Goal: Task Accomplishment & Management: Use online tool/utility

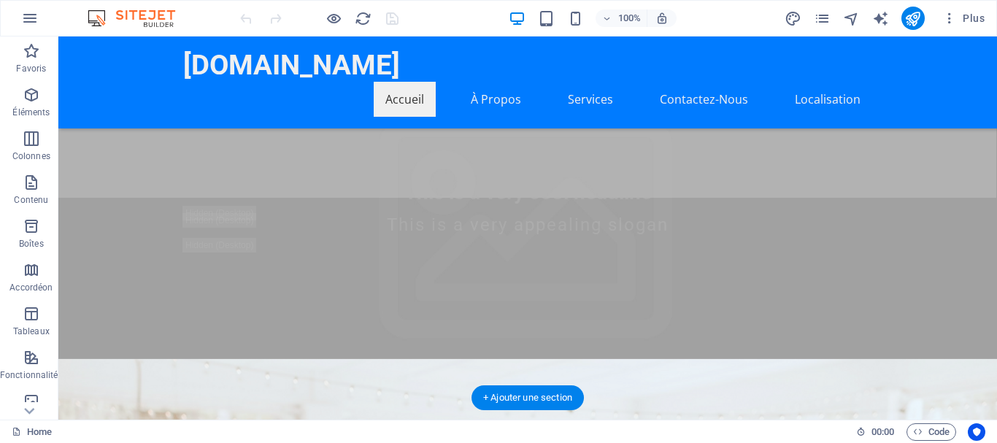
scroll to position [292, 0]
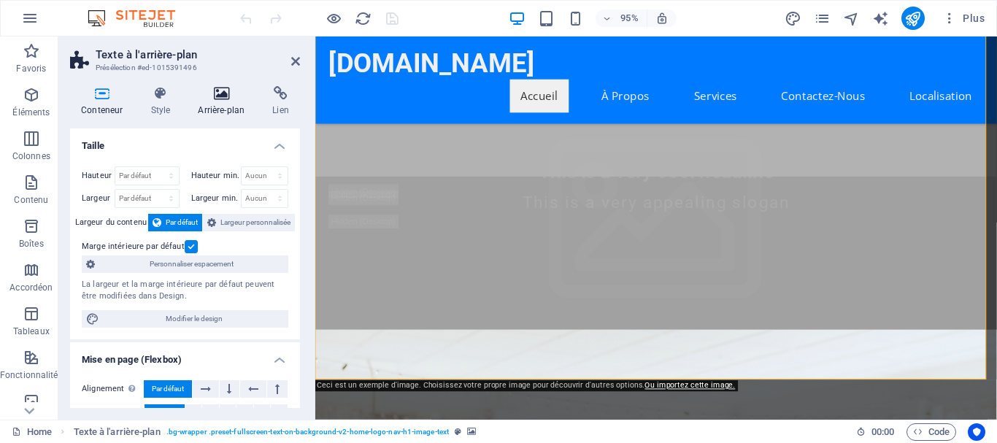
click at [223, 107] on h4 "Arrière-plan" at bounding box center [224, 101] width 74 height 31
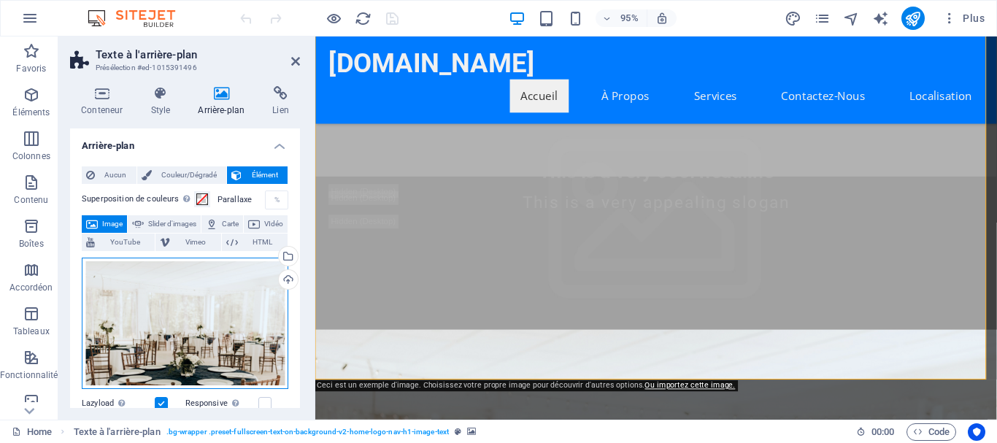
click at [145, 288] on div "Glissez les fichiers ici, cliquez pour choisir les fichiers ou sélectionnez les…" at bounding box center [185, 324] width 207 height 132
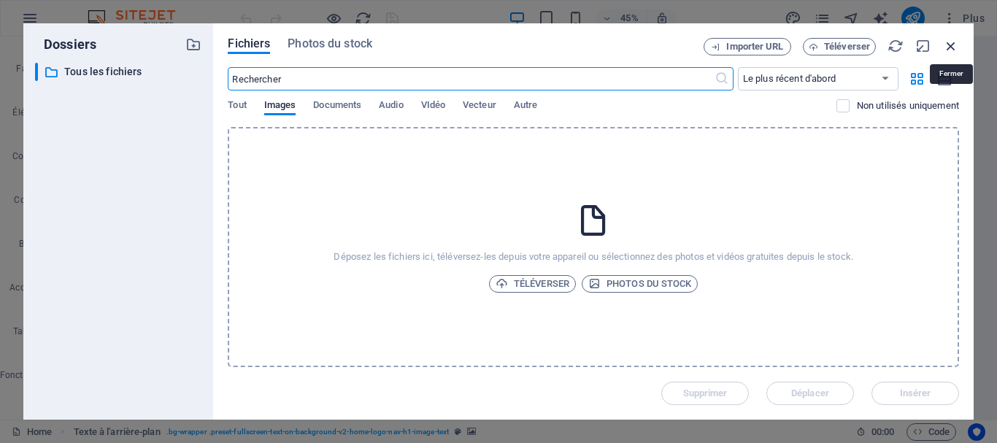
click at [949, 47] on icon "button" at bounding box center [951, 46] width 16 height 16
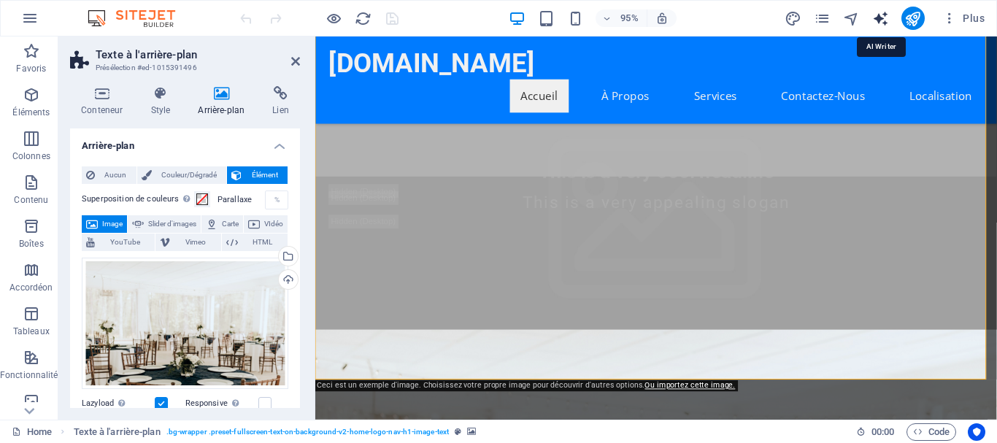
click at [880, 15] on icon "text_generator" at bounding box center [880, 18] width 17 height 17
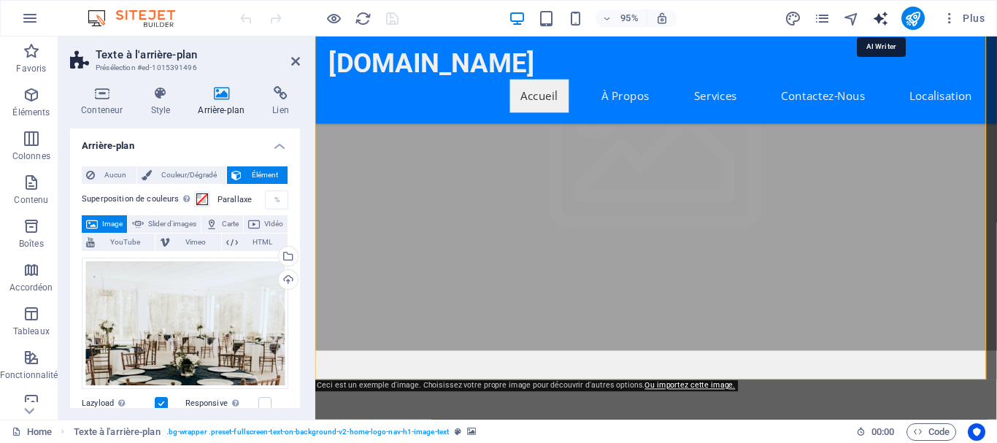
select select "English"
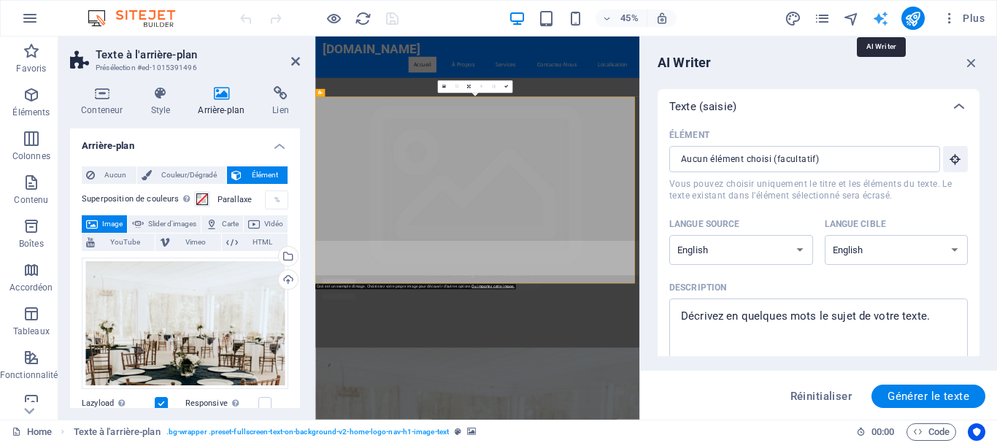
scroll to position [0, 0]
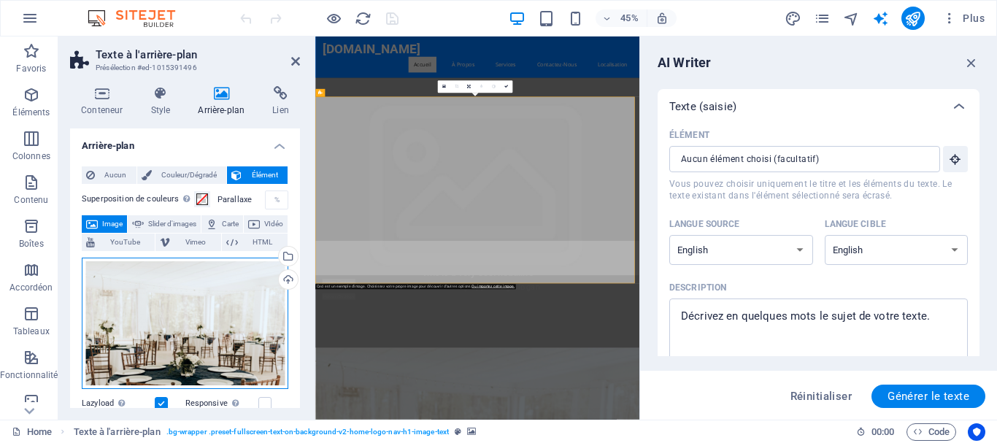
click at [233, 290] on div "Glissez les fichiers ici, cliquez pour choisir les fichiers ou sélectionnez les…" at bounding box center [185, 324] width 207 height 132
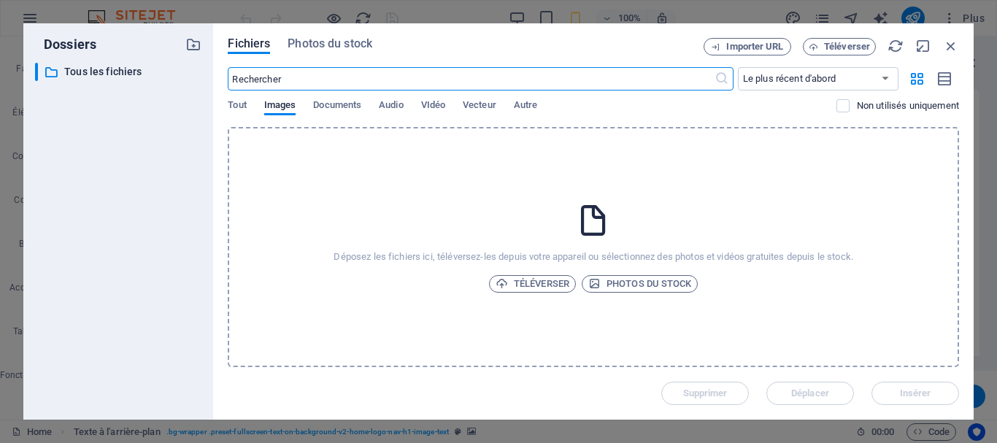
click at [941, 45] on div "Importer URL Téléverser" at bounding box center [830, 47] width 255 height 18
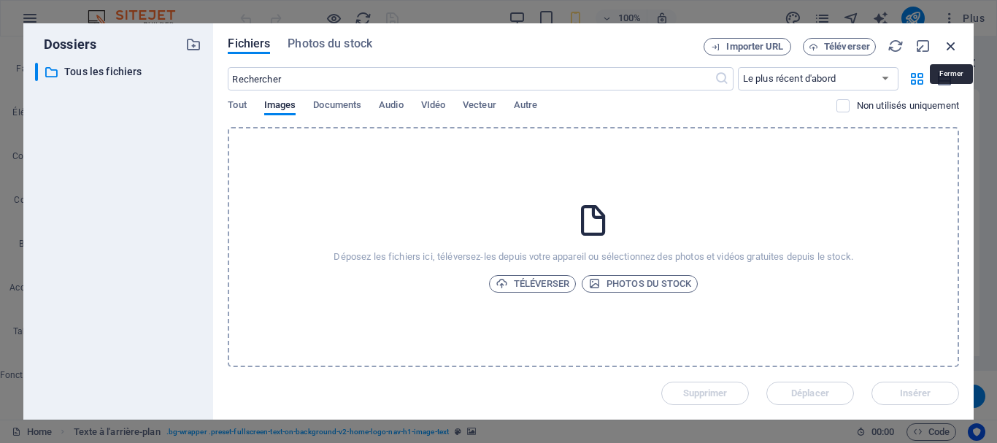
click at [947, 45] on icon "button" at bounding box center [951, 46] width 16 height 16
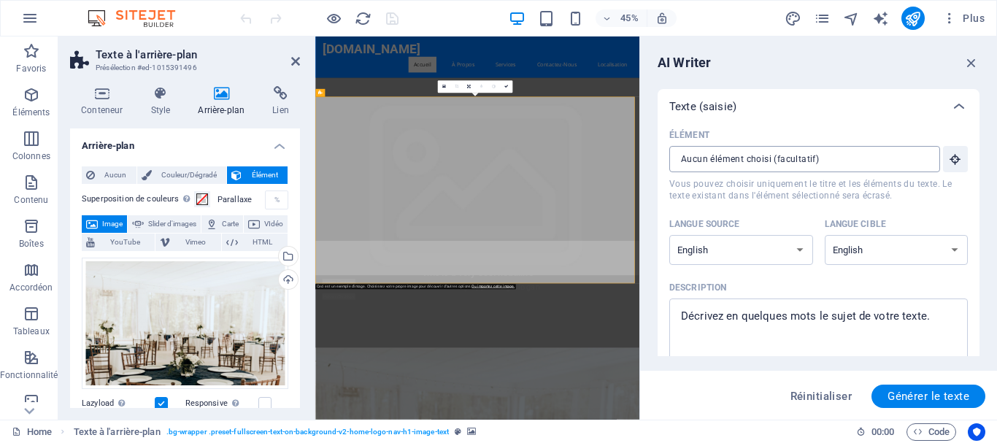
click at [773, 162] on input "Élément ​ Vous pouvez choisir uniquement le titre et les éléments du texte. Le …" at bounding box center [799, 159] width 261 height 26
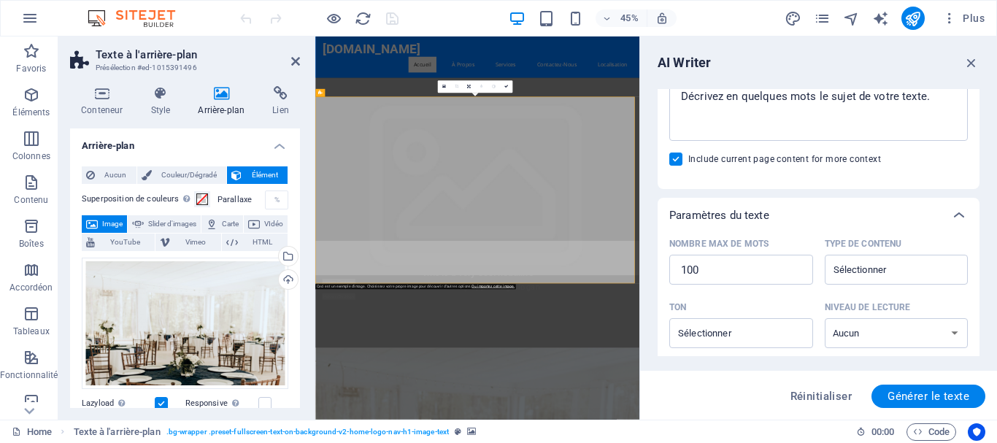
scroll to position [249, 0]
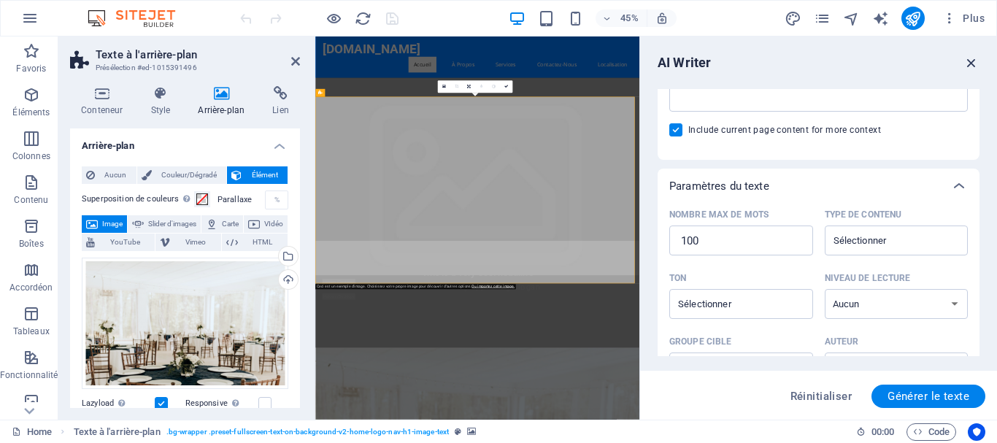
click at [973, 63] on icon "button" at bounding box center [971, 63] width 16 height 16
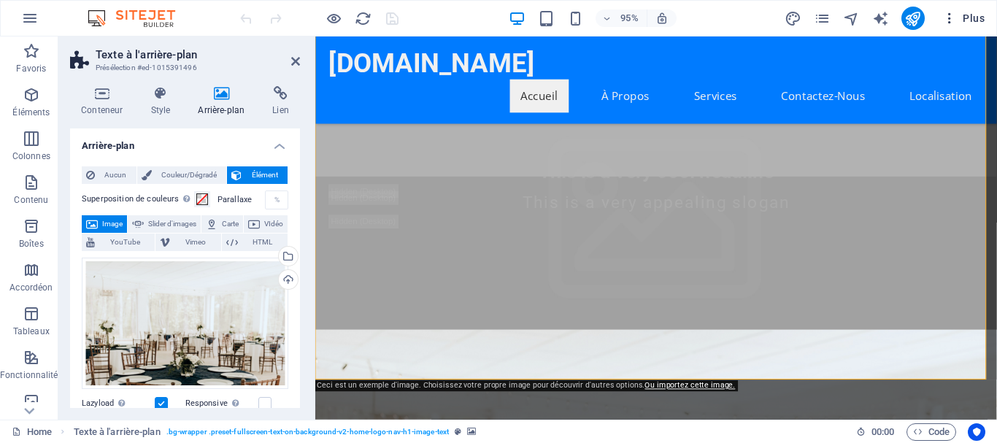
click at [955, 15] on icon "button" at bounding box center [949, 18] width 15 height 15
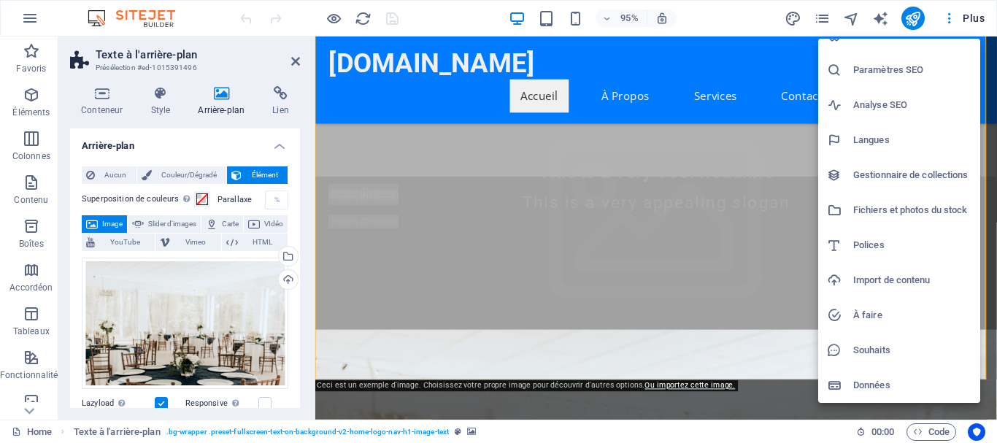
scroll to position [21, 0]
click at [740, 23] on div at bounding box center [498, 221] width 997 height 443
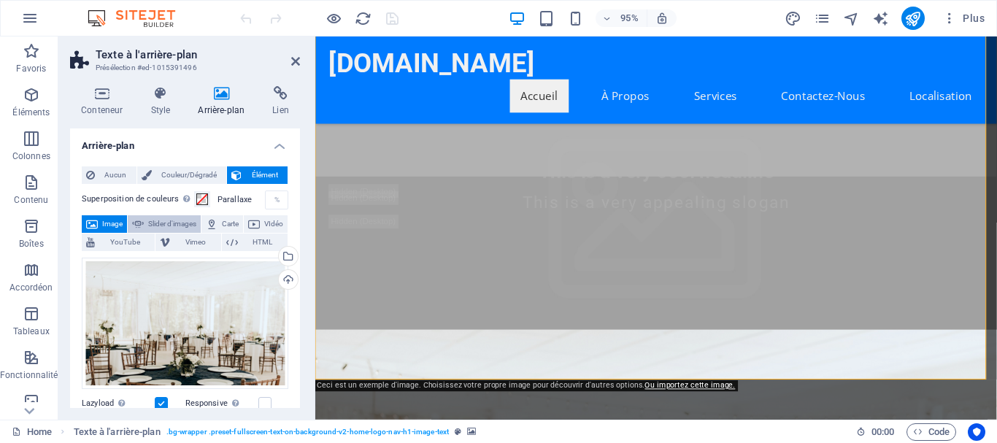
click at [192, 221] on span "Slider d'images" at bounding box center [172, 224] width 48 height 18
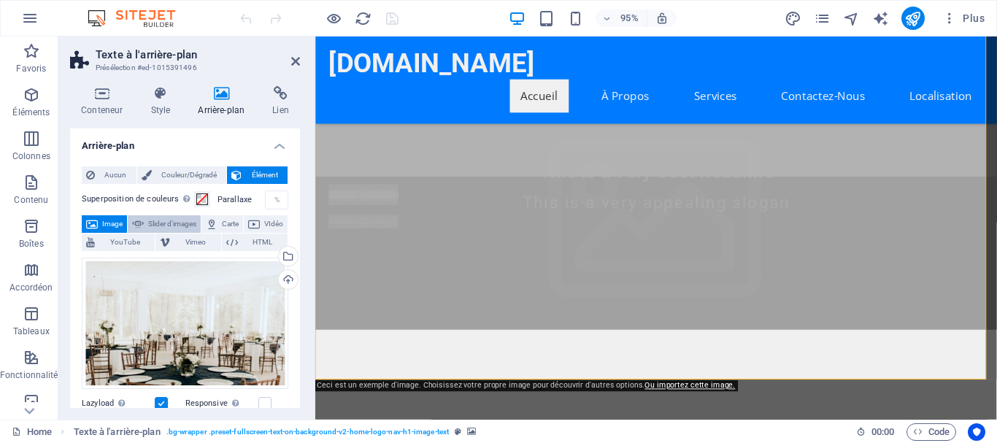
select select "ms"
select select "s"
select select "progressive"
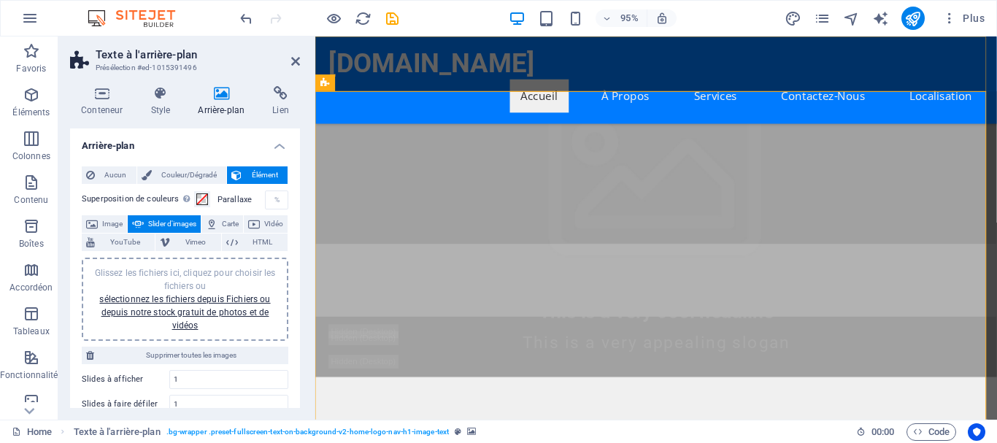
scroll to position [180, 0]
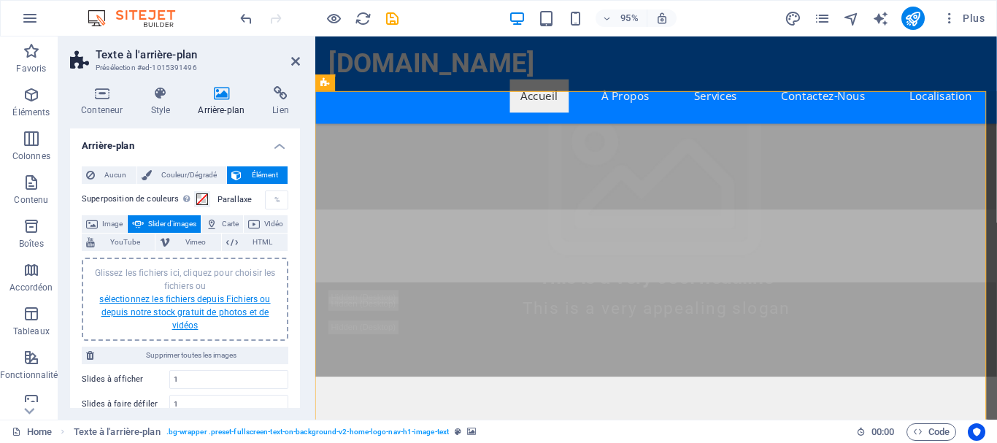
click at [180, 309] on link "sélectionnez les fichiers depuis Fichiers ou depuis notre stock gratuit de phot…" at bounding box center [184, 312] width 171 height 36
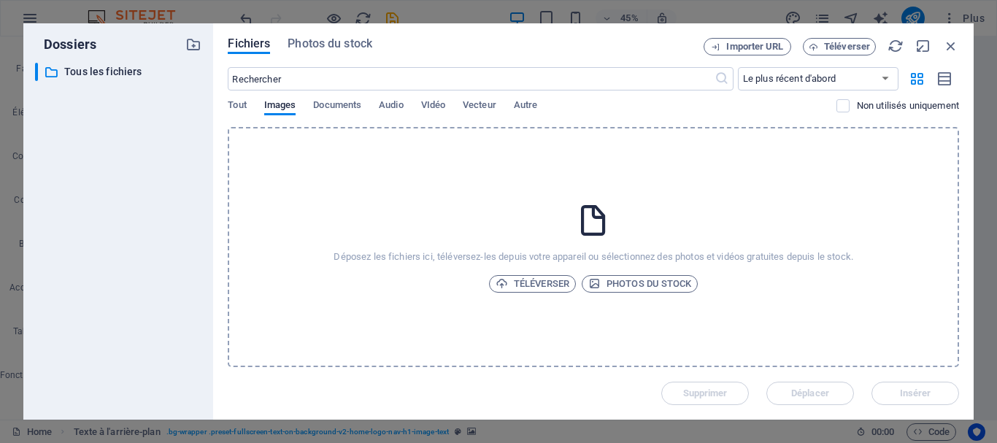
click at [596, 244] on div "Déposez les fichiers ici, téléversez-les depuis votre appareil ou sélectionnez …" at bounding box center [593, 247] width 731 height 240
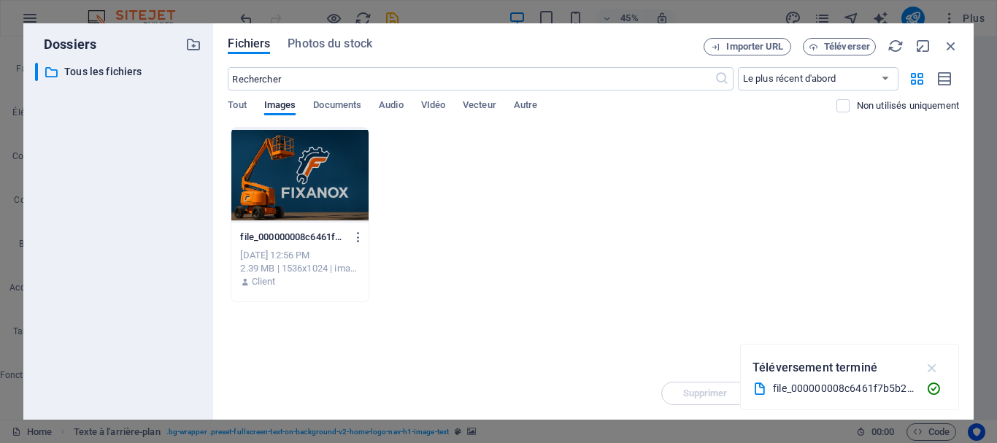
click at [938, 360] on icon "button" at bounding box center [932, 368] width 17 height 16
click at [354, 174] on div at bounding box center [299, 175] width 136 height 95
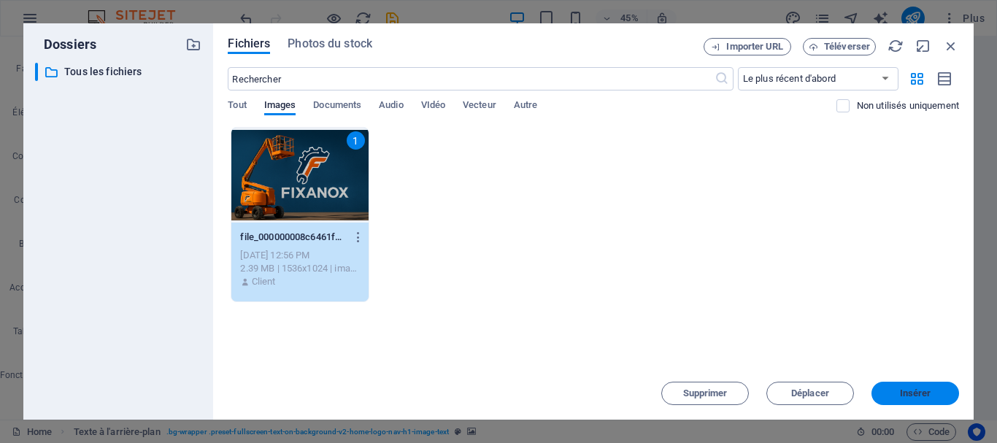
click at [911, 393] on span "Insérer" at bounding box center [915, 393] width 31 height 9
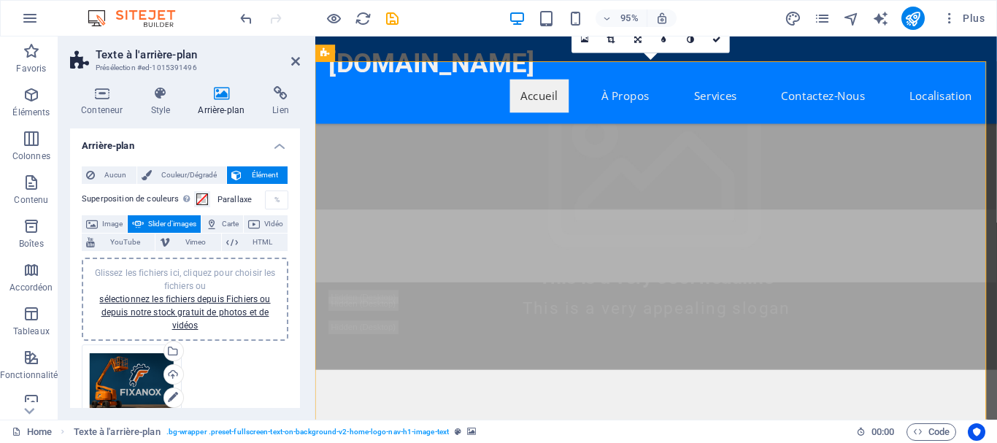
scroll to position [212, 0]
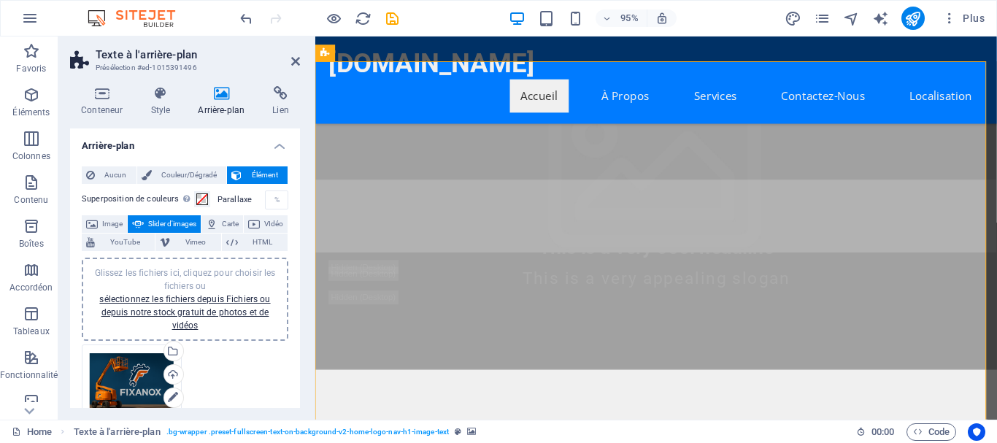
click at [126, 368] on div "Glissez les fichiers ici, cliquez pour choisir les fichiers ou sélectionnez les…" at bounding box center [132, 381] width 84 height 58
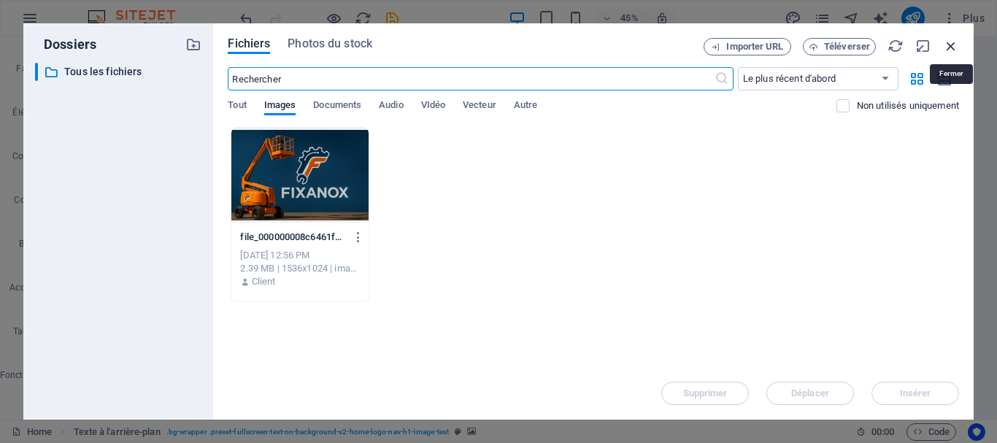
click at [958, 45] on icon "button" at bounding box center [951, 46] width 16 height 16
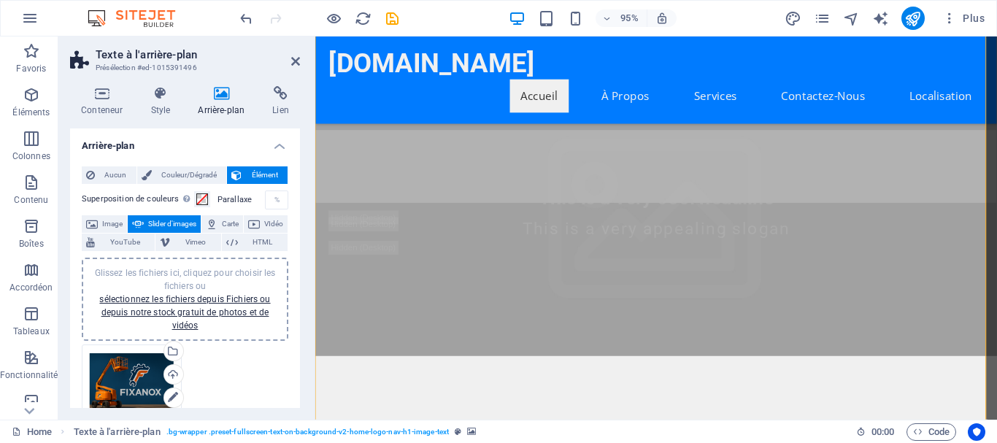
scroll to position [248, 0]
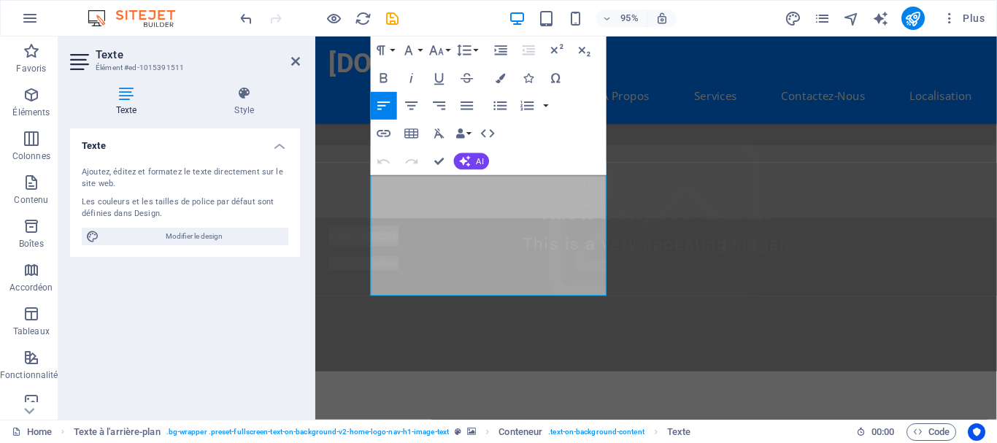
drag, startPoint x: 865, startPoint y: 190, endPoint x: 800, endPoint y: 104, distance: 108.3
click at [574, 134] on div "Paragraph Format Normal Heading 1 Heading 2 Heading 3 Heading 4 Heading 5 Headi…" at bounding box center [489, 105] width 236 height 139
drag, startPoint x: 890, startPoint y: 170, endPoint x: 818, endPoint y: 90, distance: 107.5
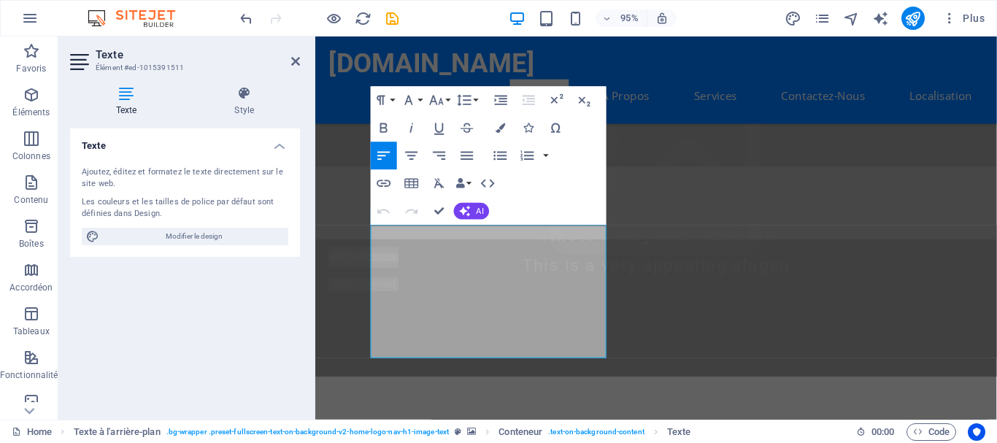
scroll to position [174, 0]
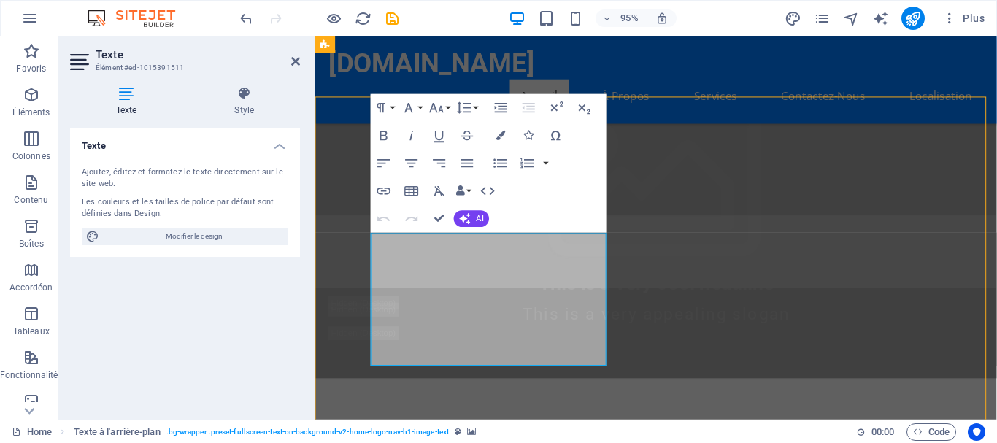
select select "ms"
select select "s"
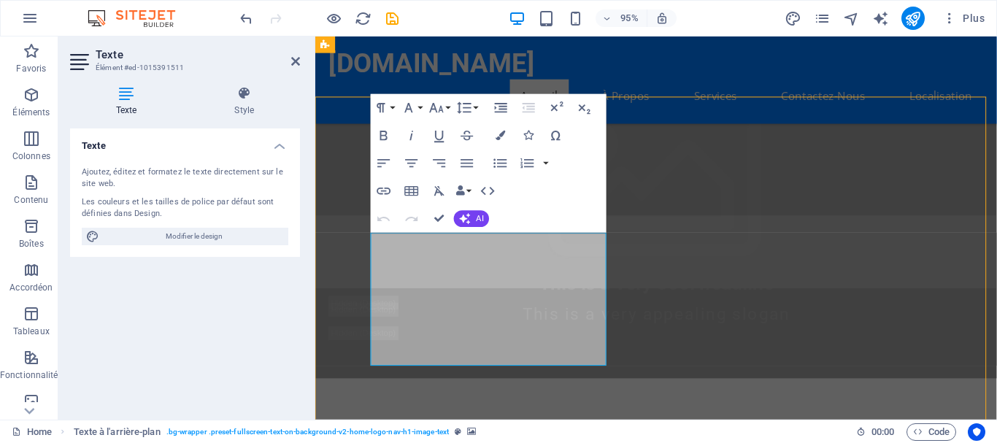
select select "progressive"
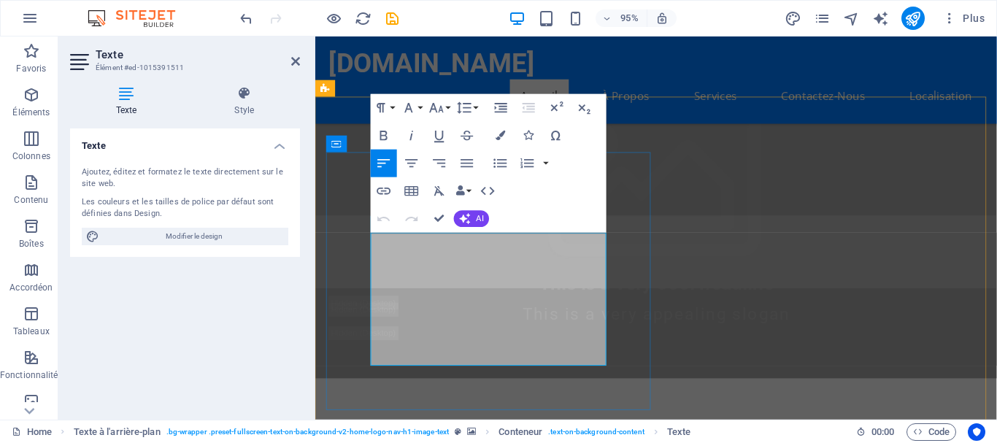
select select "ms"
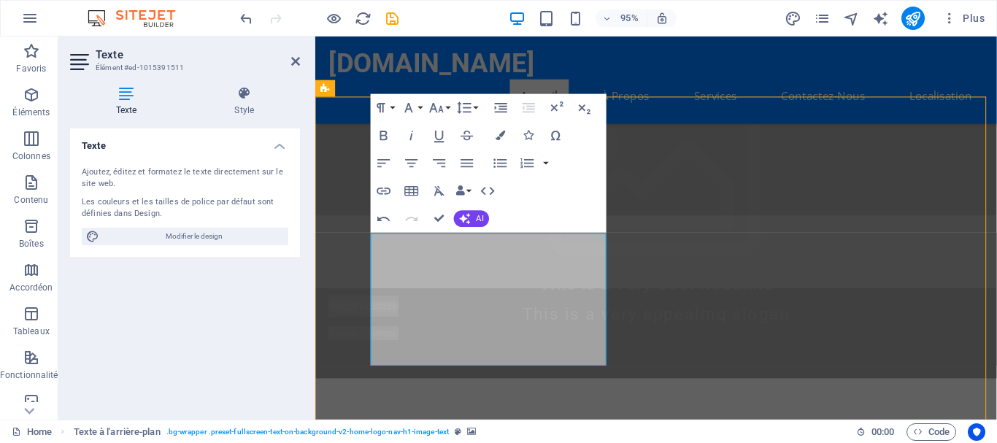
select select "s"
select select "progressive"
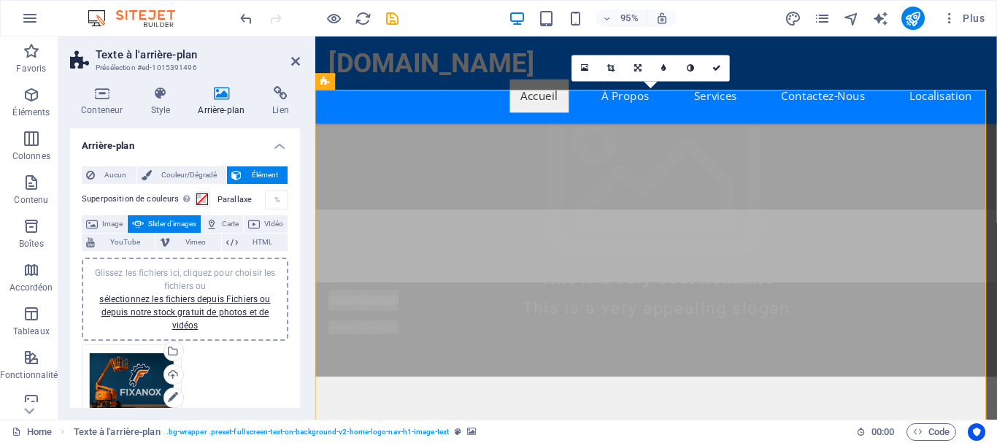
scroll to position [182, 0]
click at [494, 82] on nav "Accueil À Propos Services Contactez-Nous Localisation" at bounding box center [674, 99] width 689 height 35
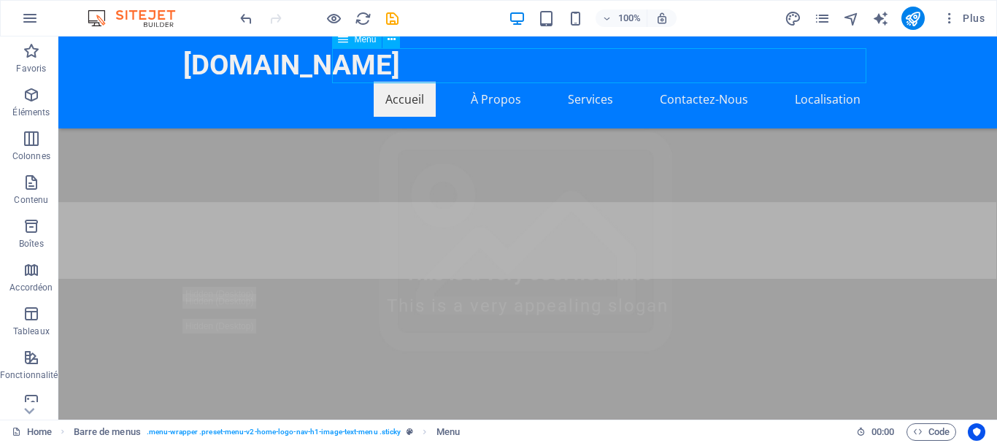
click at [418, 82] on nav "Accueil À Propos Services Contactez-Nous Localisation" at bounding box center [527, 99] width 689 height 35
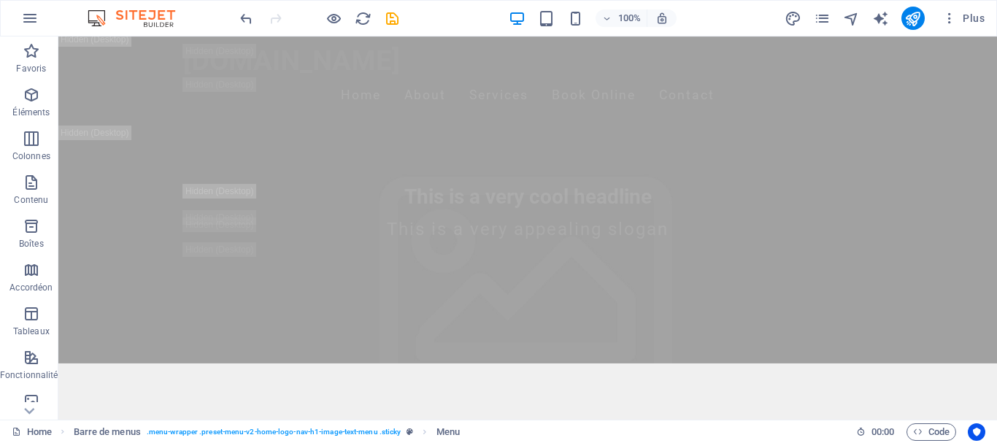
scroll to position [0, 0]
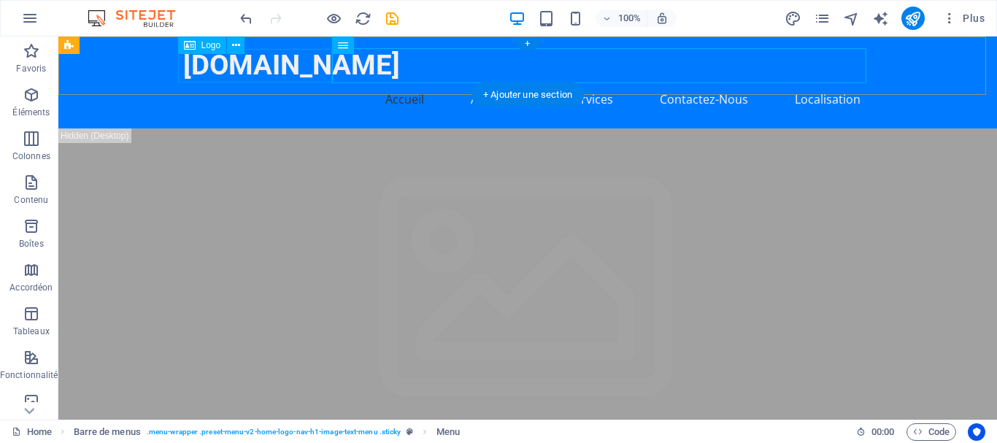
click at [230, 63] on div "[DOMAIN_NAME]" at bounding box center [527, 65] width 689 height 34
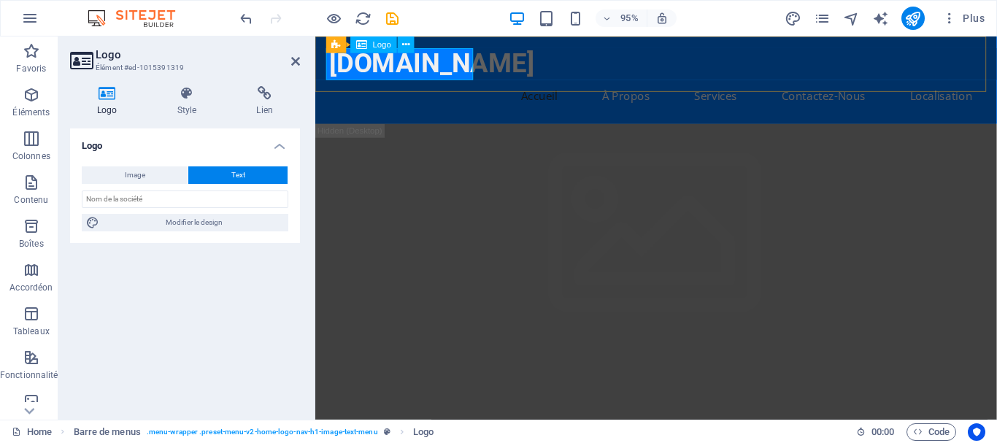
click at [332, 69] on div "[DOMAIN_NAME]" at bounding box center [674, 65] width 689 height 34
click at [333, 69] on div "[DOMAIN_NAME]" at bounding box center [674, 65] width 689 height 34
click at [409, 69] on div "[DOMAIN_NAME]" at bounding box center [674, 65] width 689 height 34
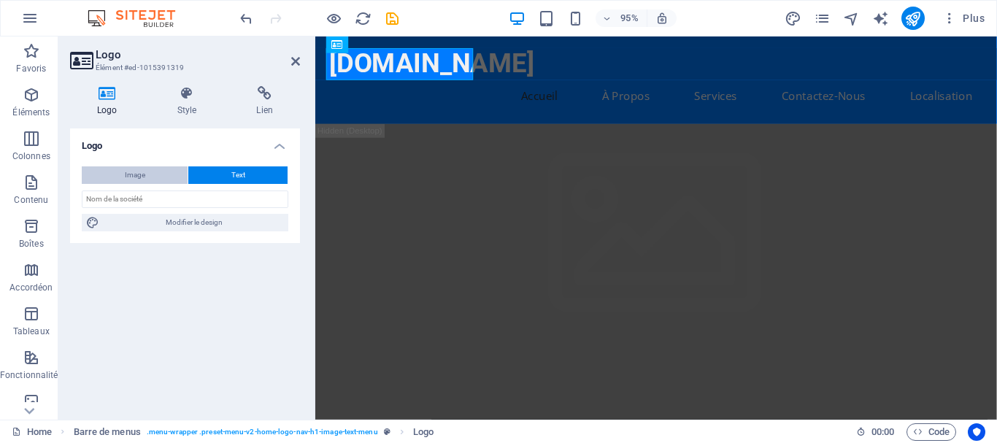
click at [155, 169] on button "Image" at bounding box center [135, 175] width 106 height 18
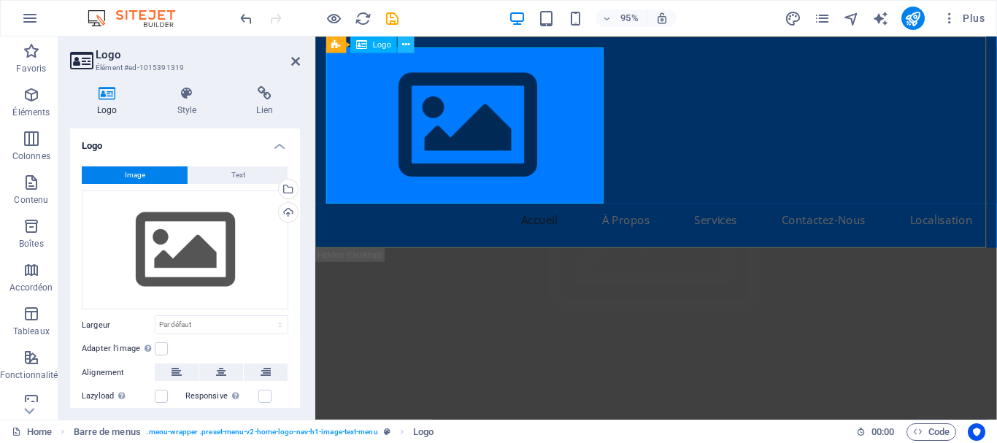
click at [409, 42] on button at bounding box center [406, 44] width 17 height 17
click at [658, 148] on div "Accueil À Propos Services Contactez-Nous Localisation" at bounding box center [673, 147] width 717 height 223
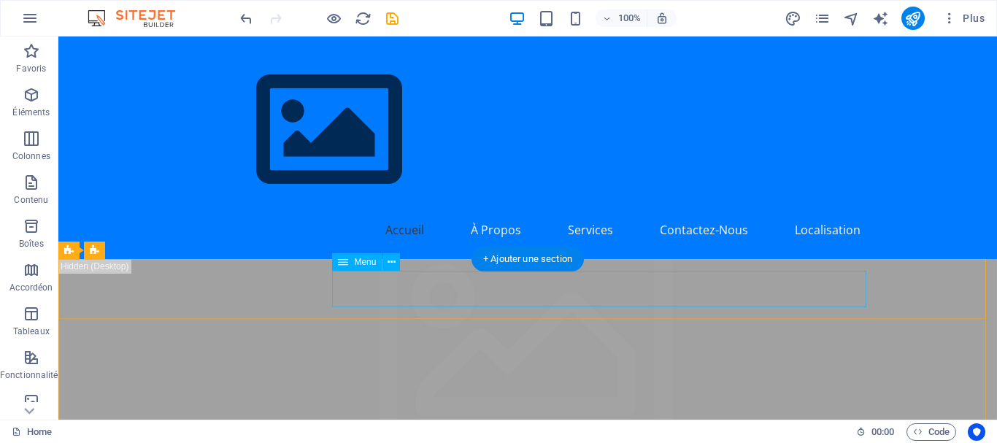
scroll to position [1, 0]
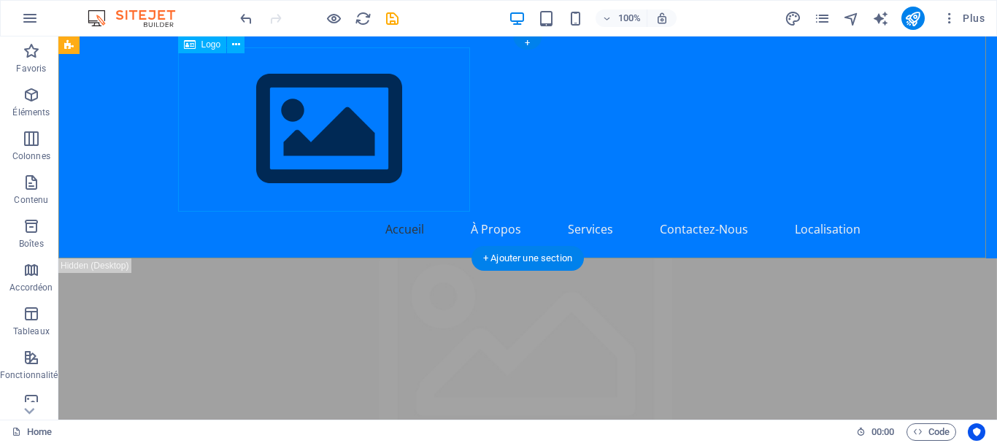
click at [362, 124] on div at bounding box center [527, 129] width 689 height 164
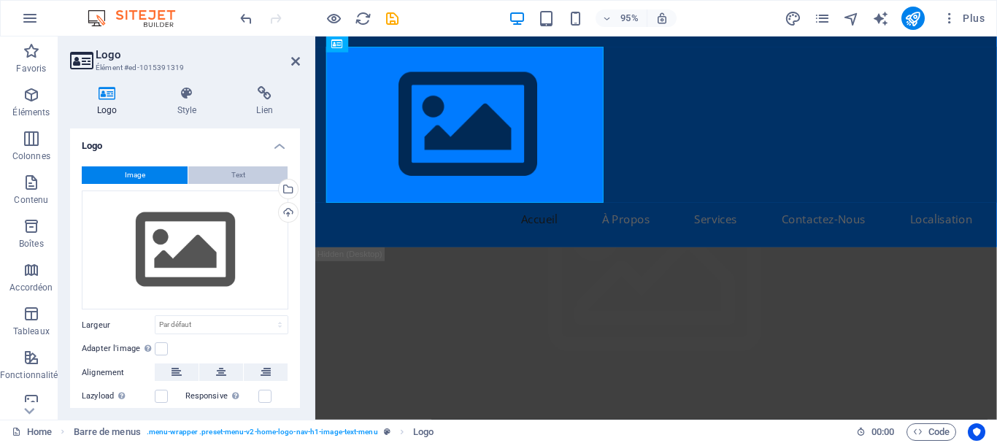
click at [238, 171] on span "Text" at bounding box center [238, 175] width 14 height 18
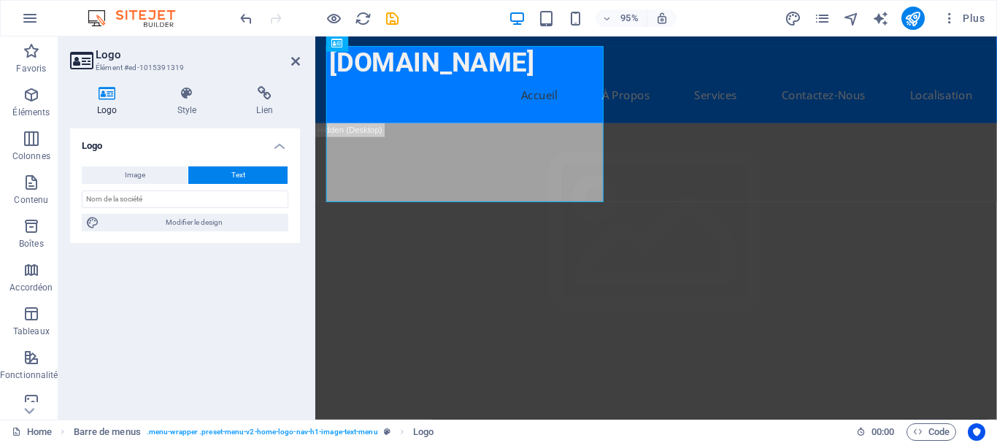
scroll to position [1, 0]
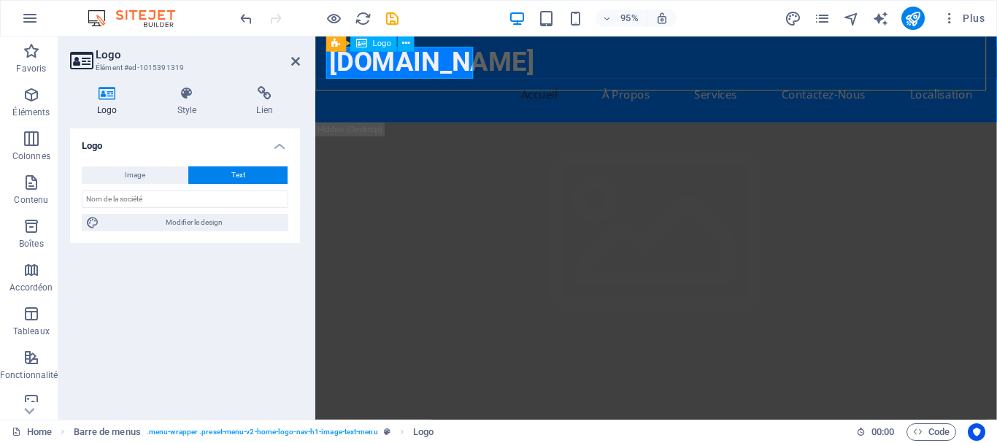
click at [369, 45] on div "Logo" at bounding box center [373, 43] width 46 height 17
click at [139, 174] on span "Image" at bounding box center [135, 175] width 20 height 18
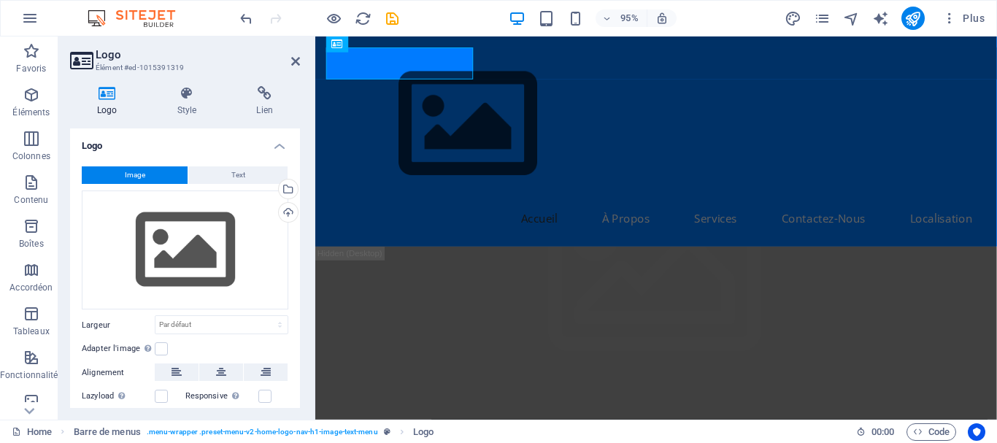
scroll to position [1, 0]
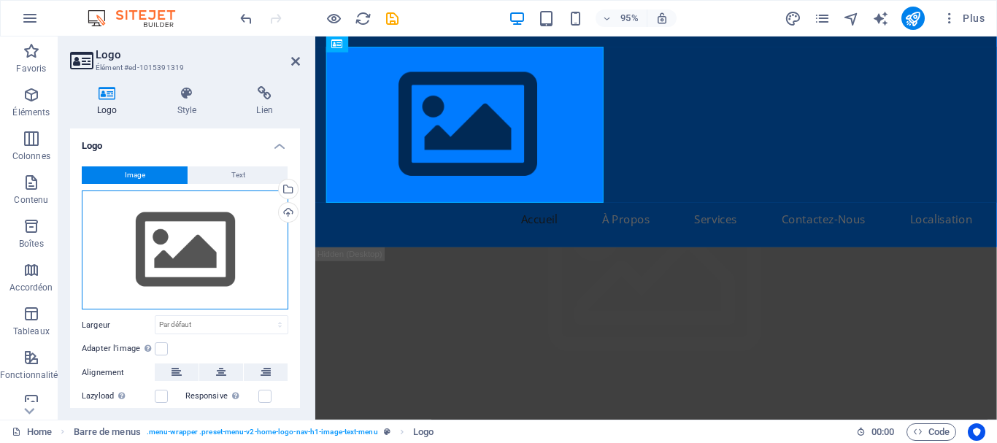
click at [204, 252] on div "Glissez les fichiers ici, cliquez pour choisir les fichiers ou sélectionnez les…" at bounding box center [185, 250] width 207 height 120
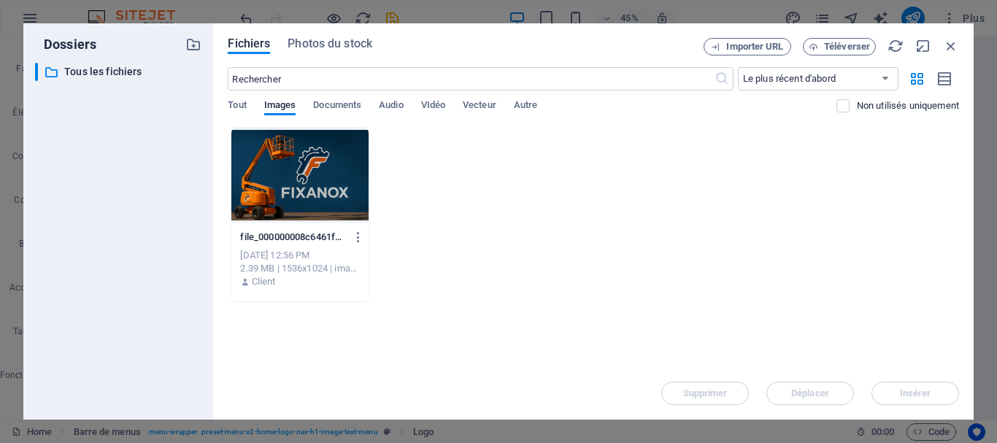
click at [638, 235] on div "file_000000008c6461f7b5b241316f4ee2f0-6w27XJKce-EXtmHyRXgqMg.png file_000000008…" at bounding box center [593, 214] width 731 height 175
click at [323, 45] on span "Photos du stock" at bounding box center [330, 44] width 85 height 18
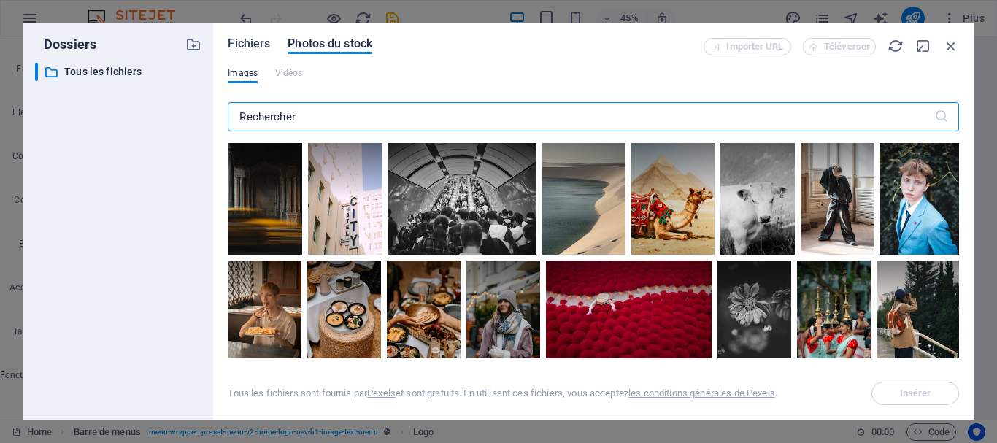
click at [256, 39] on span "Fichiers" at bounding box center [249, 44] width 42 height 18
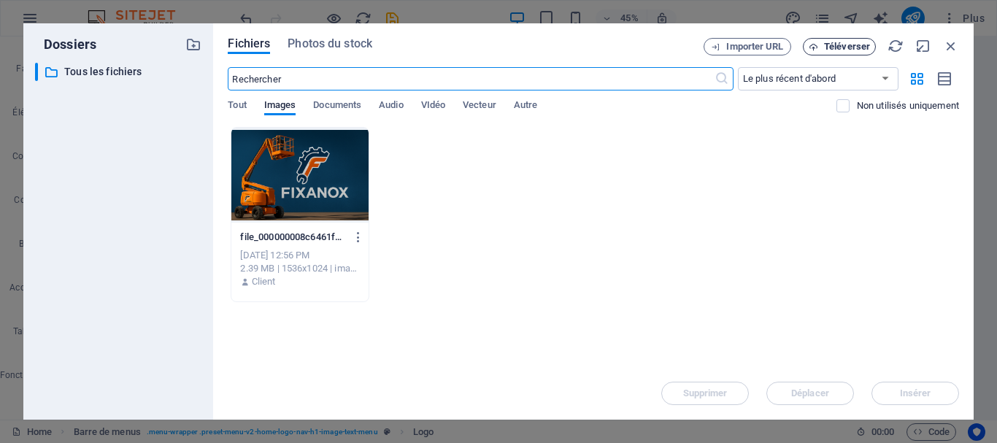
click at [838, 47] on span "Téléverser" at bounding box center [847, 46] width 46 height 9
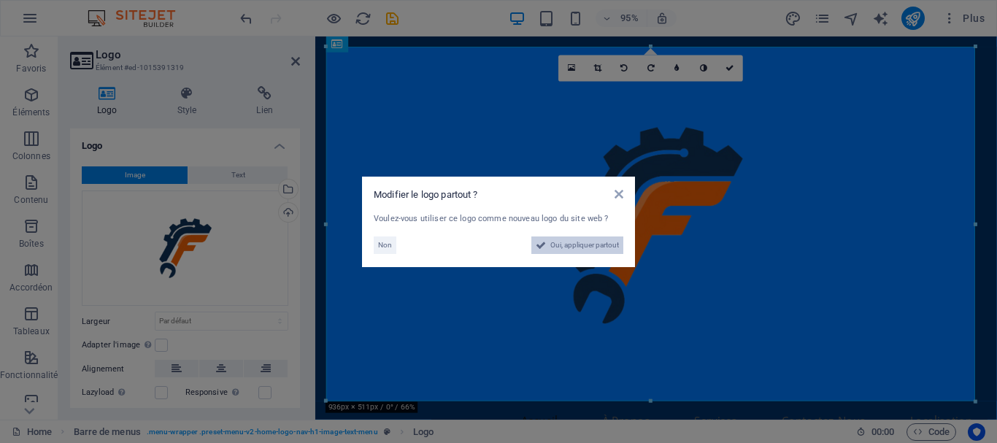
click at [563, 242] on span "Oui, appliquer partout" at bounding box center [584, 245] width 69 height 18
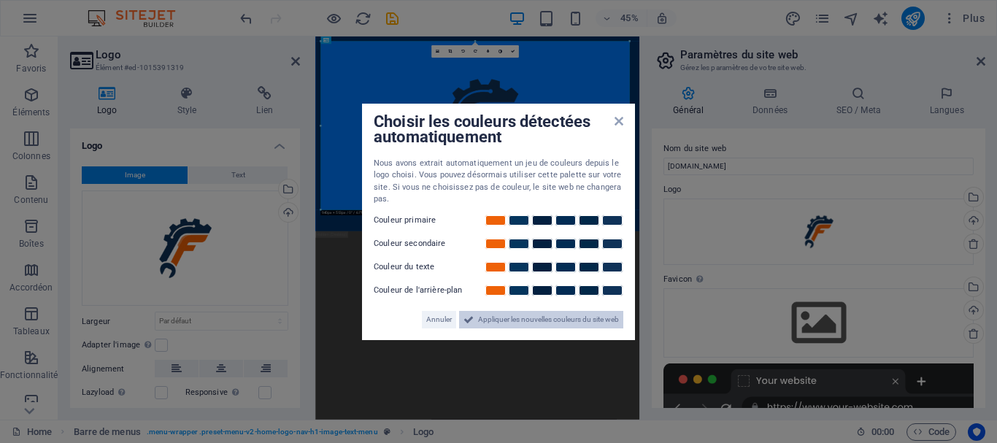
click at [511, 318] on span "Appliquer les nouvelles couleurs du site web" at bounding box center [548, 320] width 141 height 18
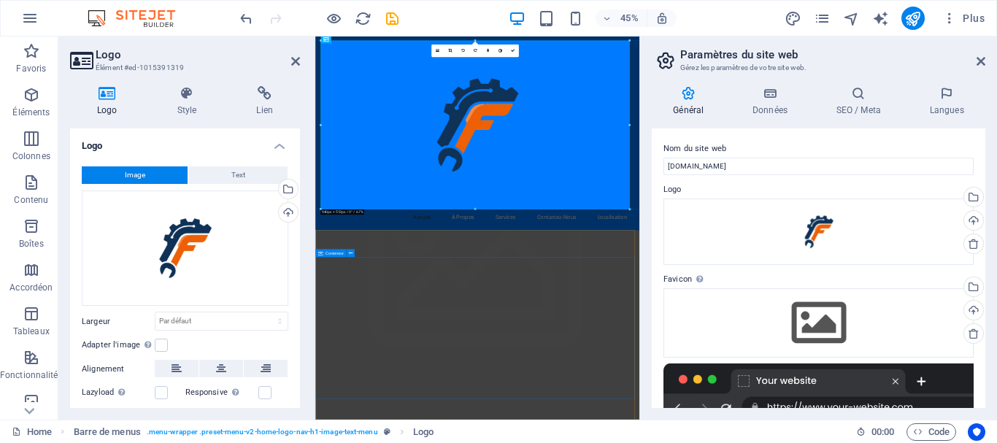
scroll to position [2, 0]
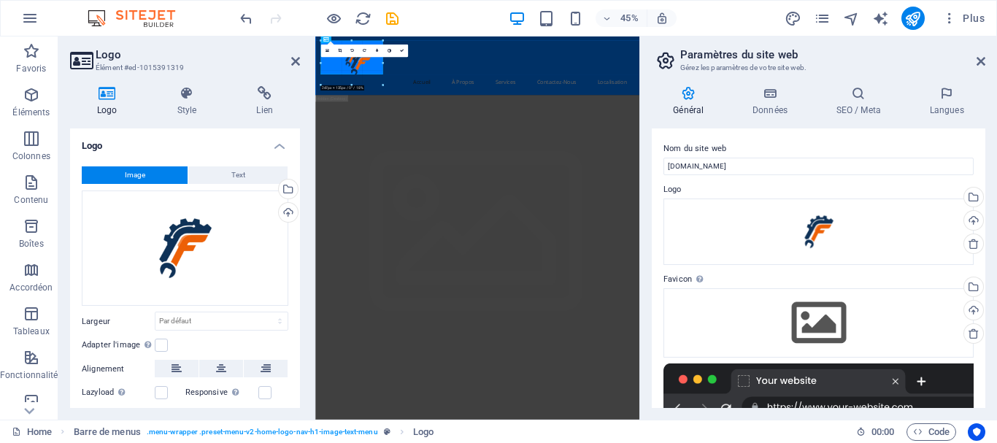
drag, startPoint x: 698, startPoint y: 390, endPoint x: 155, endPoint y: -88, distance: 724.4
type input "188"
select select "px"
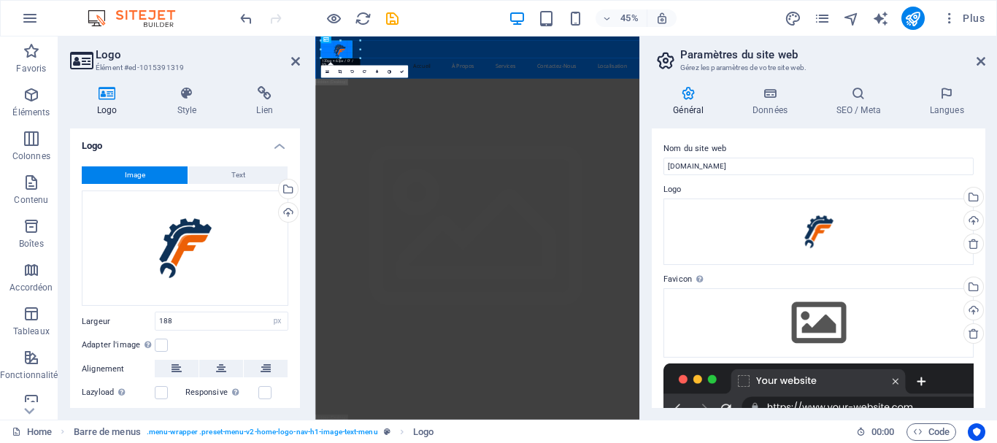
drag, startPoint x: 383, startPoint y: 74, endPoint x: 315, endPoint y: 14, distance: 90.5
drag, startPoint x: 352, startPoint y: 59, endPoint x: 58, endPoint y: 23, distance: 297.1
type input "84"
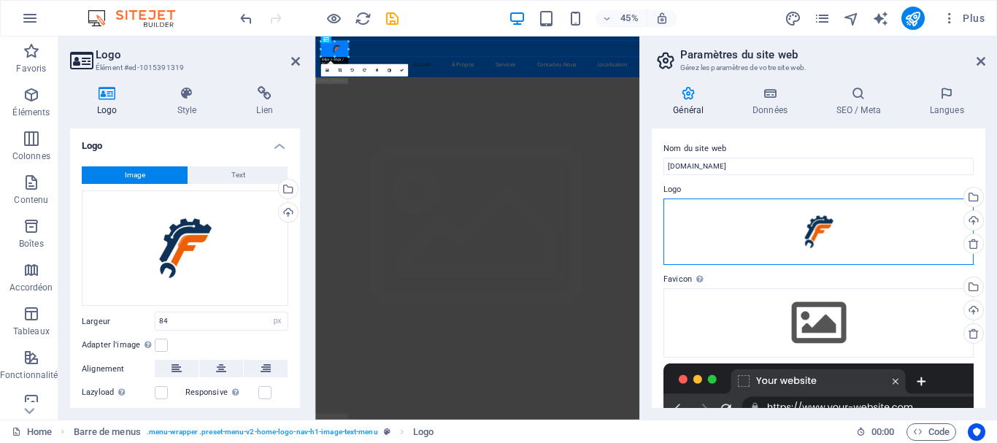
click at [834, 223] on div "Glissez les fichiers ici, cliquez pour choisir les fichiers ou sélectionnez les…" at bounding box center [818, 231] width 310 height 67
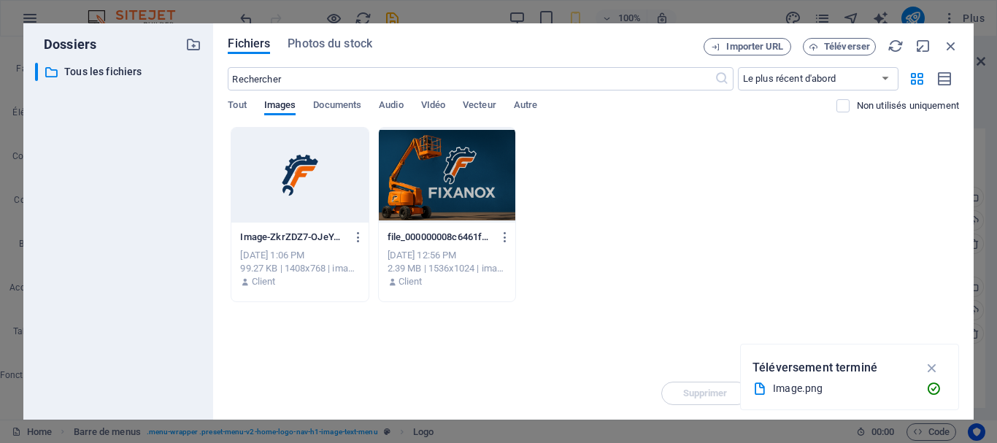
click at [282, 181] on div at bounding box center [299, 175] width 136 height 95
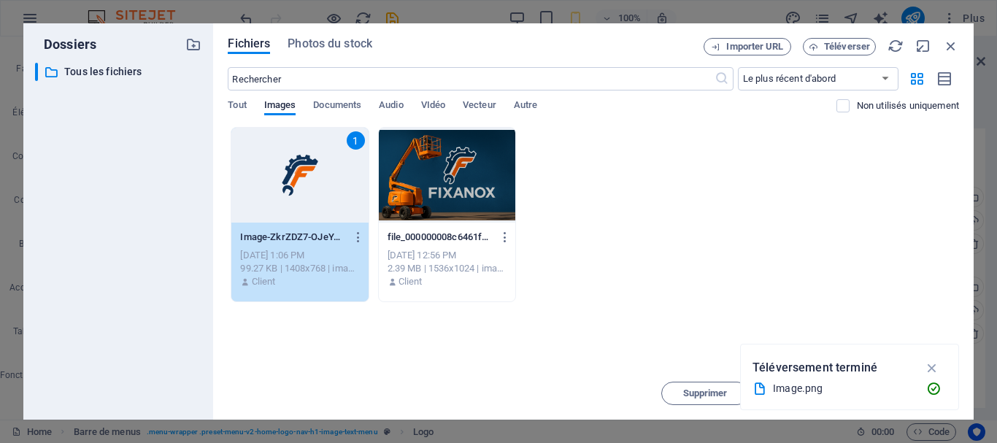
click at [282, 181] on div "1" at bounding box center [299, 175] width 136 height 95
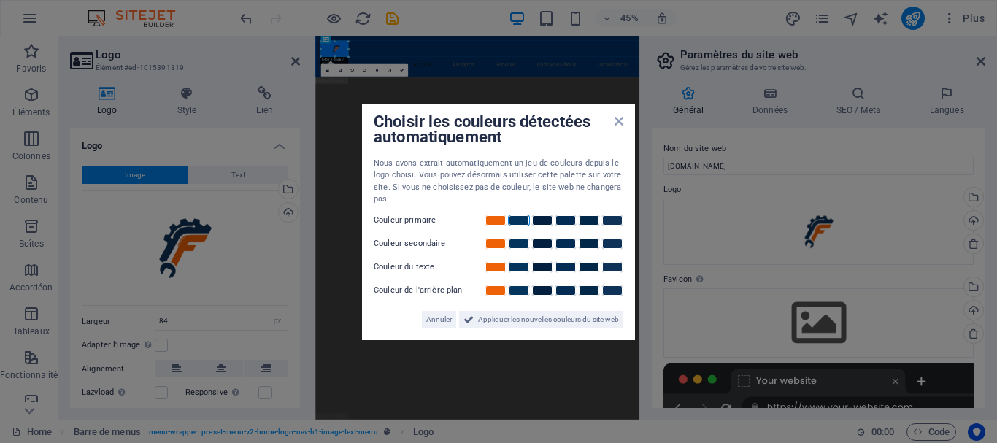
click at [522, 225] on link at bounding box center [519, 221] width 22 height 12
click at [516, 222] on link at bounding box center [519, 221] width 22 height 12
click at [618, 120] on icon at bounding box center [618, 121] width 9 height 12
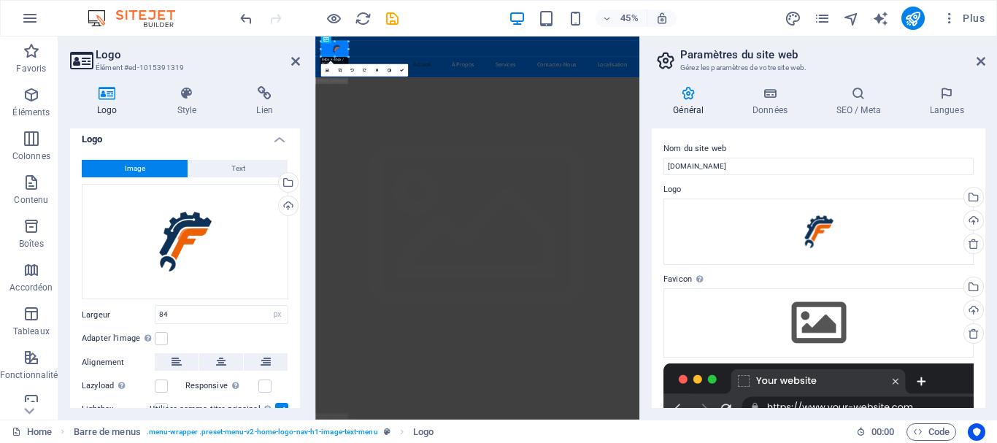
scroll to position [7, 0]
click at [193, 115] on h4 "Style" at bounding box center [190, 101] width 80 height 31
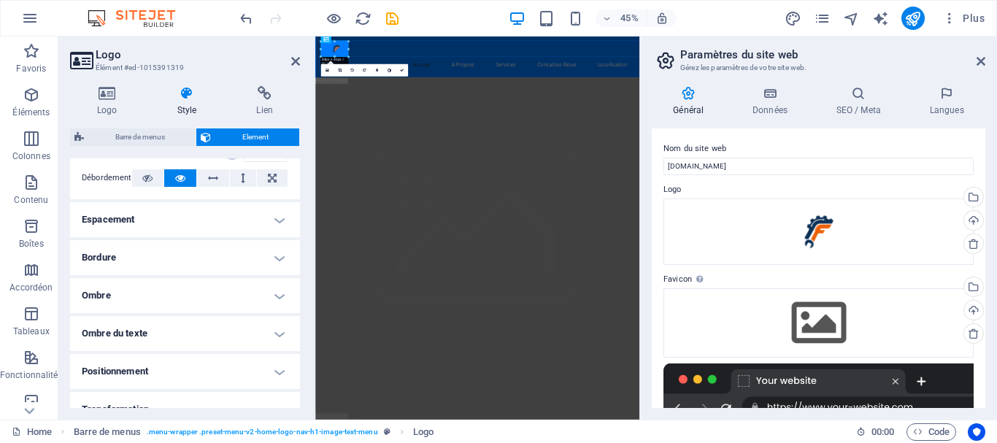
scroll to position [249, 0]
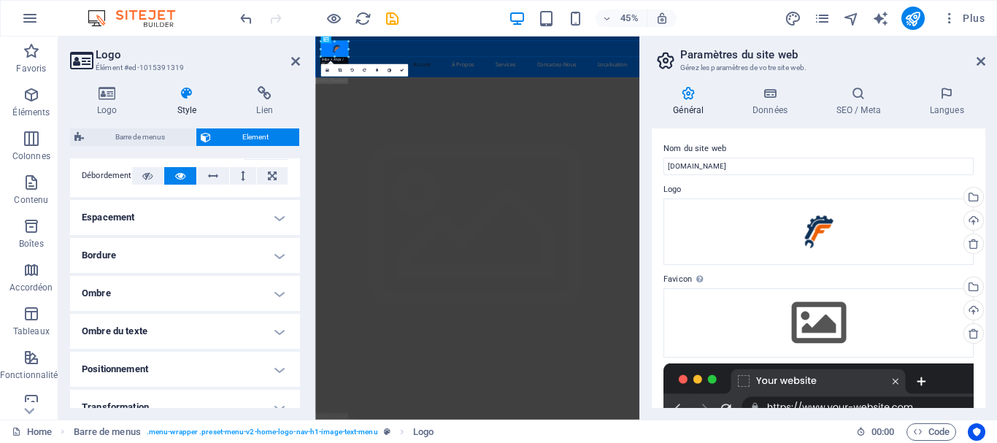
click at [153, 225] on h4 "Espacement" at bounding box center [185, 217] width 230 height 35
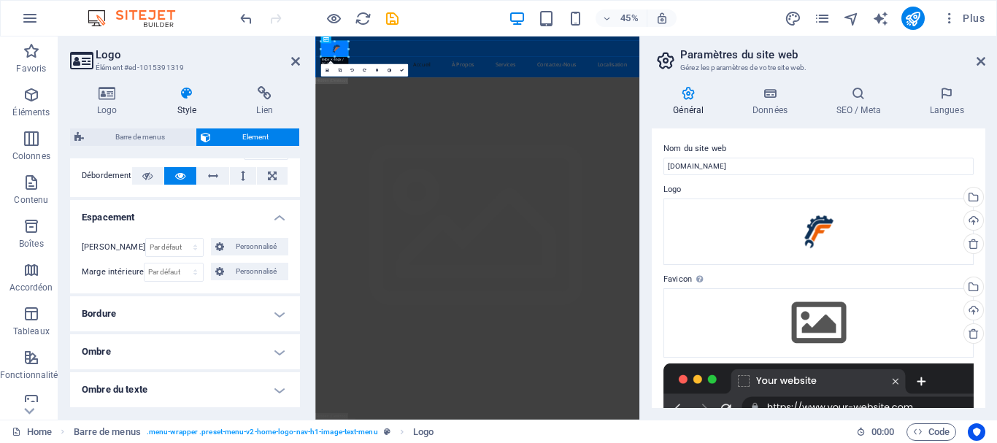
click at [153, 225] on h4 "Espacement" at bounding box center [185, 213] width 230 height 26
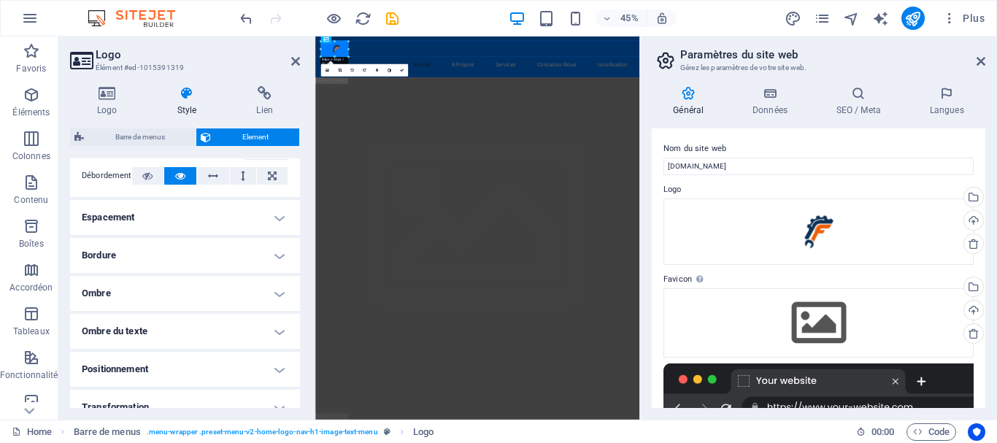
click at [153, 225] on h4 "Espacement" at bounding box center [185, 217] width 230 height 35
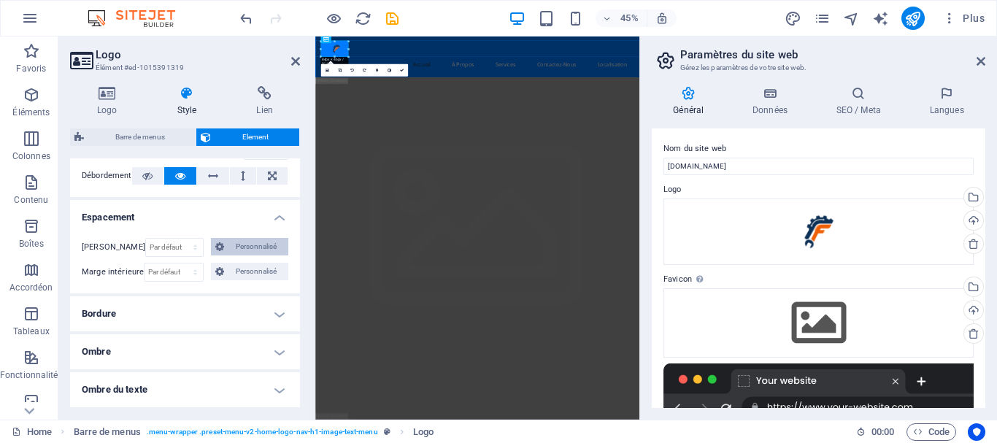
click at [216, 245] on icon at bounding box center [219, 247] width 9 height 18
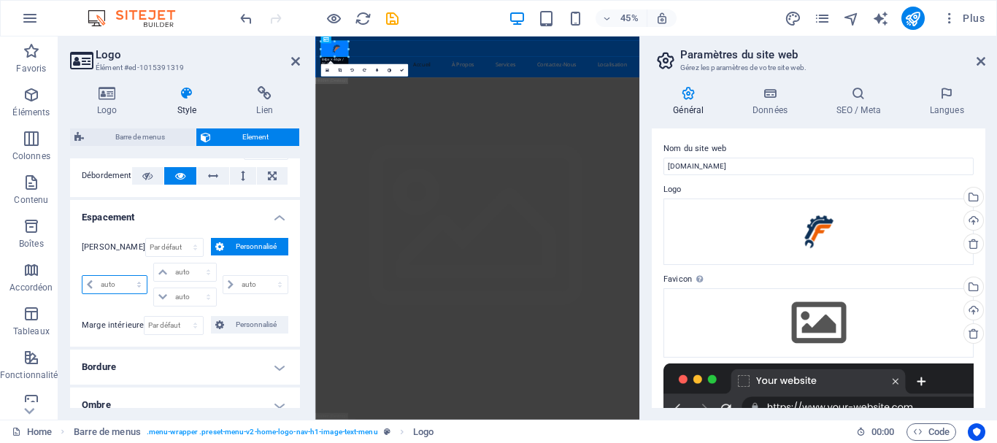
click at [125, 289] on select "auto px % rem vw vh" at bounding box center [114, 285] width 64 height 18
select select "px"
click at [126, 276] on select "auto px % rem vw vh" at bounding box center [114, 285] width 64 height 18
type input "0"
select select "px"
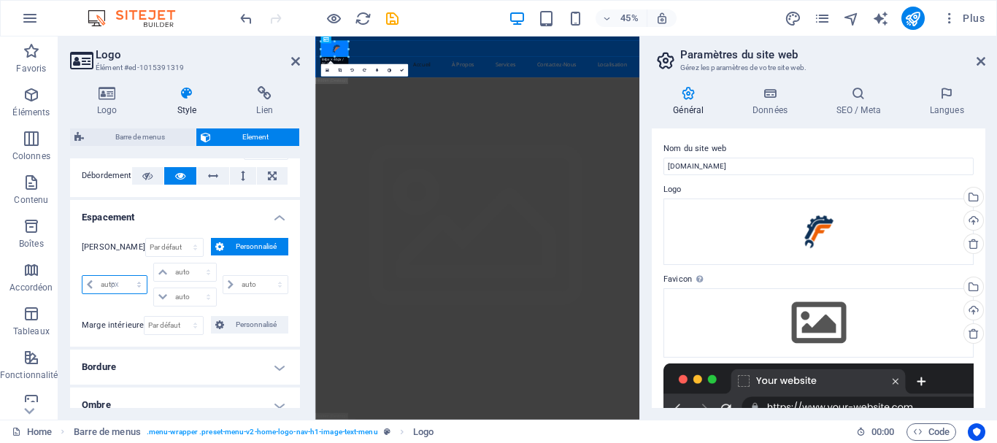
type input "0"
select select "px"
type input "0"
select select "px"
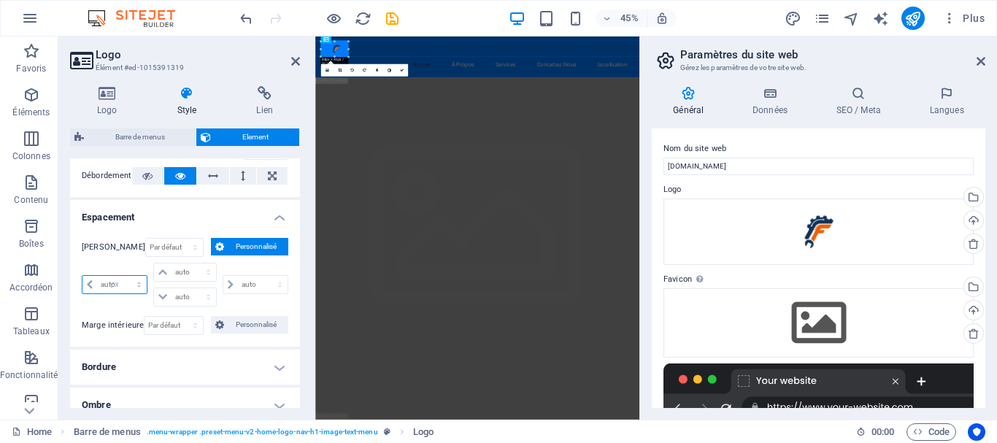
type input "0"
select select "px"
click at [172, 293] on input "0" at bounding box center [193, 297] width 44 height 18
click at [163, 275] on icon at bounding box center [162, 272] width 9 height 9
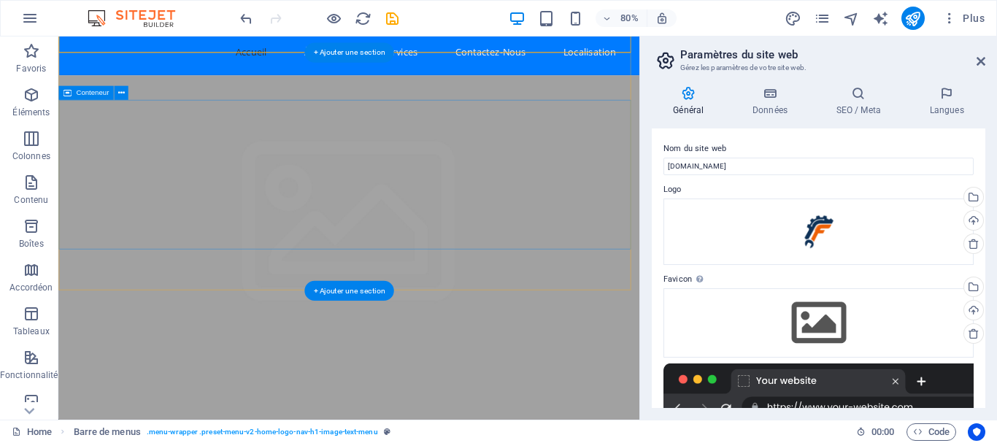
scroll to position [0, 0]
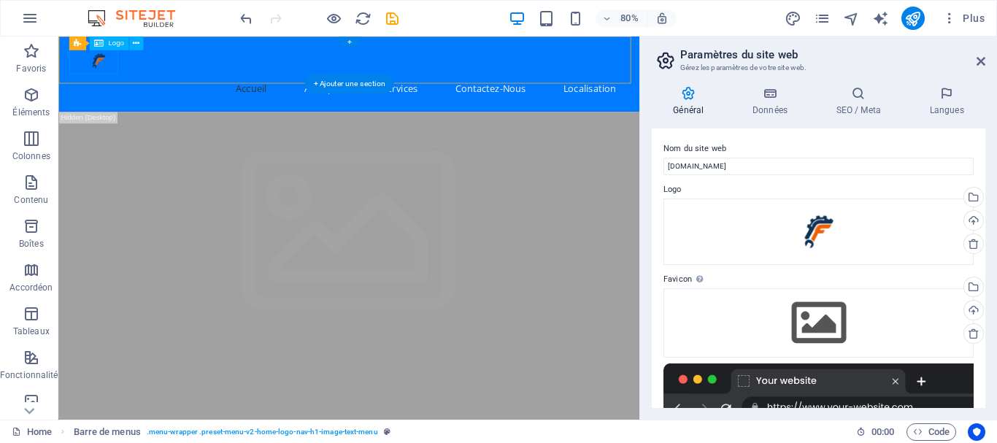
click at [102, 66] on div at bounding box center [421, 66] width 689 height 36
click at [122, 77] on div at bounding box center [421, 66] width 689 height 36
select select "px"
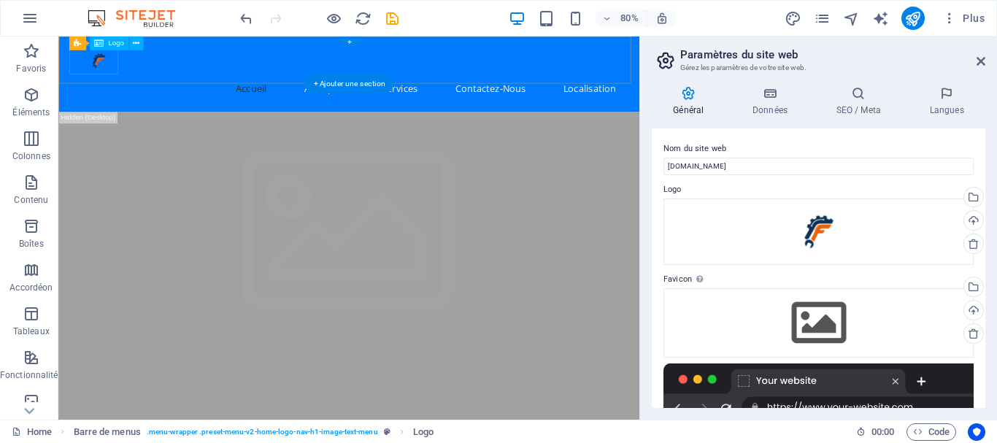
select select "px"
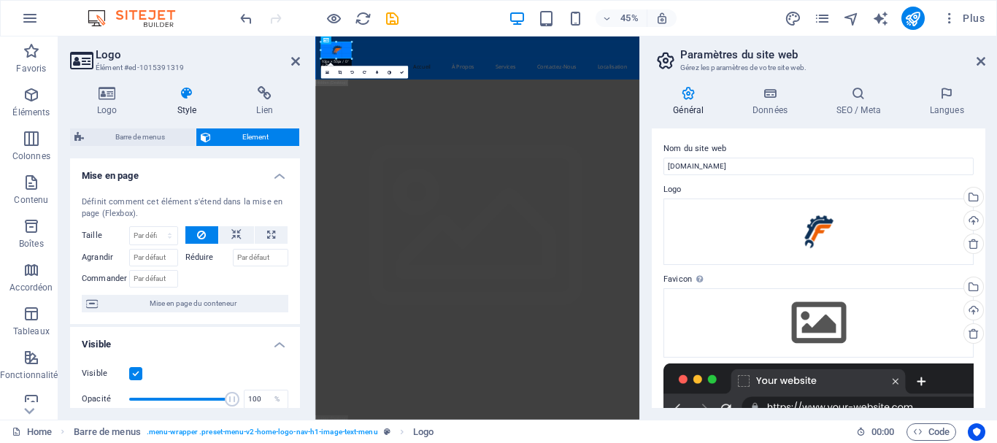
drag, startPoint x: 347, startPoint y: 57, endPoint x: 355, endPoint y: 64, distance: 11.4
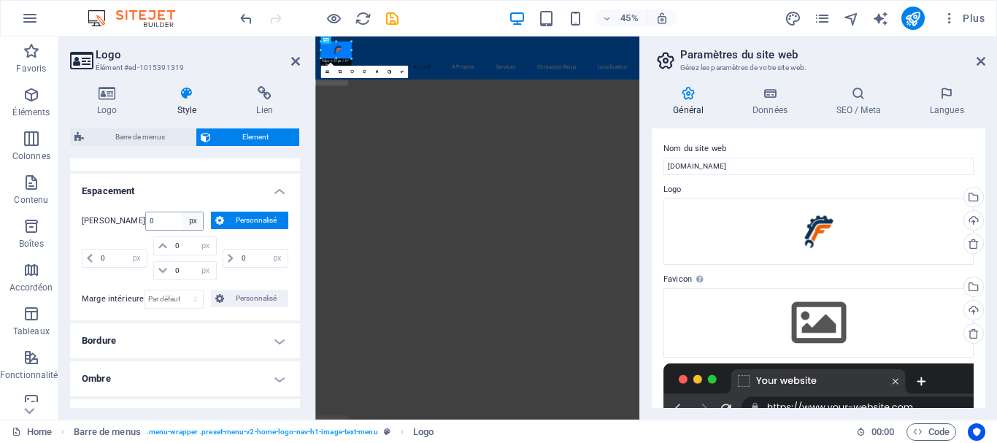
scroll to position [334, 0]
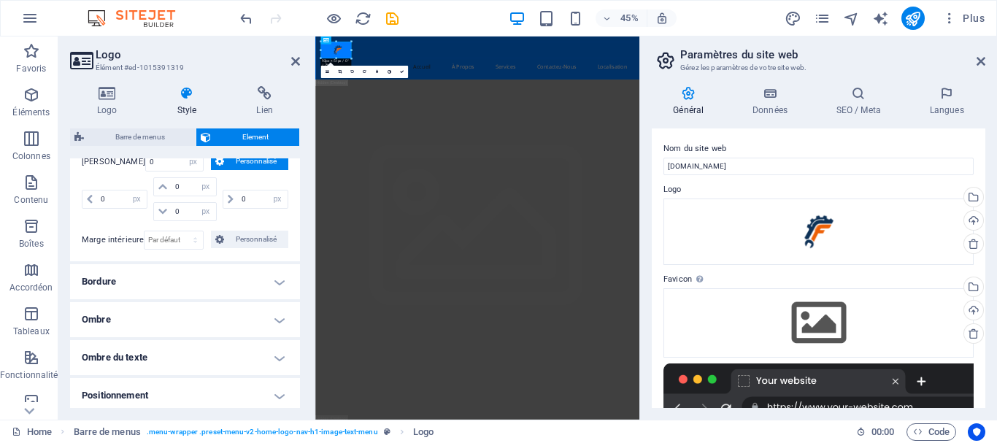
click at [139, 279] on h4 "Bordure" at bounding box center [185, 281] width 230 height 35
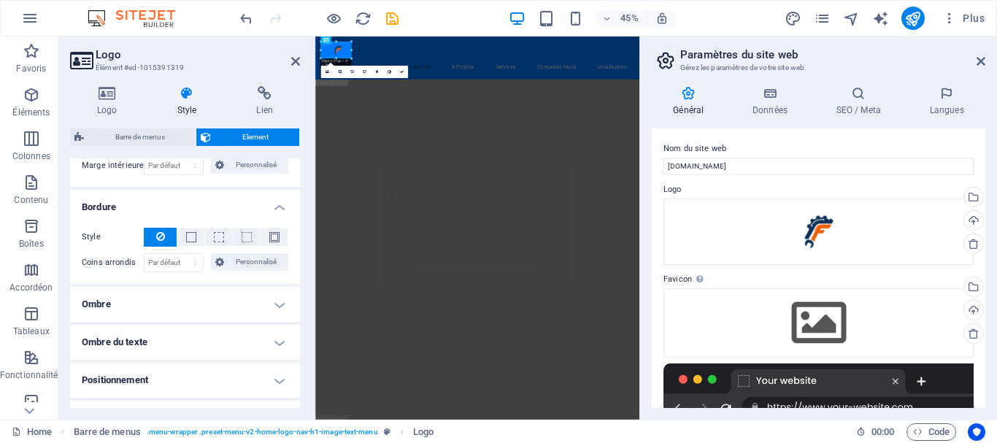
scroll to position [408, 0]
click at [121, 298] on h4 "Ombre" at bounding box center [185, 305] width 230 height 35
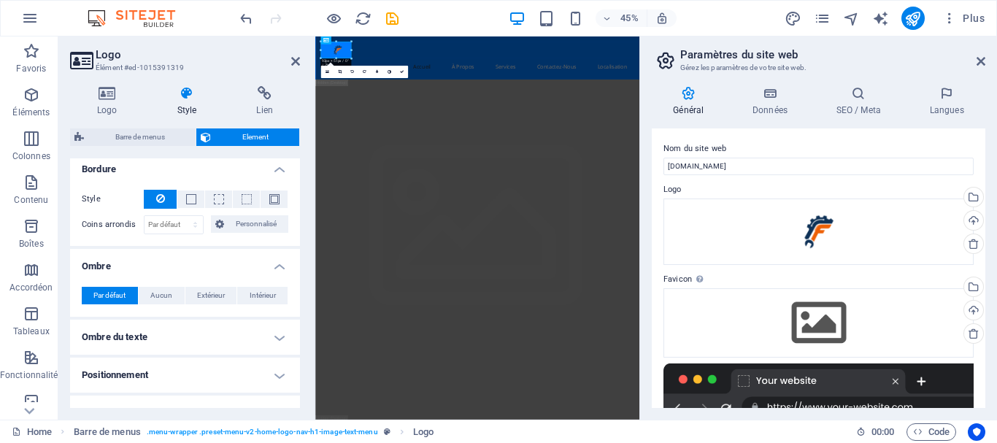
click at [135, 339] on h4 "Ombre du texte" at bounding box center [185, 337] width 230 height 35
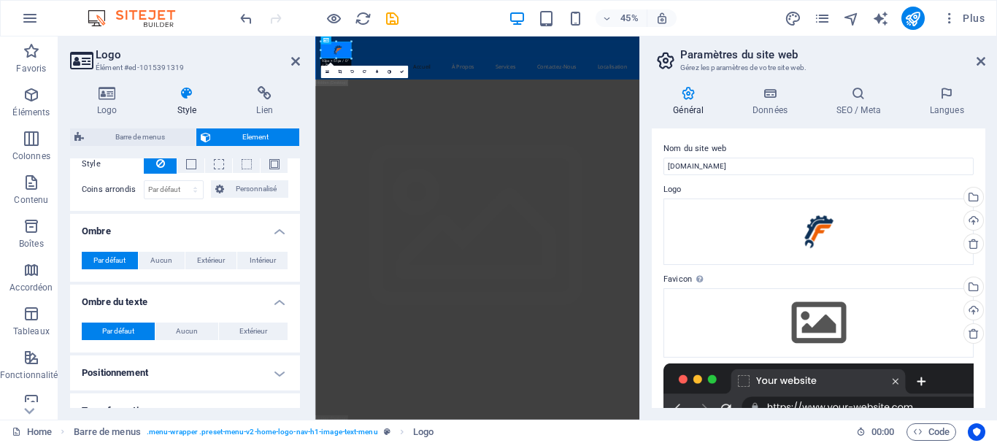
scroll to position [516, 0]
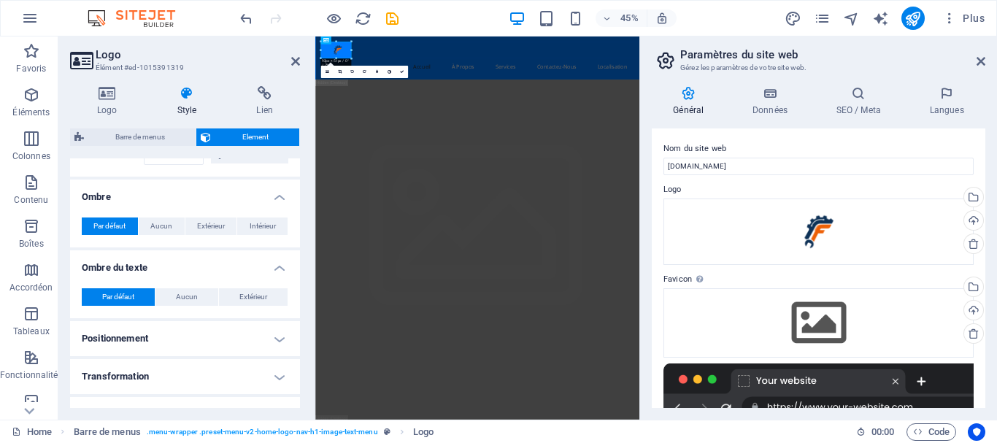
click at [166, 335] on h4 "Positionnement" at bounding box center [185, 338] width 230 height 35
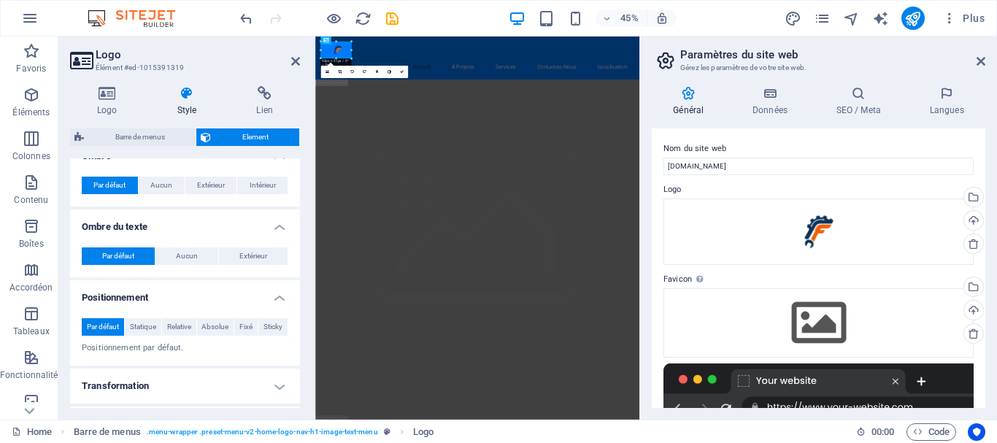
scroll to position [614, 0]
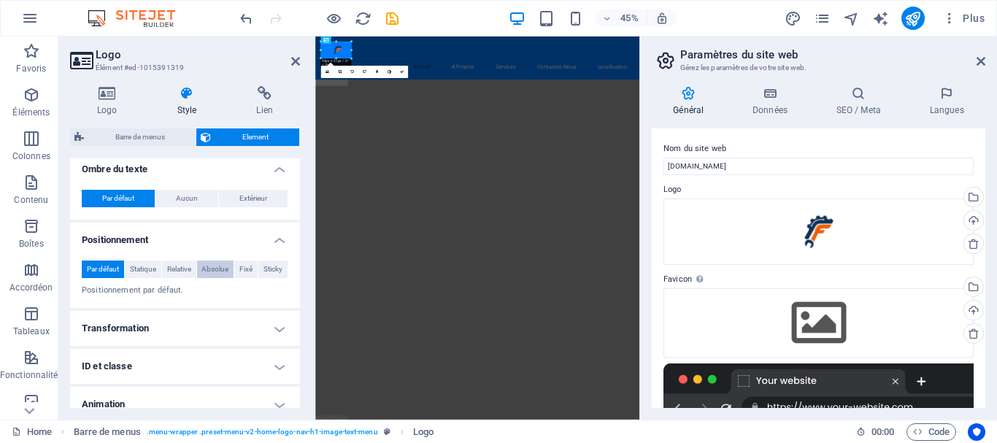
click at [216, 269] on span "Absolue" at bounding box center [214, 270] width 27 height 18
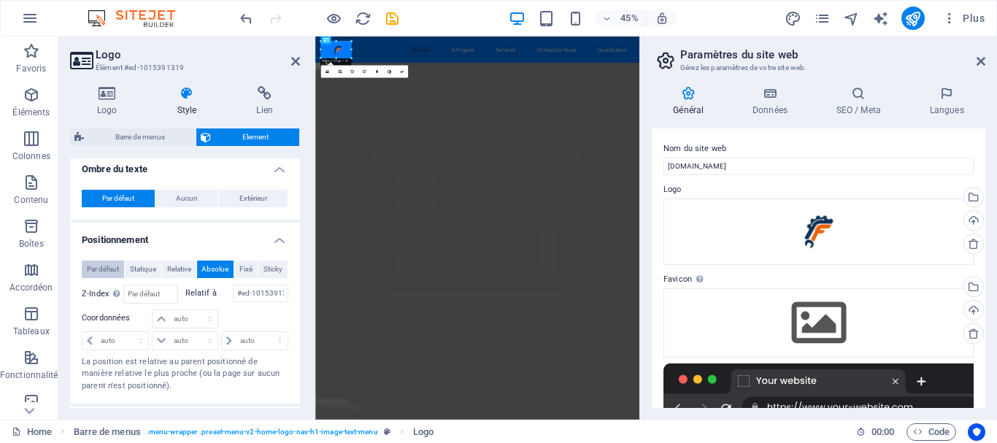
click at [106, 271] on span "Par défaut" at bounding box center [103, 270] width 32 height 18
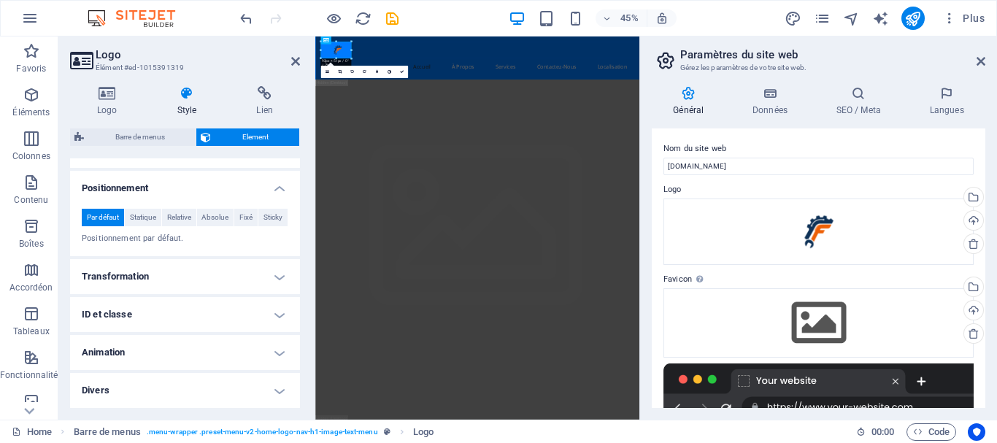
scroll to position [666, 0]
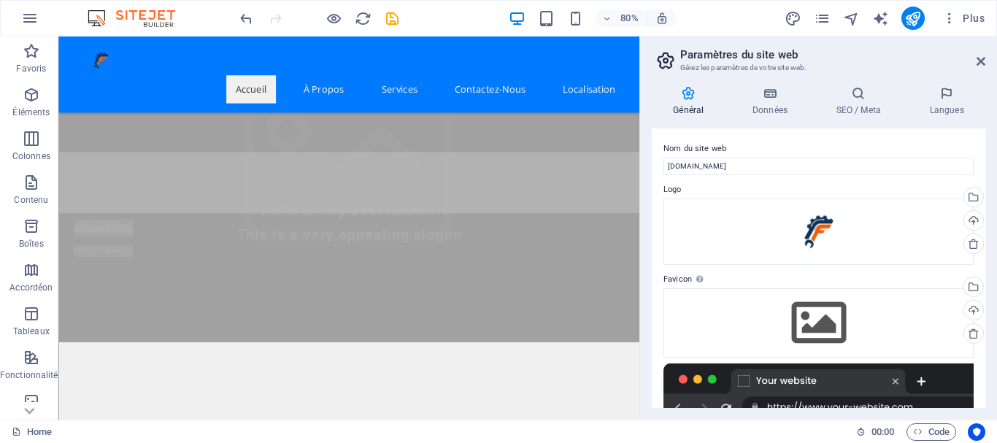
scroll to position [334, 0]
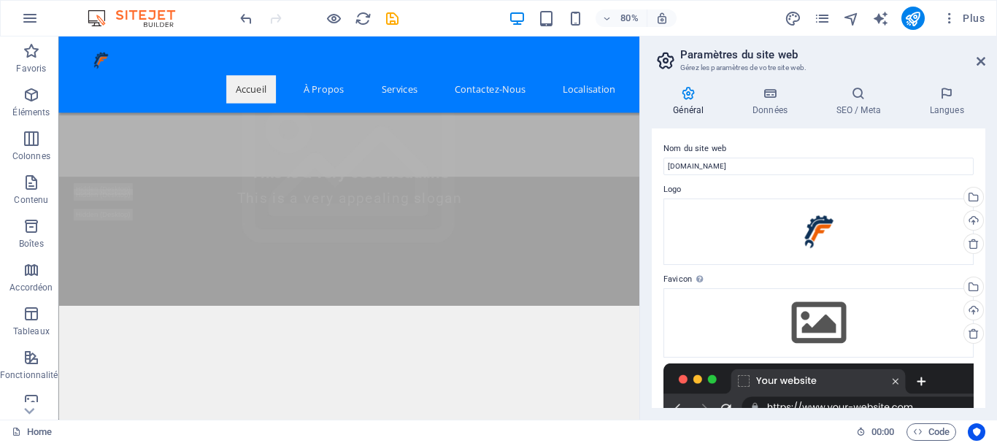
drag, startPoint x: 949, startPoint y: 379, endPoint x: 779, endPoint y: 376, distance: 170.8
click at [747, 316] on div "Favicon Définissez ici la favicon de votre site web. Une favicon est une petite…" at bounding box center [818, 346] width 310 height 150
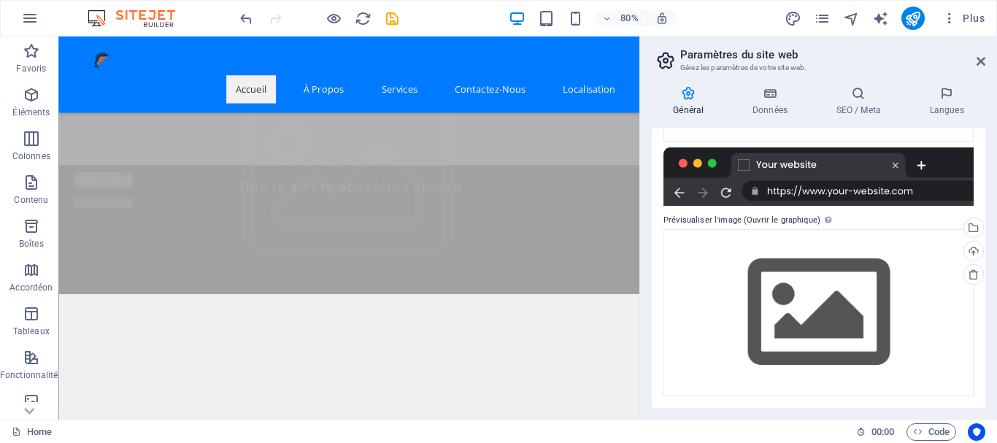
scroll to position [205, 0]
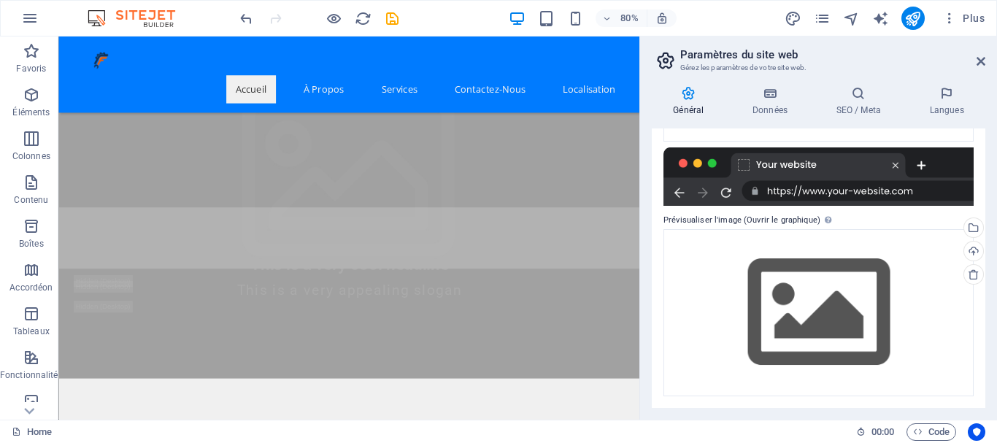
drag, startPoint x: 985, startPoint y: 299, endPoint x: 987, endPoint y: 225, distance: 73.7
click at [987, 225] on div "Général Données SEO / Meta Langues Nom du site web [DOMAIN_NAME] Logo Glissez l…" at bounding box center [818, 246] width 357 height 345
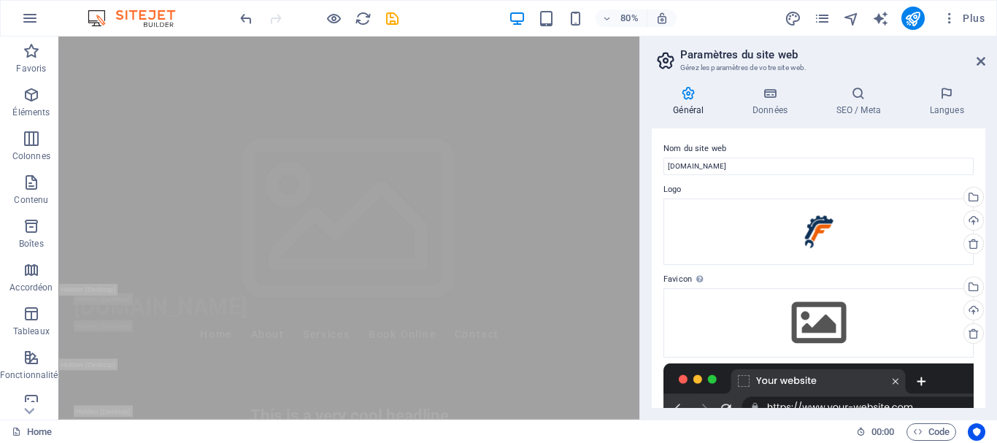
scroll to position [0, 0]
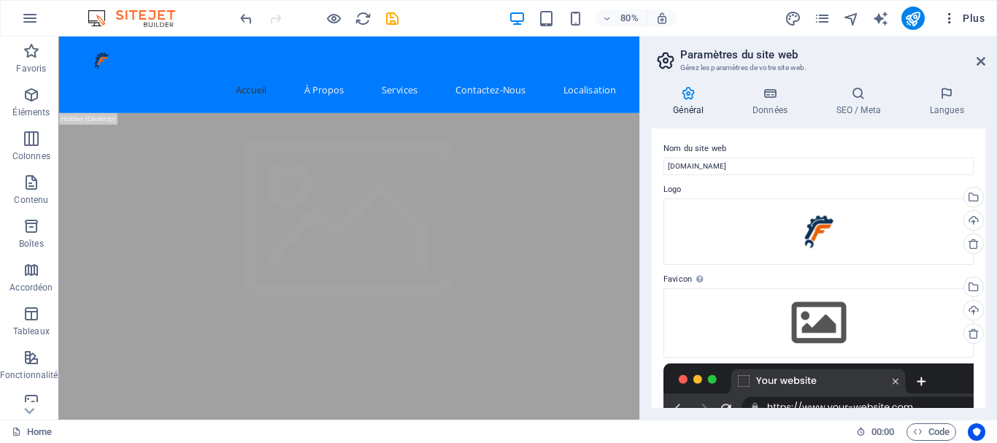
click at [956, 15] on icon "button" at bounding box center [949, 18] width 15 height 15
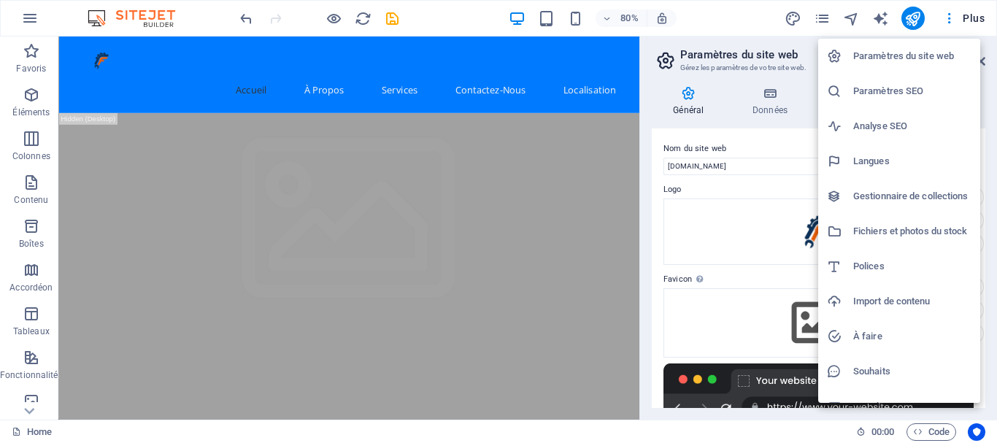
click at [451, 15] on div at bounding box center [498, 221] width 997 height 443
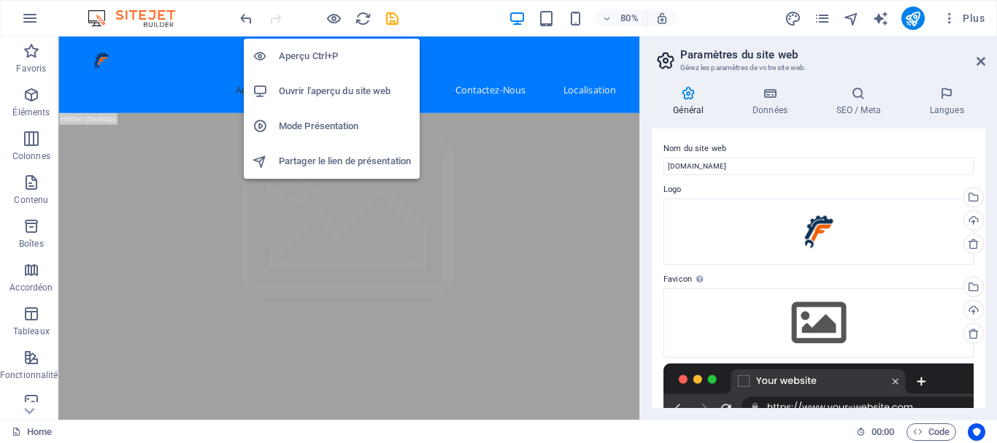
drag, startPoint x: 327, startPoint y: 96, endPoint x: 288, endPoint y: 105, distance: 39.7
click at [288, 105] on li "Ouvrir l'aperçu du site web" at bounding box center [332, 91] width 176 height 35
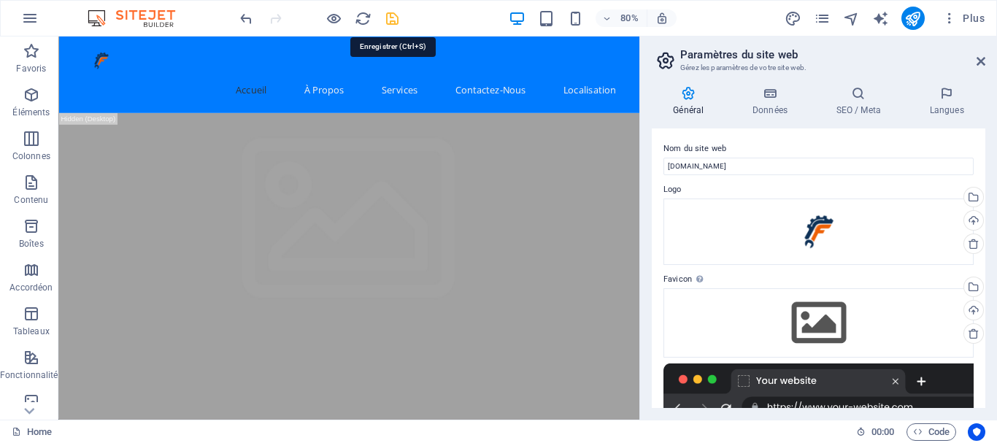
click at [392, 18] on icon "save" at bounding box center [392, 18] width 17 height 17
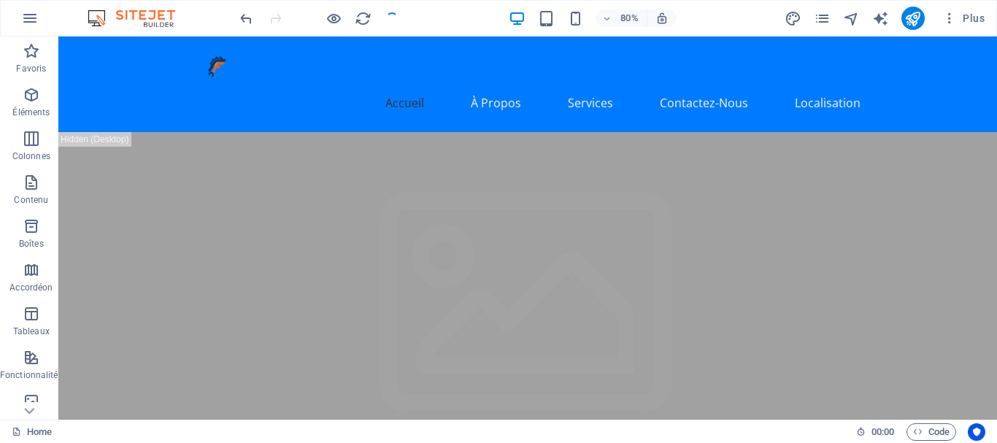
checkbox input "false"
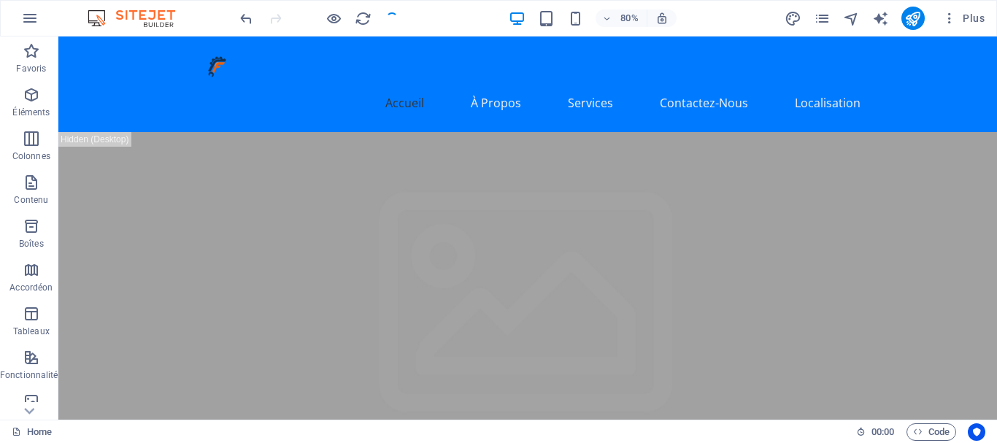
checkbox input "false"
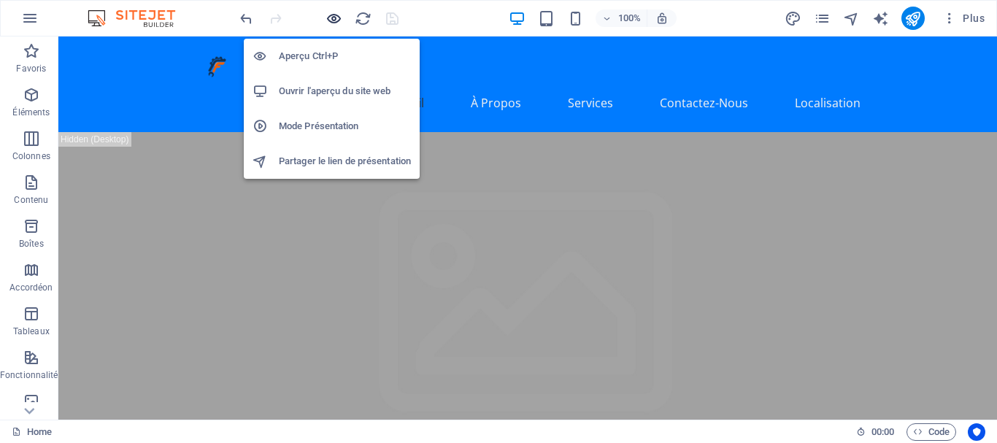
click at [338, 22] on icon "button" at bounding box center [333, 18] width 17 height 17
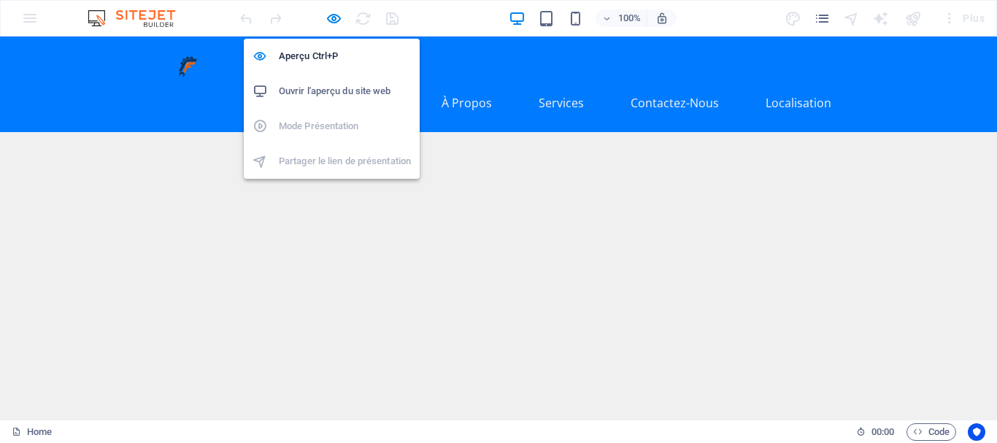
click at [326, 90] on h6 "Ouvrir l'aperçu du site web" at bounding box center [345, 91] width 132 height 18
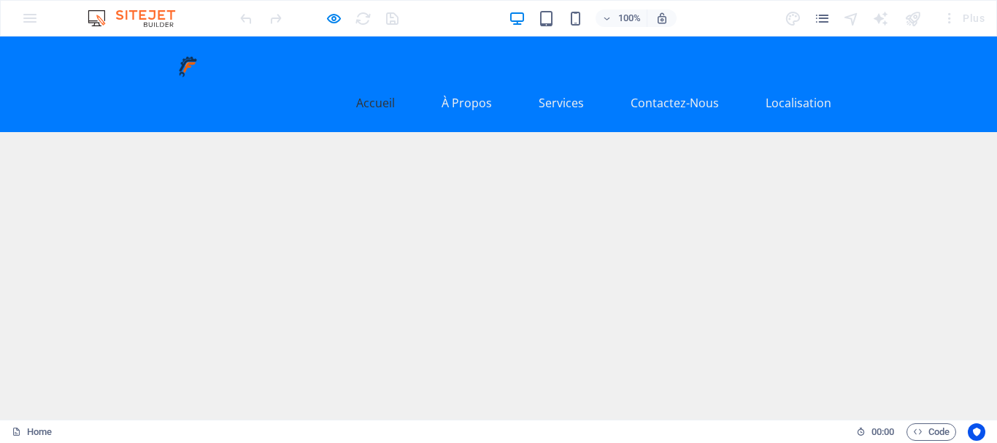
click at [602, 132] on img "1/1" at bounding box center [493, 132] width 986 height 0
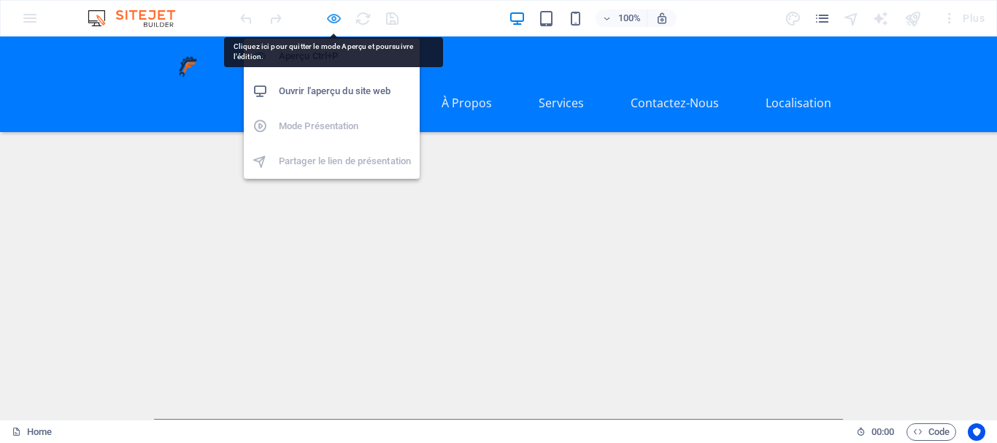
click at [333, 14] on icon "button" at bounding box center [333, 18] width 17 height 17
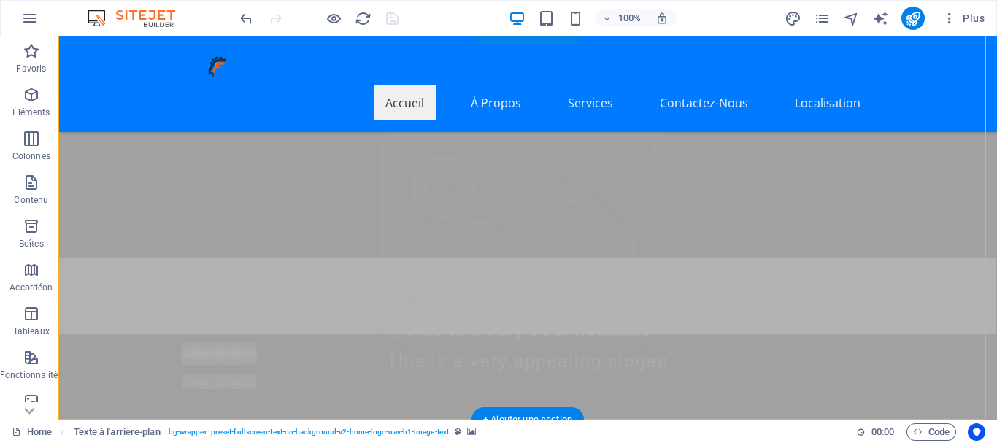
scroll to position [243, 0]
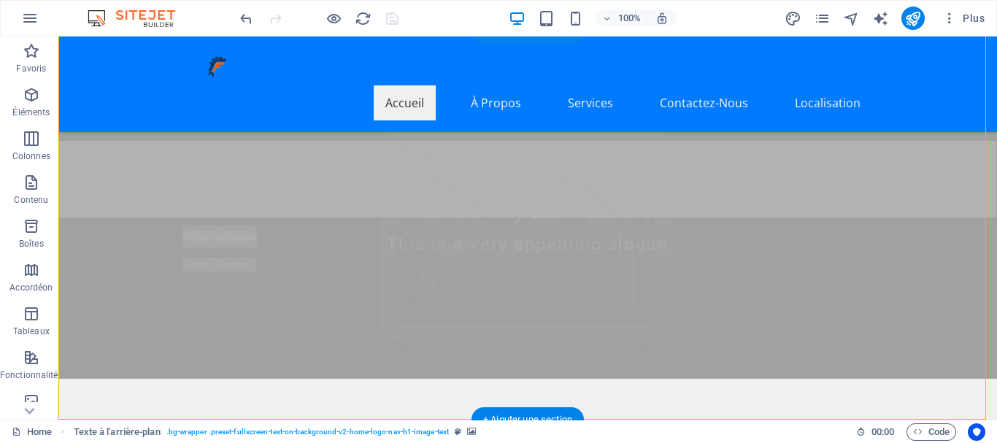
click at [794, 379] on img "1/1" at bounding box center [522, 379] width 928 height 0
click at [563, 379] on img "1/1" at bounding box center [522, 379] width 928 height 0
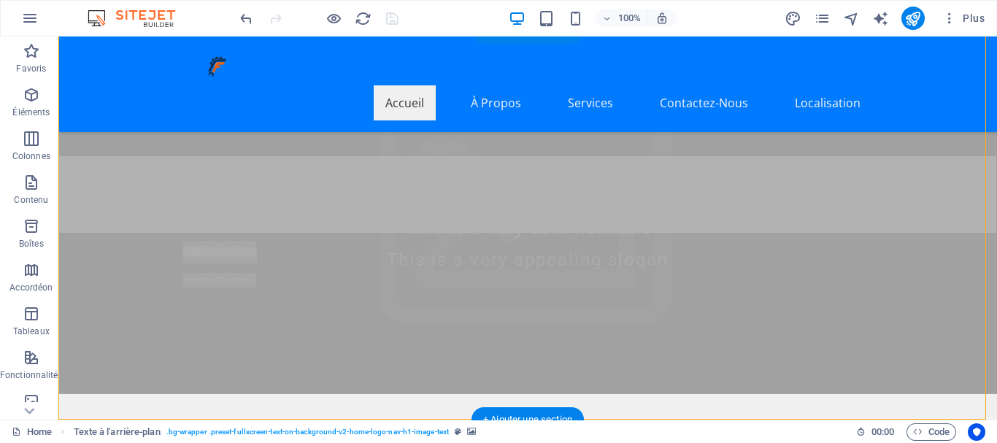
select select "ms"
select select "s"
select select "progressive"
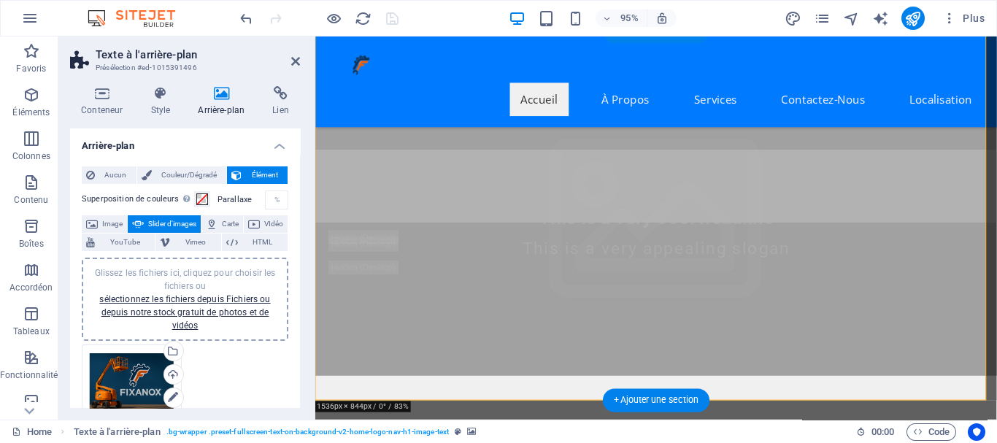
click at [820, 394] on img "1/1" at bounding box center [668, 394] width 706 height 0
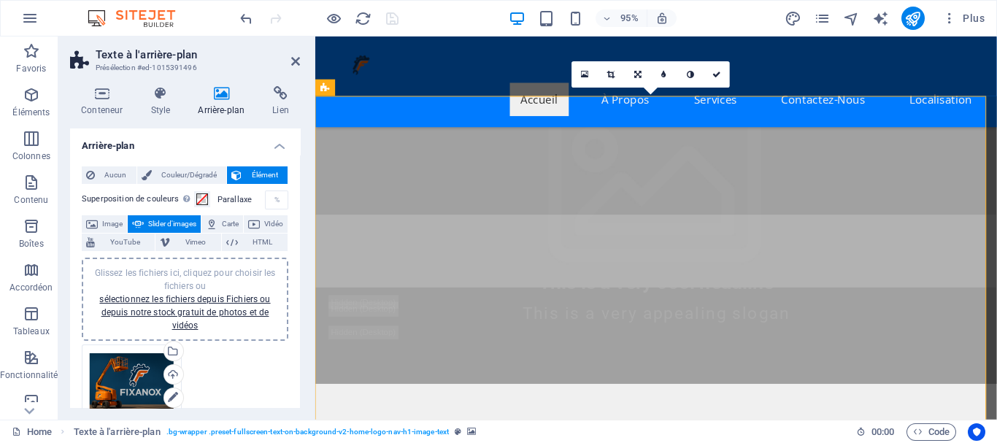
scroll to position [151, 0]
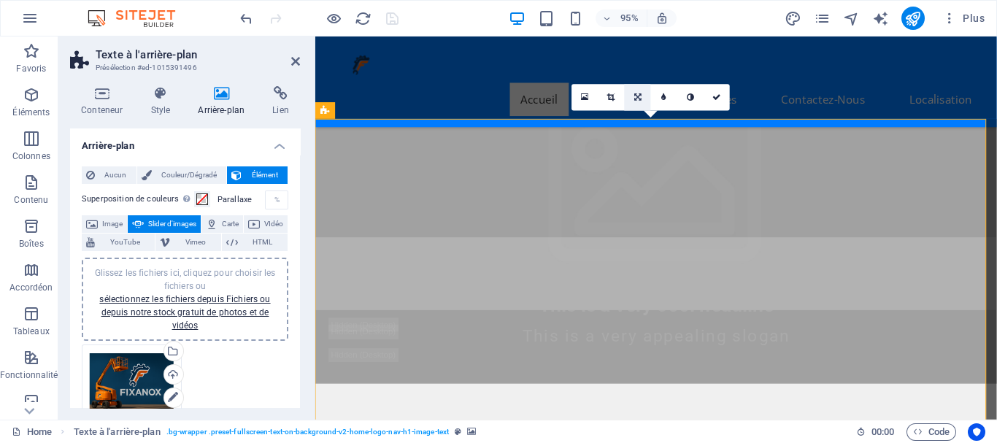
drag, startPoint x: 632, startPoint y: 115, endPoint x: 635, endPoint y: 99, distance: 16.3
click at [635, 99] on div "16:10 16:9 4:3 1:1 1:2 0" at bounding box center [651, 98] width 158 height 26
drag, startPoint x: 685, startPoint y: 137, endPoint x: 682, endPoint y: 118, distance: 19.3
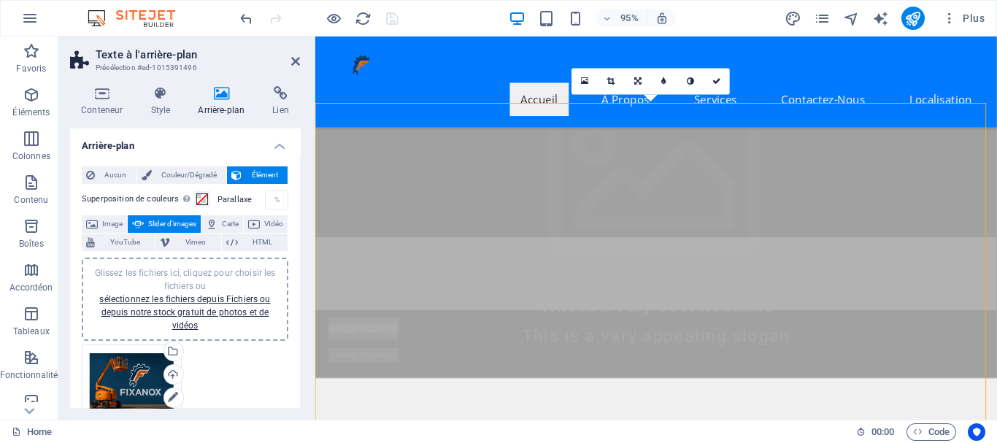
scroll to position [175, 0]
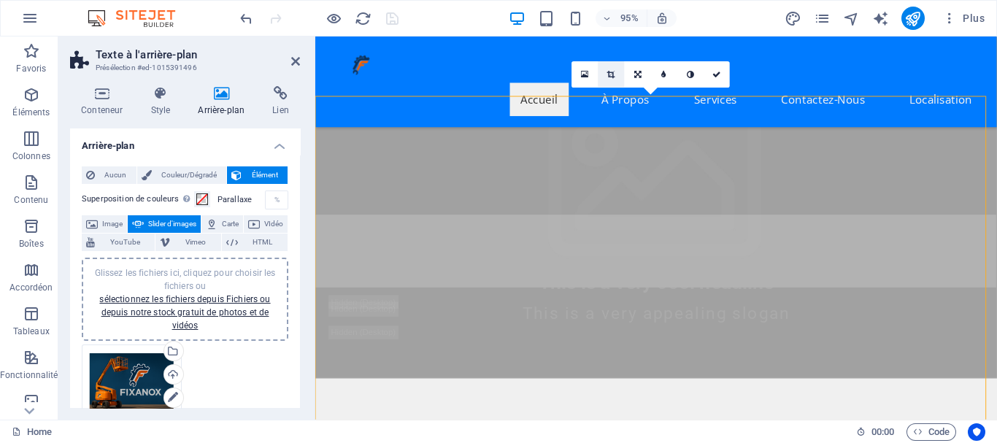
click at [608, 72] on icon at bounding box center [611, 75] width 8 height 8
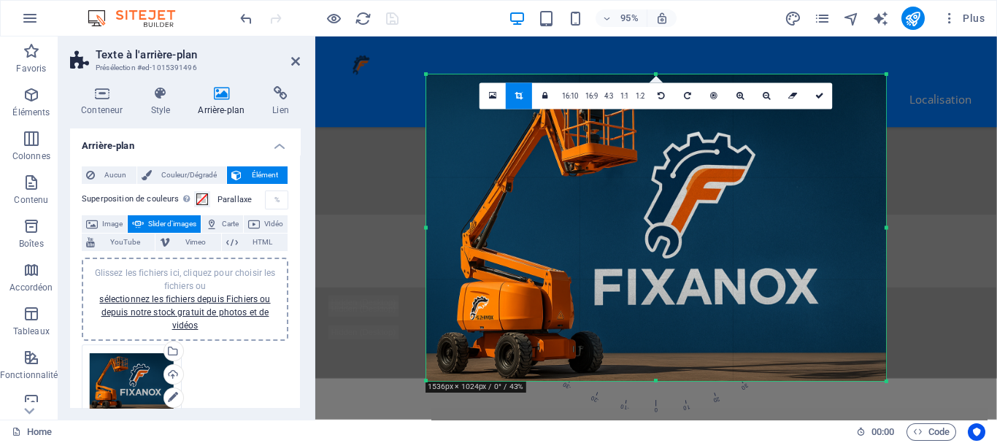
click at [581, 158] on div at bounding box center [656, 228] width 460 height 306
click at [925, 261] on div "Glissez et déposez l'élément de votre choix pour remplacer le contenu existant.…" at bounding box center [656, 227] width 682 height 383
click at [514, 93] on link at bounding box center [519, 96] width 26 height 26
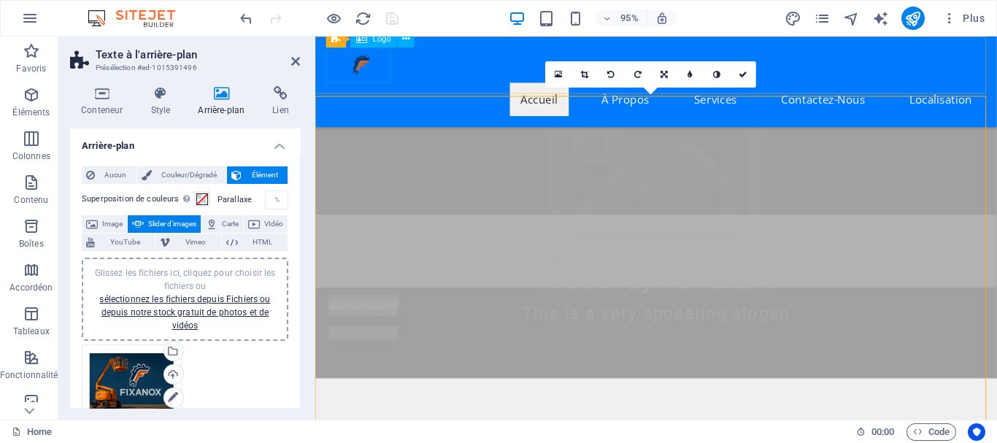
click at [354, 67] on div at bounding box center [674, 66] width 689 height 37
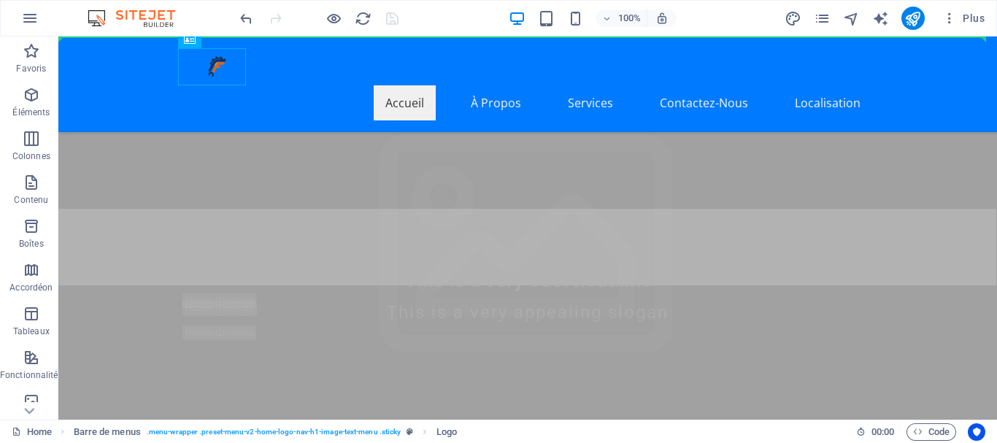
drag, startPoint x: 217, startPoint y: 50, endPoint x: 180, endPoint y: 63, distance: 40.2
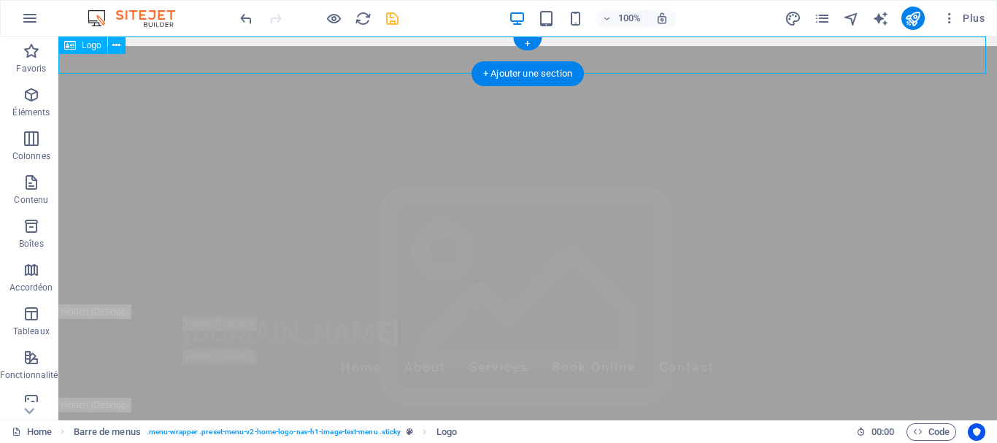
scroll to position [0, 0]
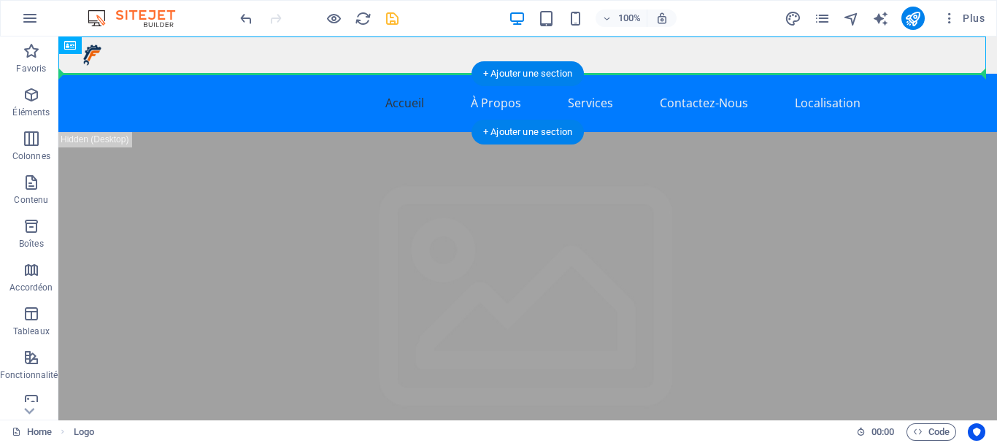
drag, startPoint x: 86, startPoint y: 57, endPoint x: 83, endPoint y: 96, distance: 39.5
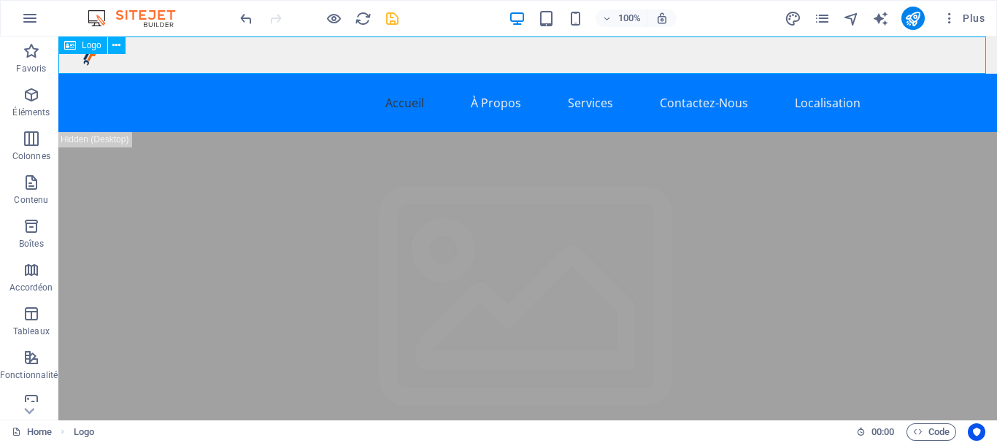
drag, startPoint x: 150, startPoint y: 90, endPoint x: 90, endPoint y: 54, distance: 69.7
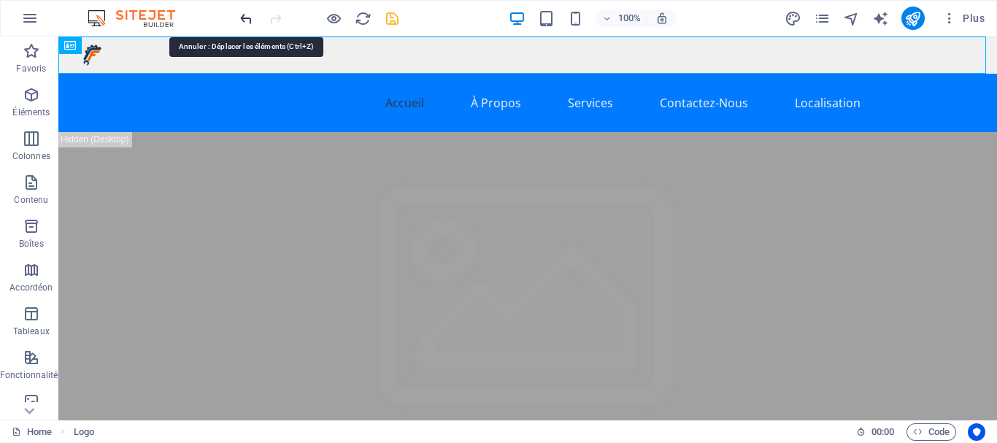
click at [244, 12] on icon "undo" at bounding box center [246, 18] width 17 height 17
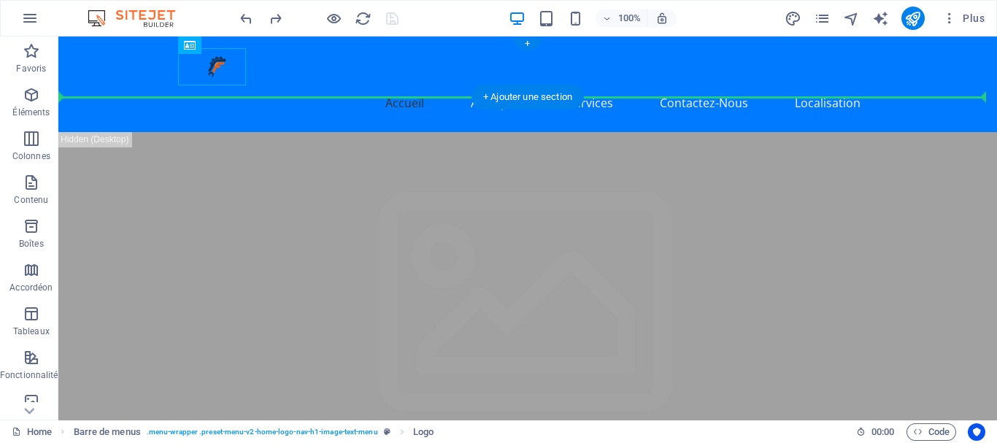
drag, startPoint x: 212, startPoint y: 72, endPoint x: 123, endPoint y: 67, distance: 89.2
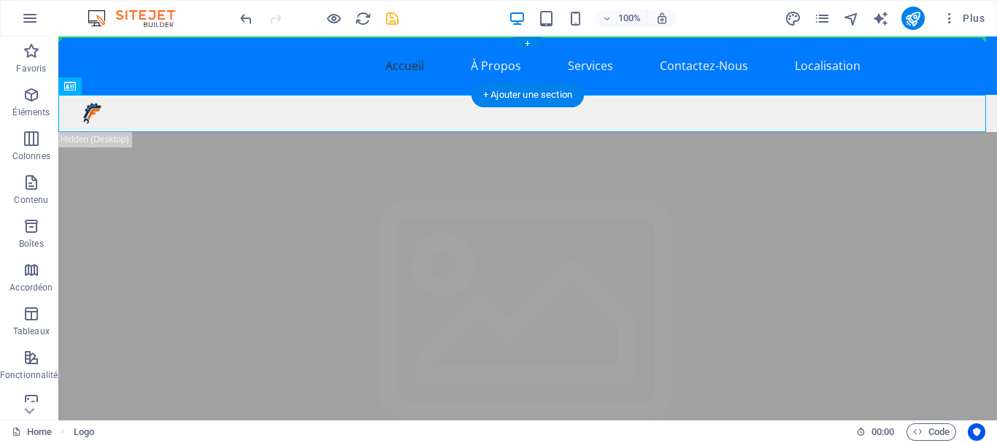
drag, startPoint x: 96, startPoint y: 104, endPoint x: 103, endPoint y: 64, distance: 40.7
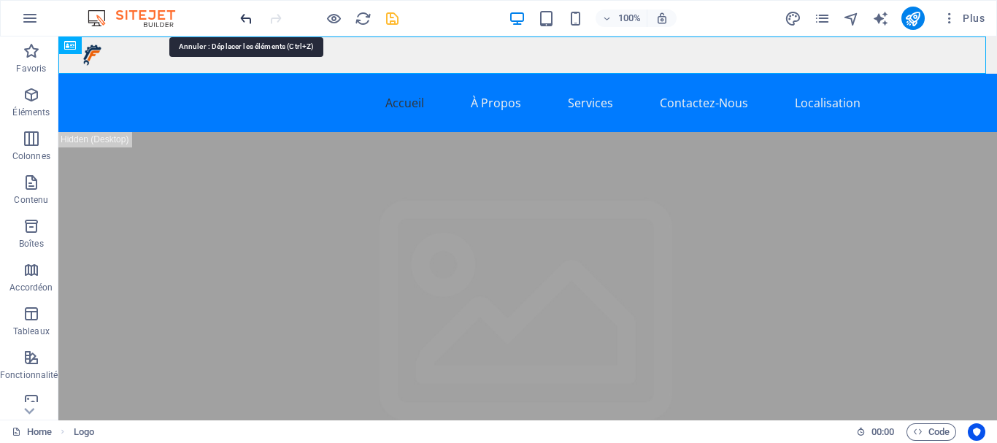
click at [240, 14] on icon "undo" at bounding box center [246, 18] width 17 height 17
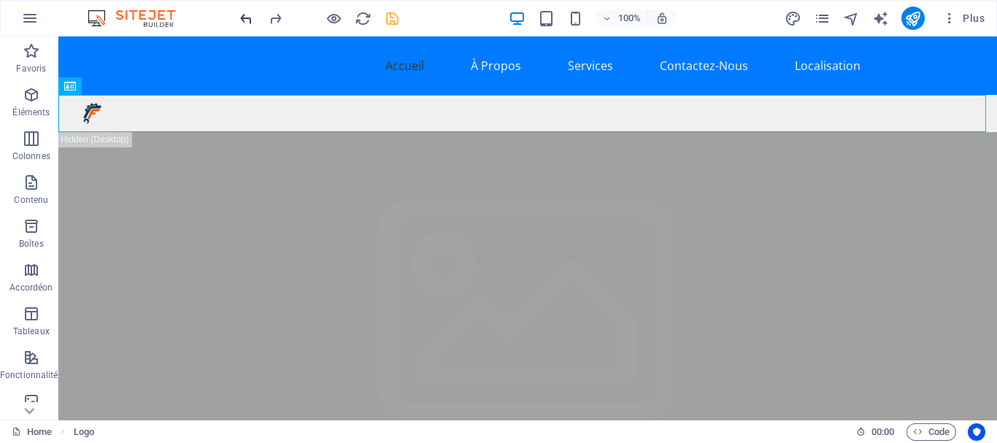
click at [242, 19] on icon "undo" at bounding box center [246, 18] width 17 height 17
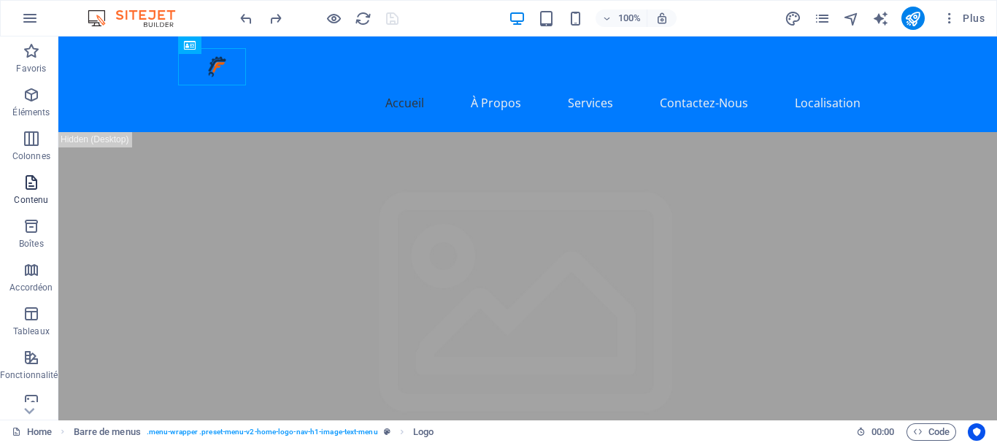
click at [32, 187] on icon "button" at bounding box center [32, 183] width 18 height 18
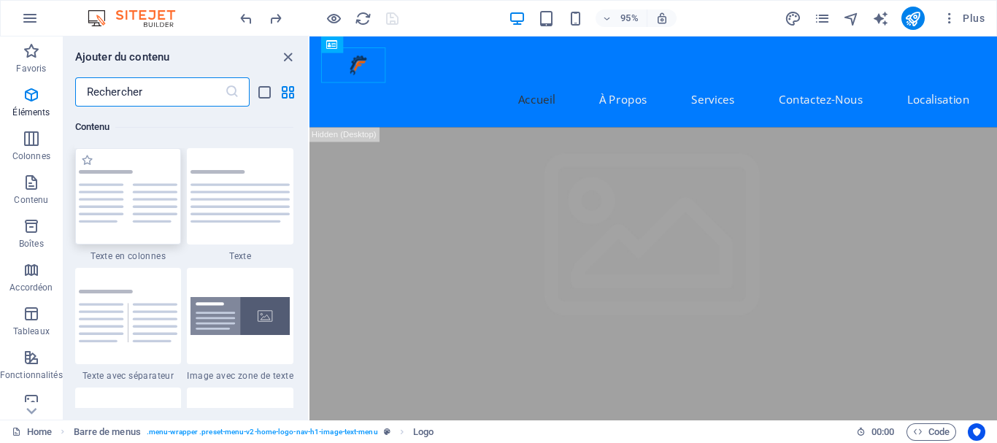
scroll to position [2553, 0]
click at [263, 184] on img at bounding box center [239, 196] width 99 height 53
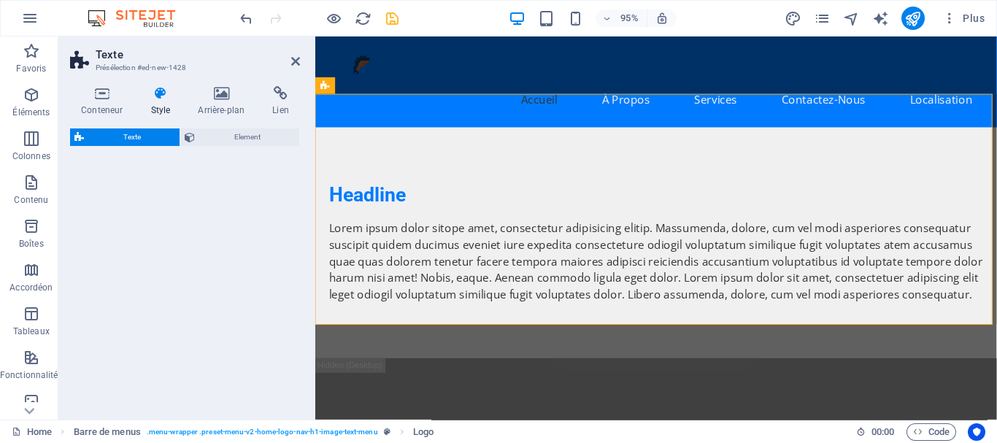
select select "preset-text-v2-default"
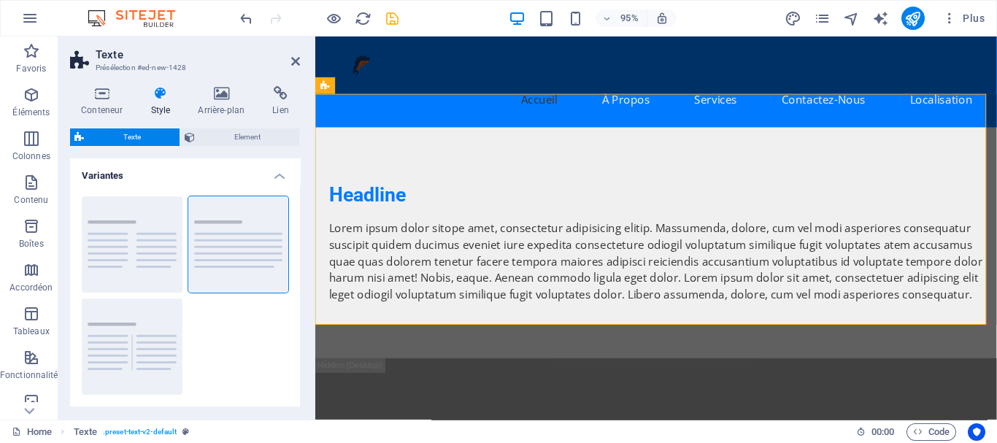
click at [254, 15] on div at bounding box center [318, 18] width 163 height 23
click at [246, 18] on icon "undo" at bounding box center [246, 18] width 17 height 17
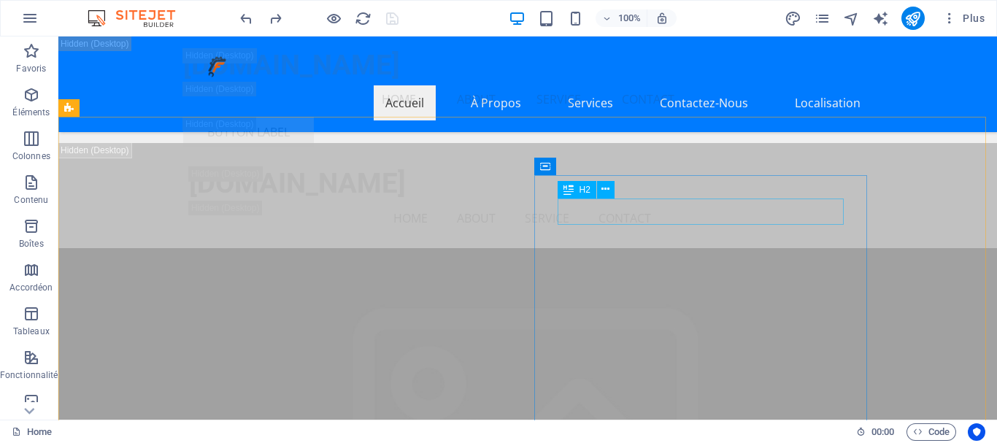
scroll to position [2458, 0]
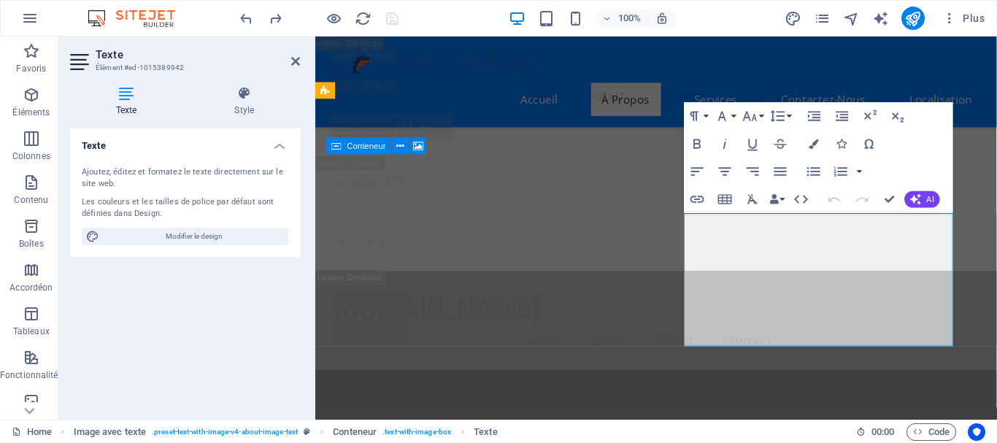
scroll to position [2531, 0]
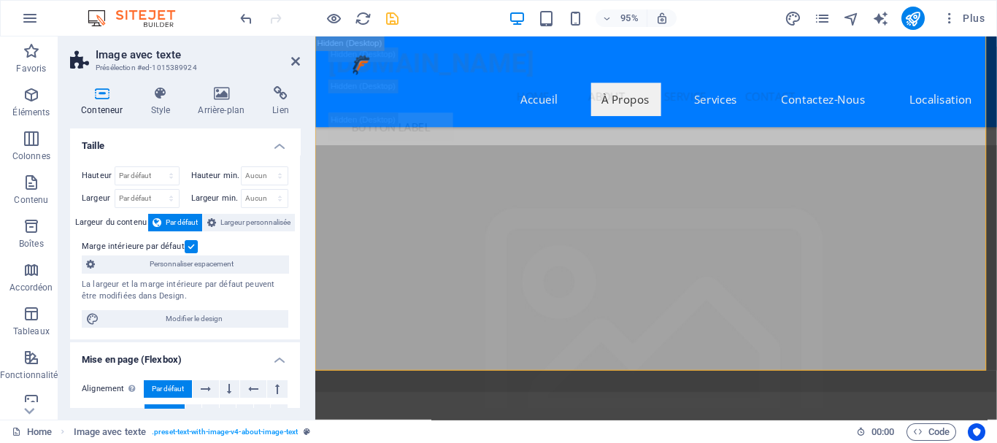
scroll to position [2556, 0]
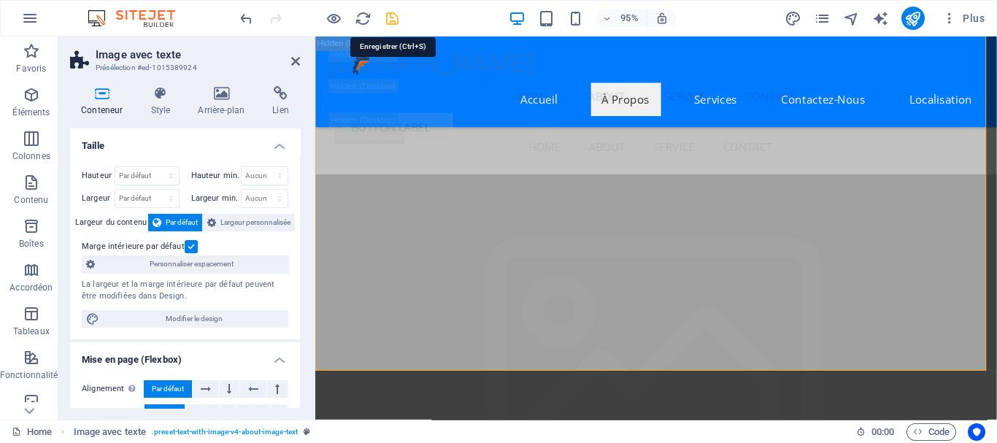
click at [390, 20] on icon "save" at bounding box center [392, 18] width 17 height 17
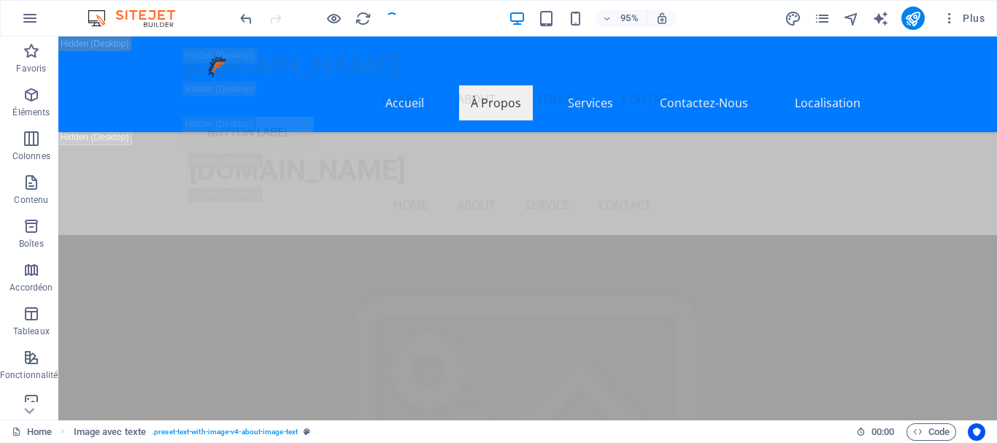
checkbox input "false"
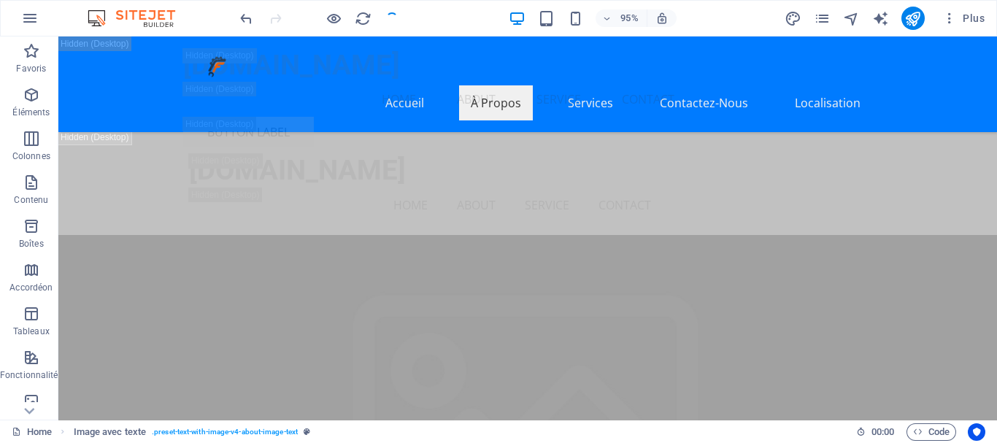
checkbox input "false"
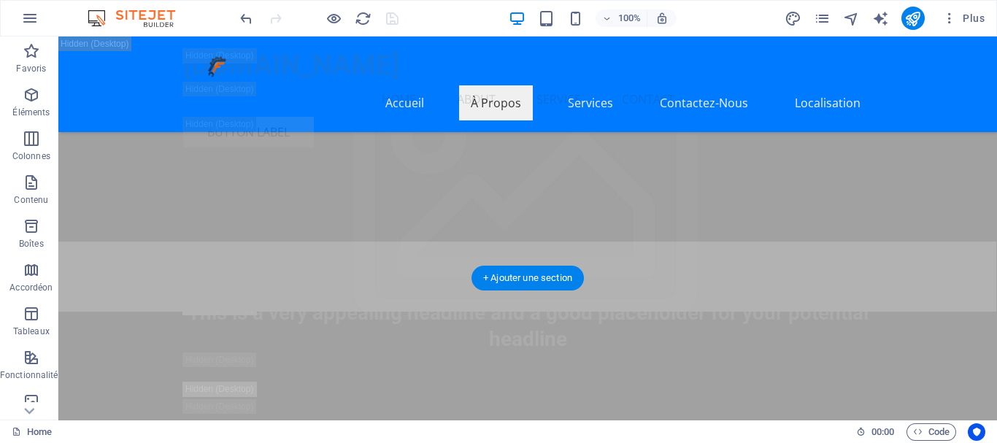
scroll to position [2588, 0]
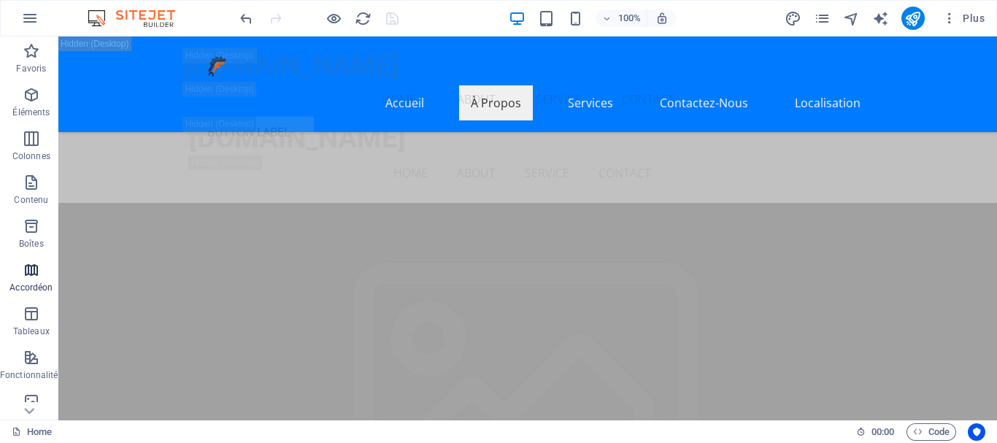
click at [27, 272] on icon "button" at bounding box center [32, 270] width 18 height 18
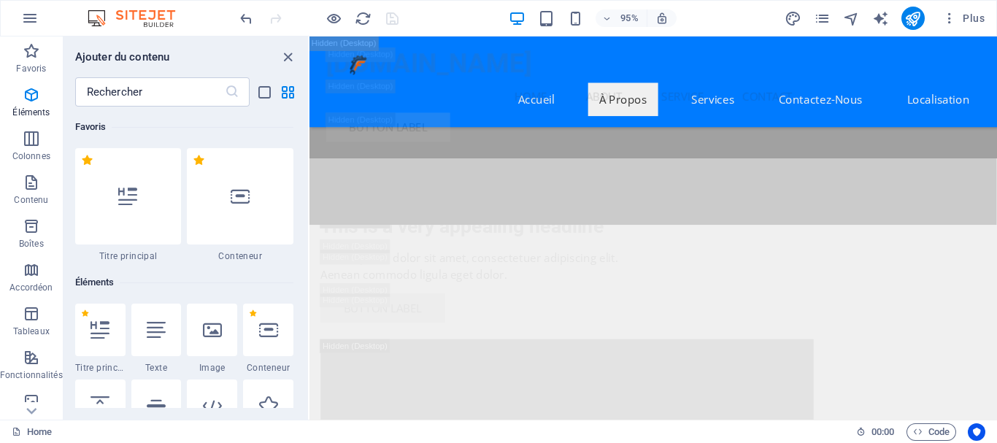
scroll to position [4659, 0]
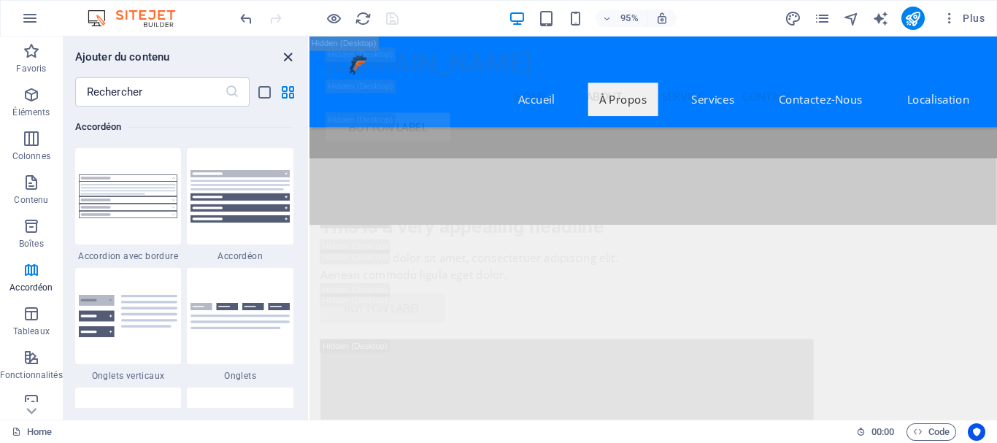
drag, startPoint x: 285, startPoint y: 61, endPoint x: 434, endPoint y: 159, distance: 179.1
click at [285, 61] on icon "close panel" at bounding box center [287, 57] width 17 height 17
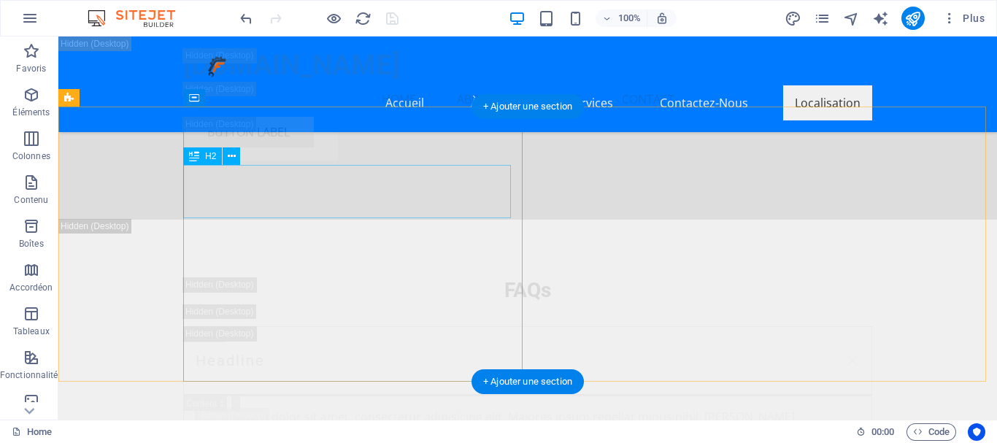
scroll to position [29353, 0]
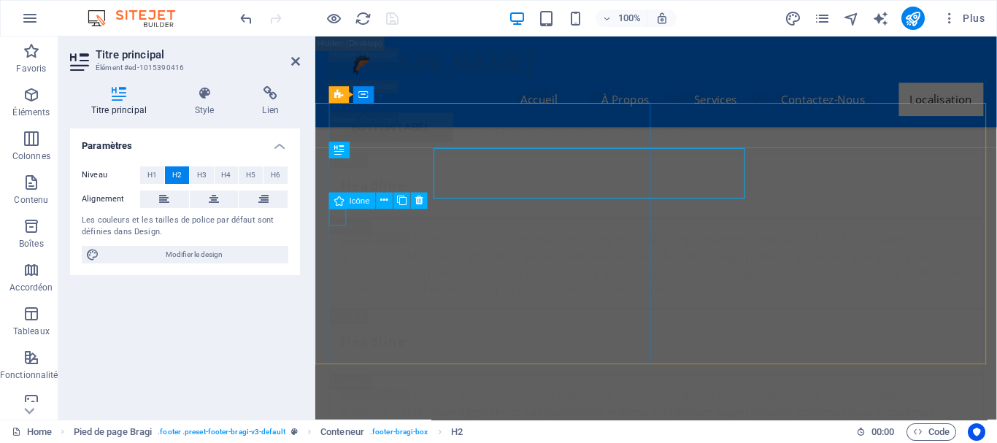
scroll to position [29364, 0]
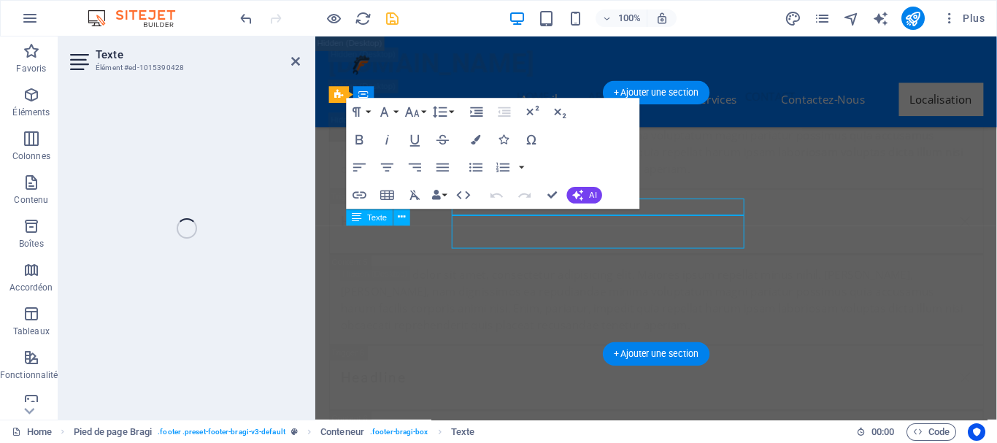
click at [253, 255] on div "Texte Élément #ed-1015390428 H2 Bannière Conteneur Barre de menus Bannière Barr…" at bounding box center [527, 227] width 938 height 383
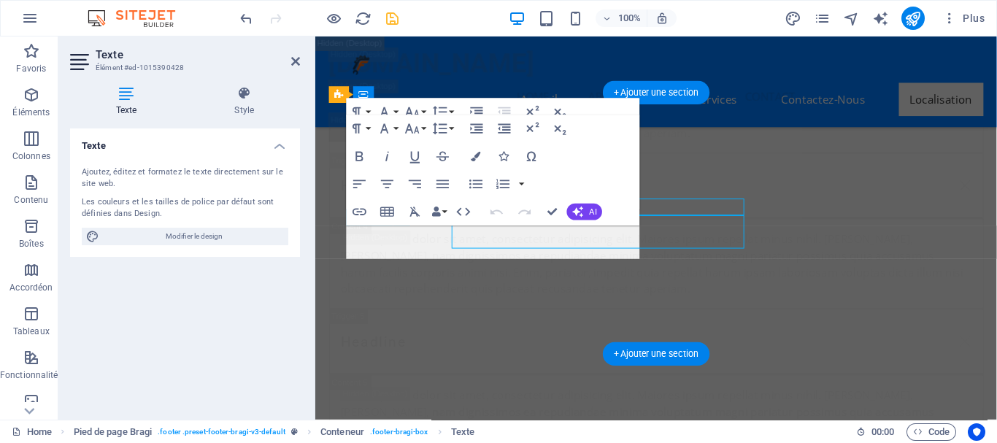
scroll to position [29364, 0]
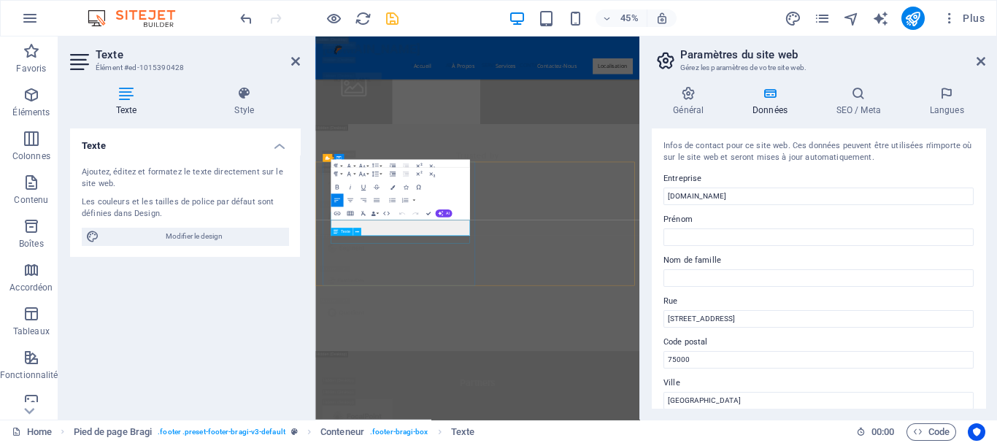
scroll to position [30547, 0]
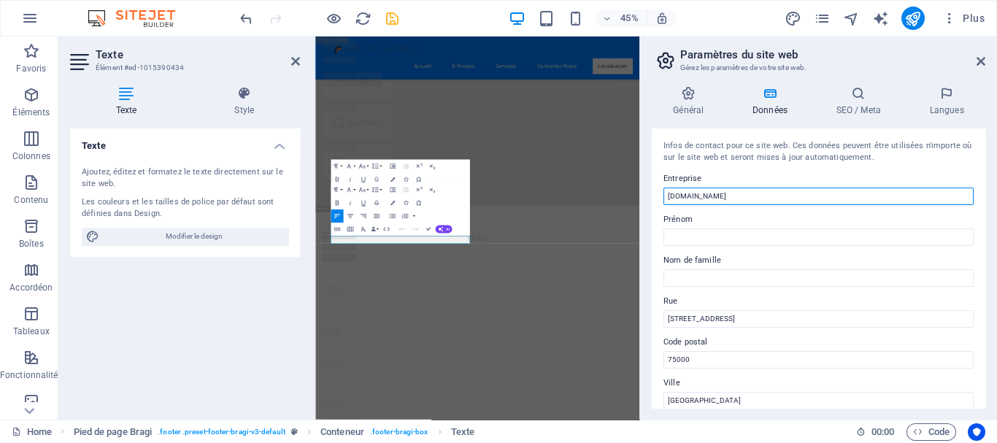
click at [717, 198] on input "[DOMAIN_NAME]" at bounding box center [818, 197] width 310 height 18
drag, startPoint x: 717, startPoint y: 198, endPoint x: 648, endPoint y: 207, distance: 69.2
click at [648, 207] on div "Général Données SEO / Meta Langues Nom du site web [DOMAIN_NAME] Logo Glissez l…" at bounding box center [818, 246] width 357 height 345
type input "FixaNox"
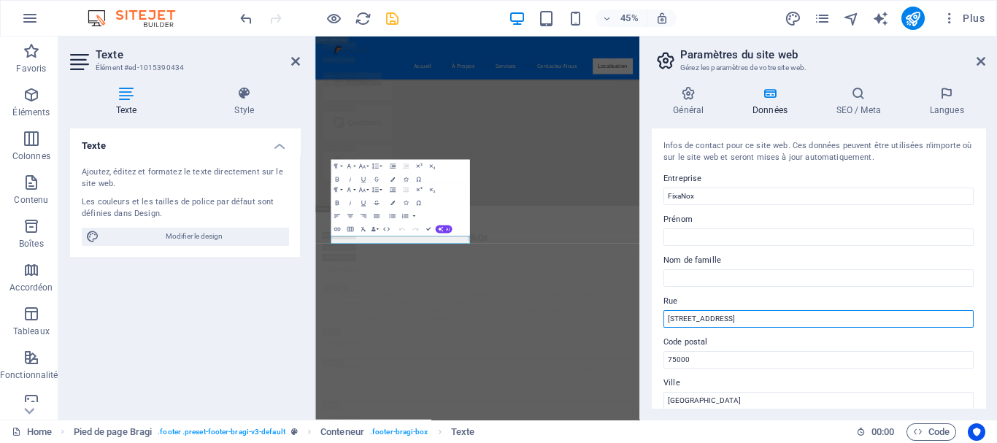
drag, startPoint x: 769, startPoint y: 312, endPoint x: 646, endPoint y: 316, distance: 123.4
click at [646, 316] on div "Général Données SEO / Meta Langues Nom du site web [DOMAIN_NAME] Logo Glissez l…" at bounding box center [818, 246] width 357 height 345
type input "04 Route beni malek"
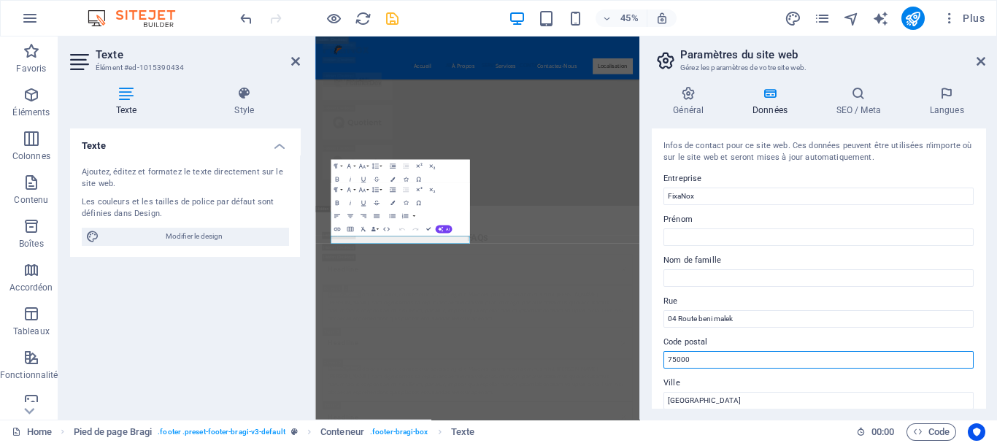
drag, startPoint x: 691, startPoint y: 363, endPoint x: 653, endPoint y: 361, distance: 38.0
click at [653, 361] on div "Infos de contact pour ce site web. Ces données peuvent être utilisées n'importe…" at bounding box center [818, 267] width 333 height 279
type input "21000"
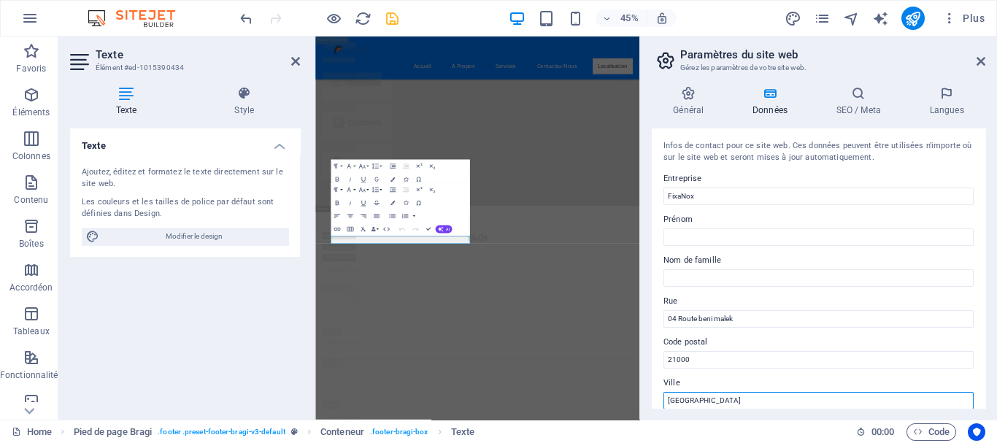
drag, startPoint x: 689, startPoint y: 394, endPoint x: 647, endPoint y: 403, distance: 42.5
click at [647, 403] on div "Général Données SEO / Meta Langues Nom du site web [DOMAIN_NAME] Logo Glissez l…" at bounding box center [818, 246] width 357 height 345
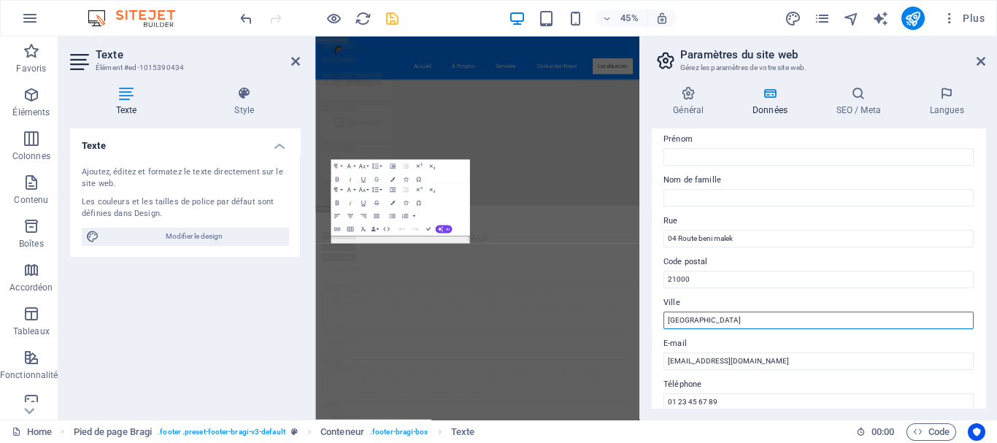
click at [687, 319] on input "[GEOGRAPHIC_DATA]" at bounding box center [818, 321] width 310 height 18
drag, startPoint x: 687, startPoint y: 319, endPoint x: 668, endPoint y: 314, distance: 20.4
click at [668, 314] on input "[GEOGRAPHIC_DATA]" at bounding box center [818, 321] width 310 height 18
type input "Skikda"
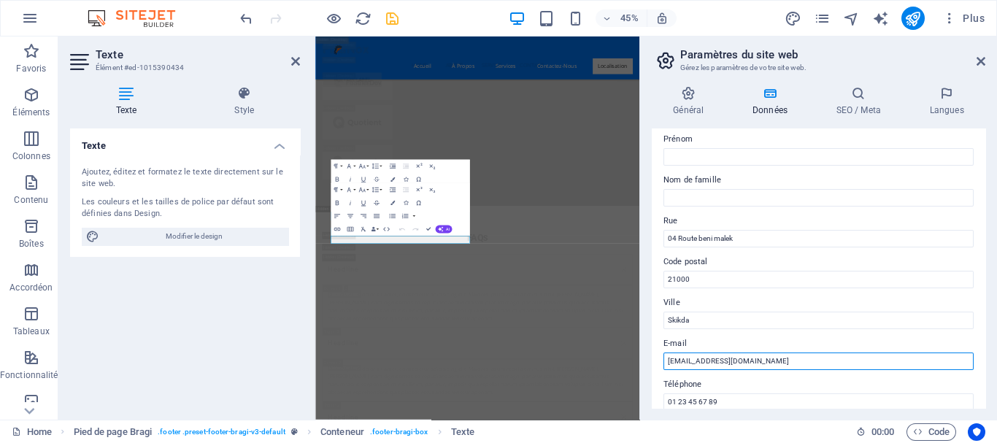
drag, startPoint x: 691, startPoint y: 360, endPoint x: 659, endPoint y: 358, distance: 32.1
click at [659, 358] on div "Infos de contact pour ce site web. Ces données peuvent être utilisées n'importe…" at bounding box center [818, 267] width 333 height 279
type input "[EMAIL_ADDRESS][DOMAIN_NAME]"
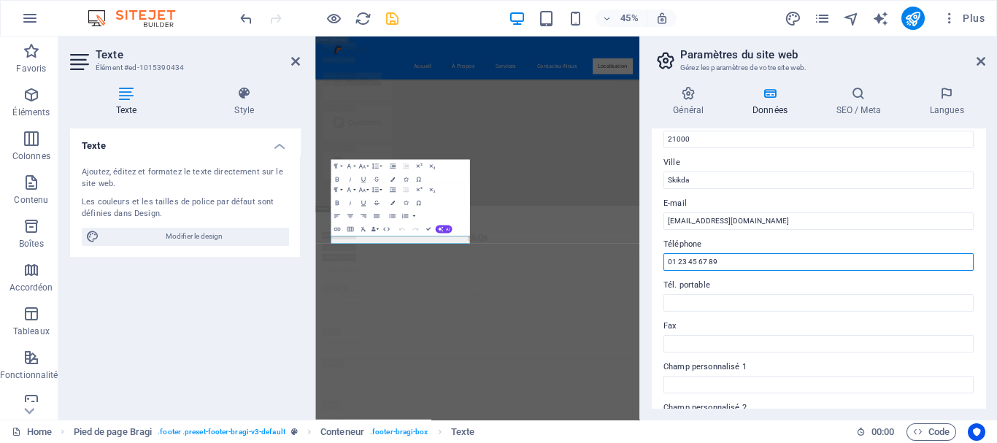
scroll to position [336, 0]
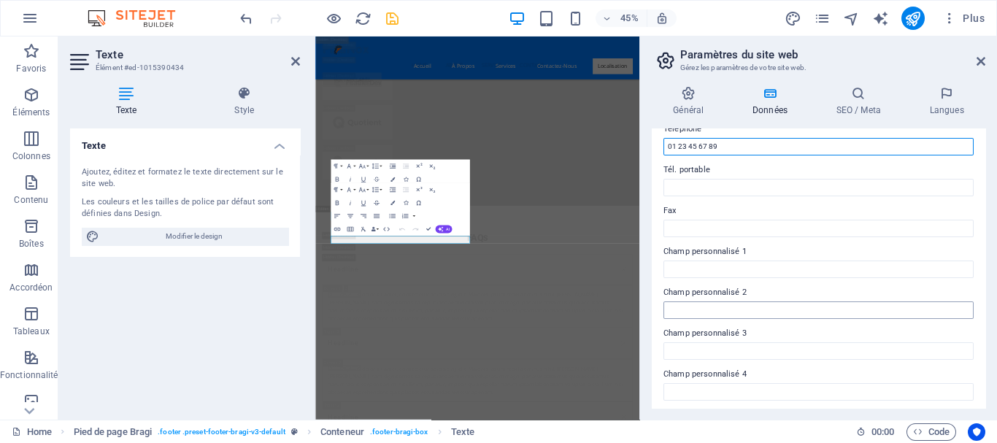
drag, startPoint x: 720, startPoint y: 404, endPoint x: 678, endPoint y: 306, distance: 106.3
click at [678, 306] on div "Infos de contact pour ce site web. Ces données peuvent être utilisées n'importe…" at bounding box center [818, 267] width 333 height 279
click at [707, 148] on input "01 23 45 67 89" at bounding box center [818, 147] width 310 height 18
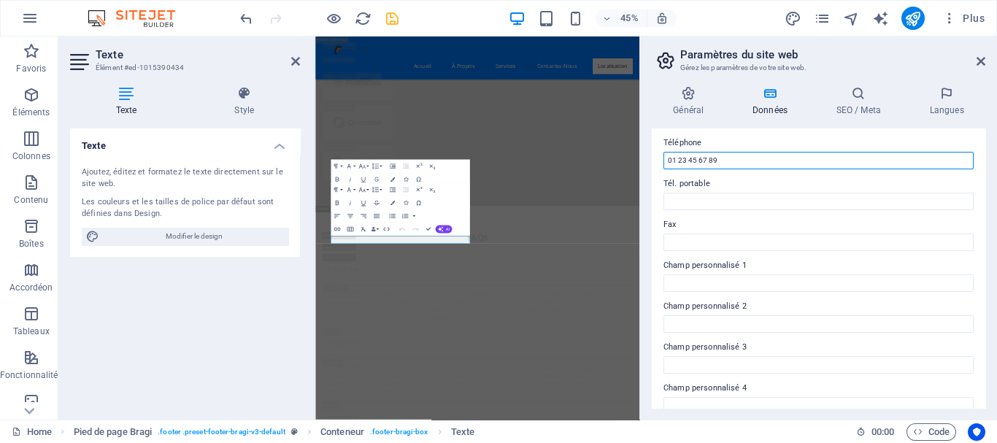
drag, startPoint x: 721, startPoint y: 144, endPoint x: 658, endPoint y: 142, distance: 62.8
click at [658, 142] on div "Infos de contact pour ce site web. Ces données peuvent être utilisées n'importe…" at bounding box center [818, 267] width 333 height 279
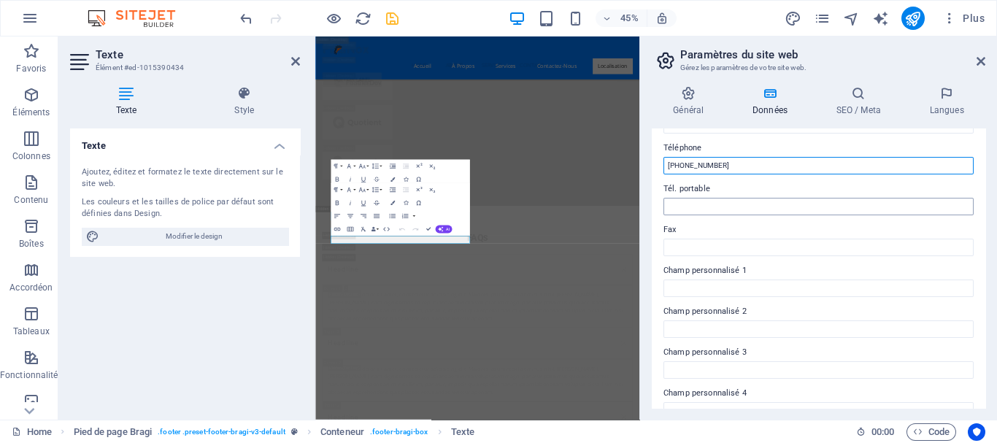
type input "[PHONE_NUMBER]"
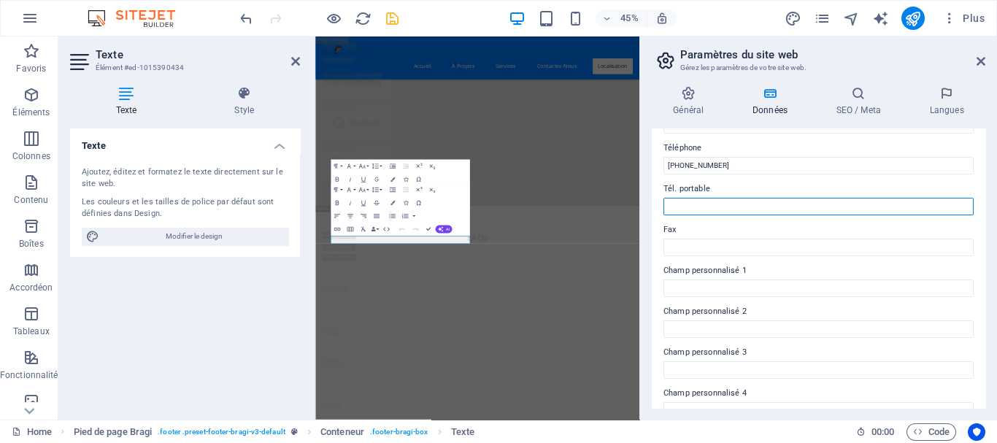
click at [698, 204] on input "Tél. portable" at bounding box center [818, 207] width 310 height 18
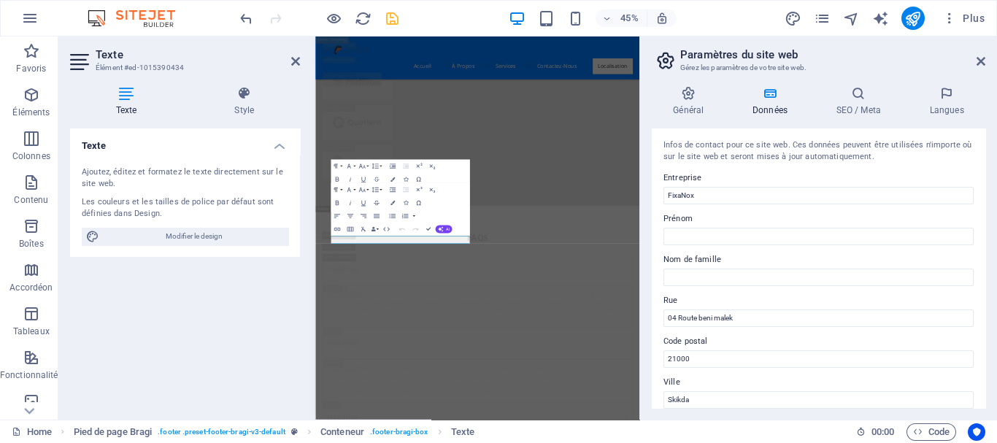
scroll to position [0, 0]
type input "[PHONE_NUMBER]"
click at [484, 328] on div "Menu" at bounding box center [494, 324] width 35 height 8
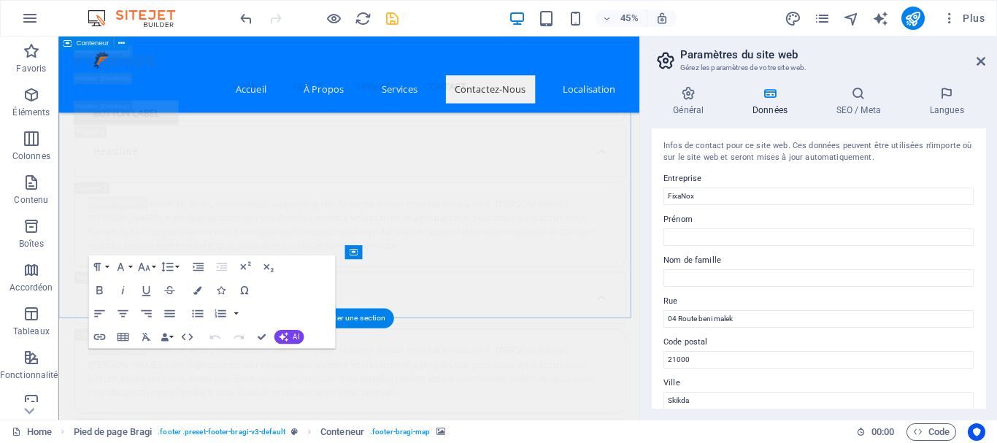
scroll to position [29277, 0]
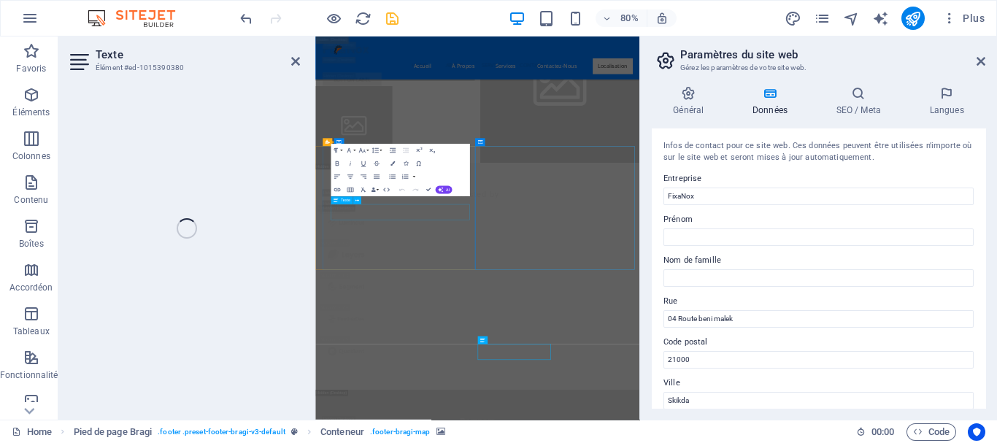
scroll to position [30582, 0]
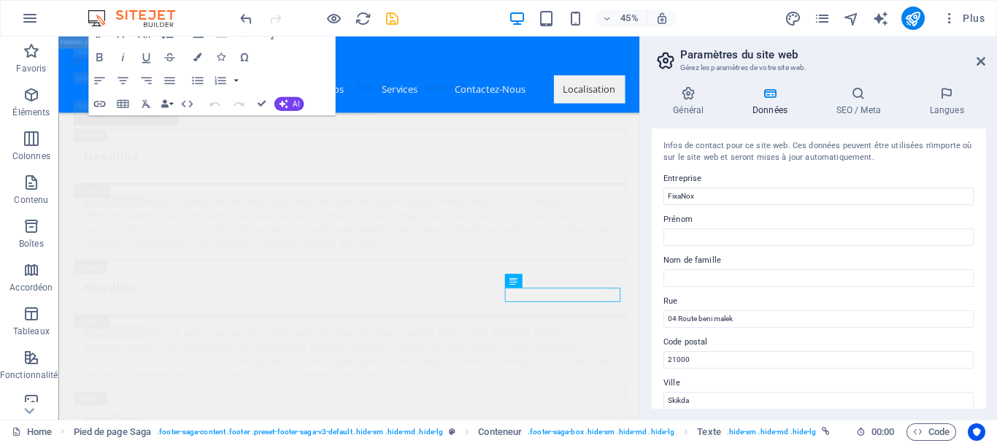
scroll to position [26, 0]
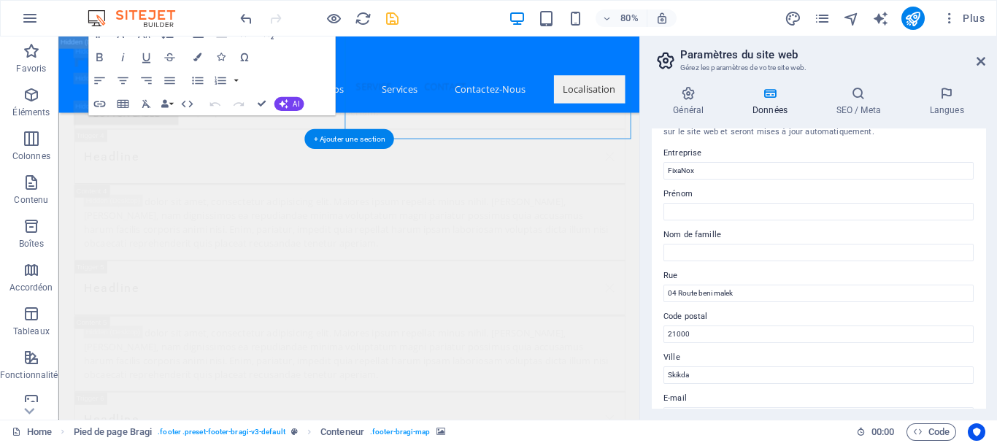
select select "px"
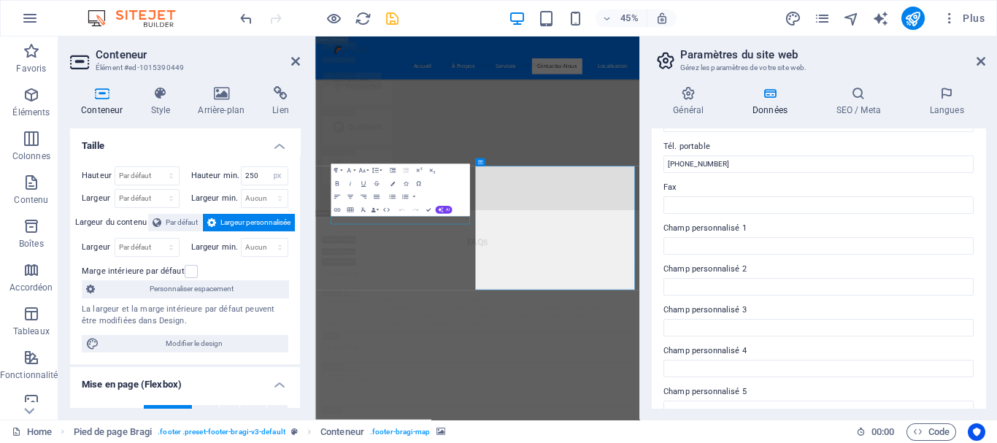
scroll to position [361, 0]
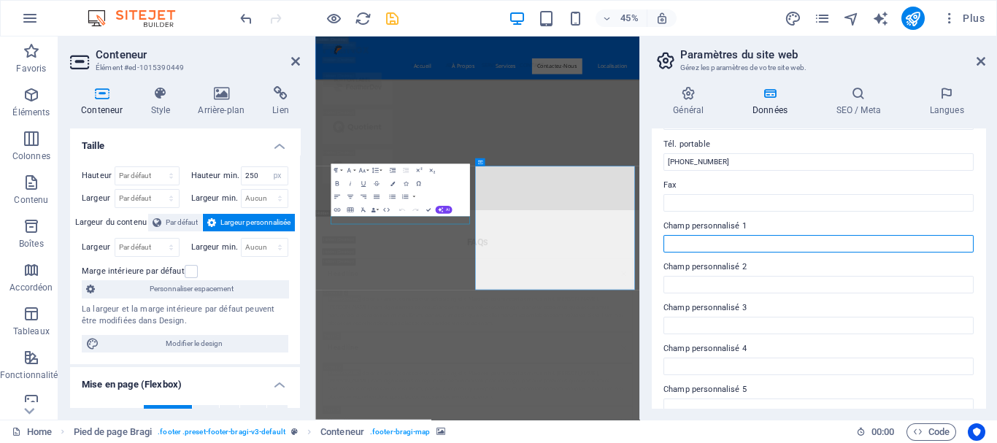
click at [677, 250] on input "Champ personnalisé 1" at bounding box center [818, 244] width 310 height 18
click at [685, 269] on label "Champ personnalisé 2" at bounding box center [818, 267] width 310 height 18
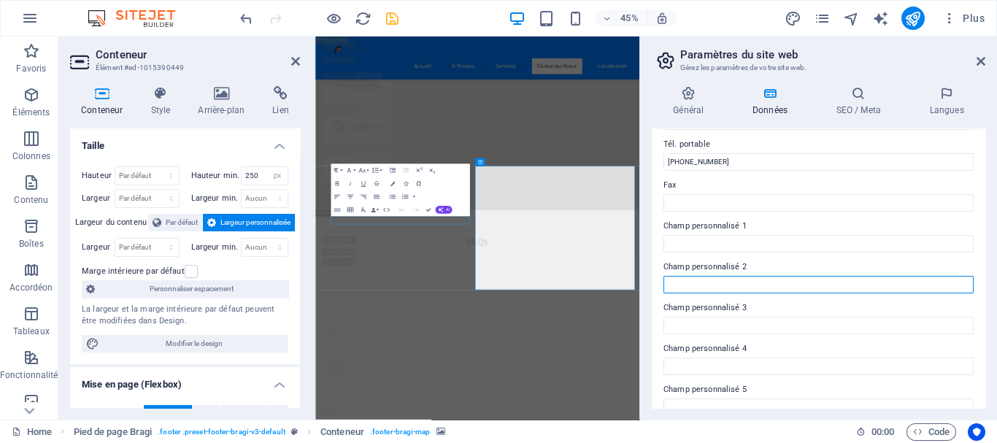
click at [685, 276] on input "Champ personnalisé 2" at bounding box center [818, 285] width 310 height 18
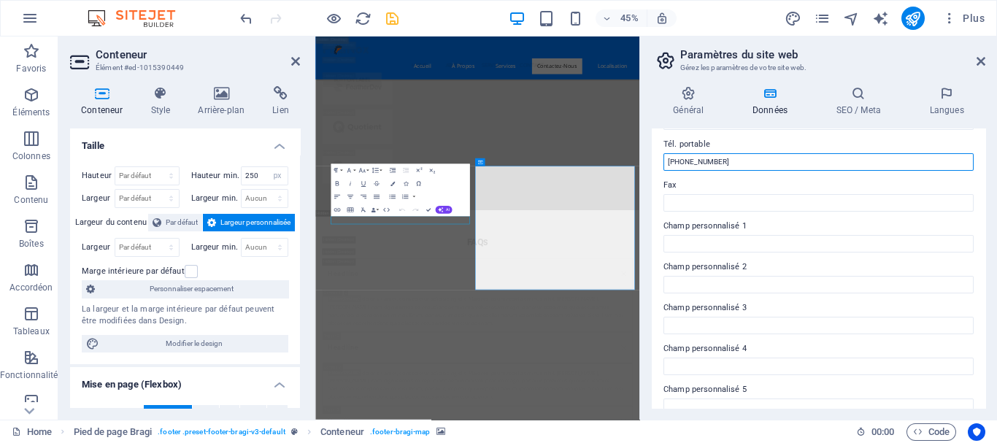
click at [682, 163] on input "[PHONE_NUMBER]" at bounding box center [818, 162] width 310 height 18
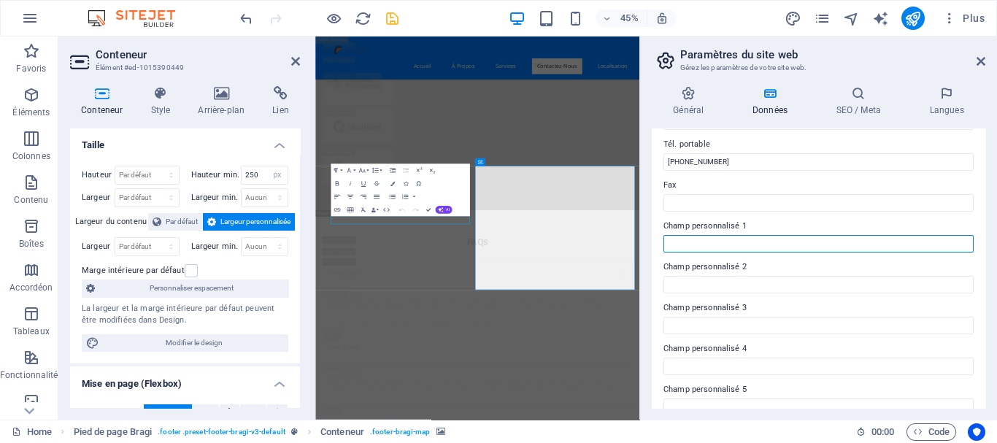
click at [704, 246] on input "Champ personnalisé 1" at bounding box center [818, 244] width 310 height 18
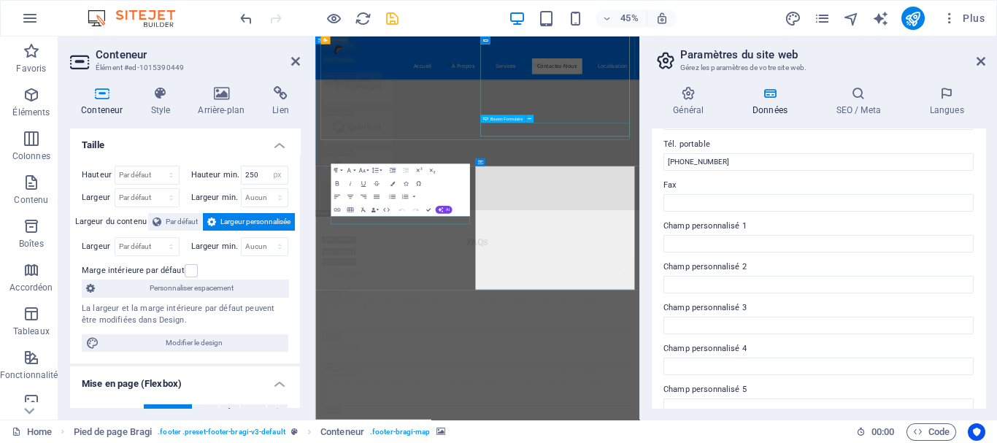
select select "px"
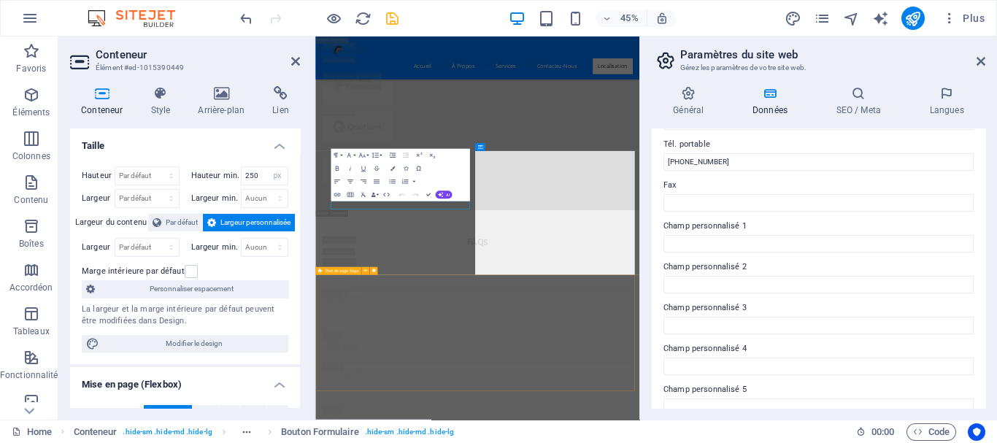
scroll to position [30571, 0]
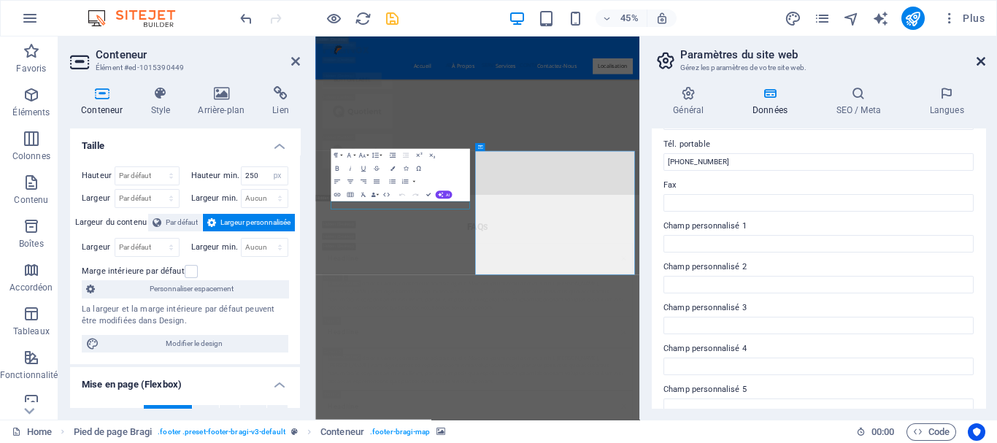
click at [979, 60] on icon at bounding box center [980, 61] width 9 height 12
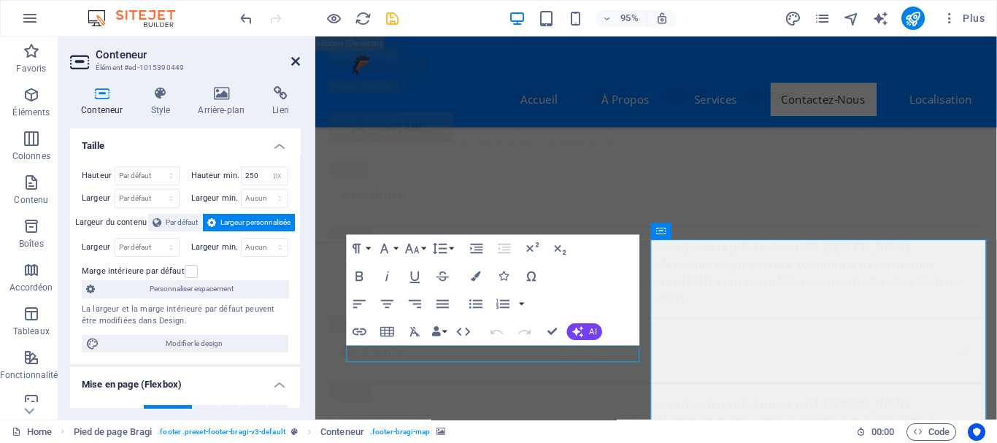
scroll to position [29220, 0]
click at [296, 58] on icon at bounding box center [295, 61] width 9 height 12
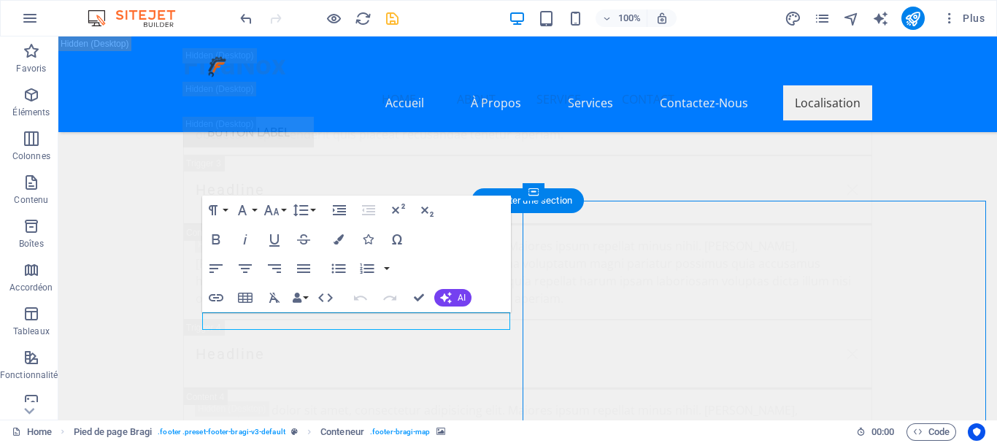
scroll to position [29355, 0]
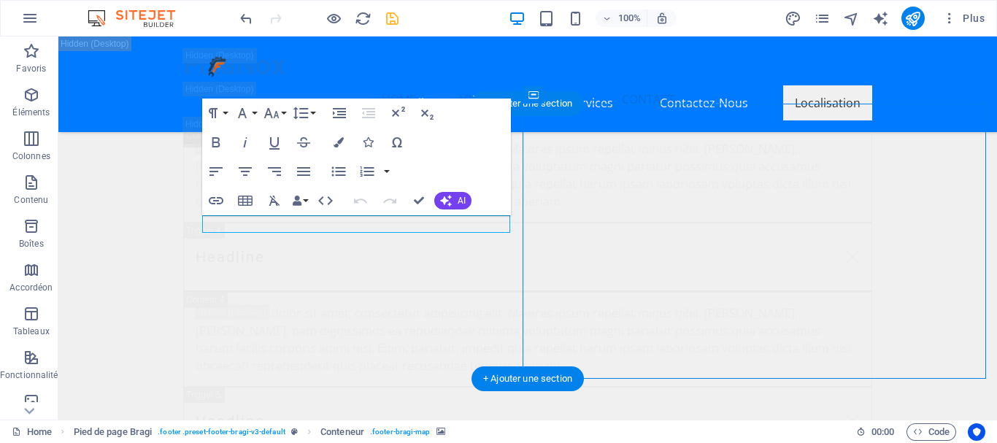
select select "px"
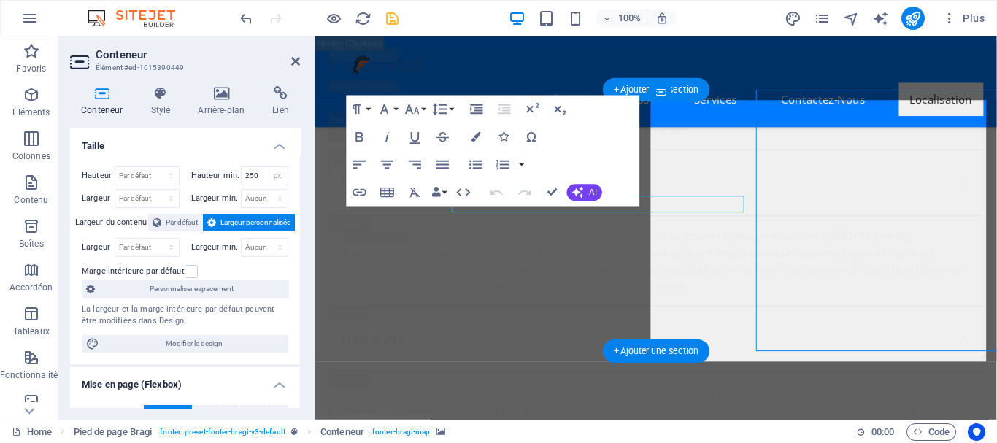
scroll to position [29366, 0]
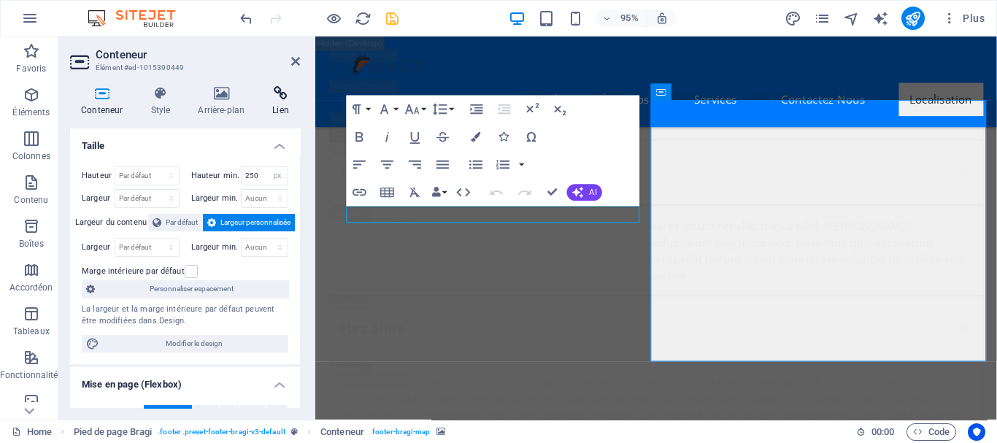
click at [279, 104] on h4 "Lien" at bounding box center [280, 101] width 39 height 31
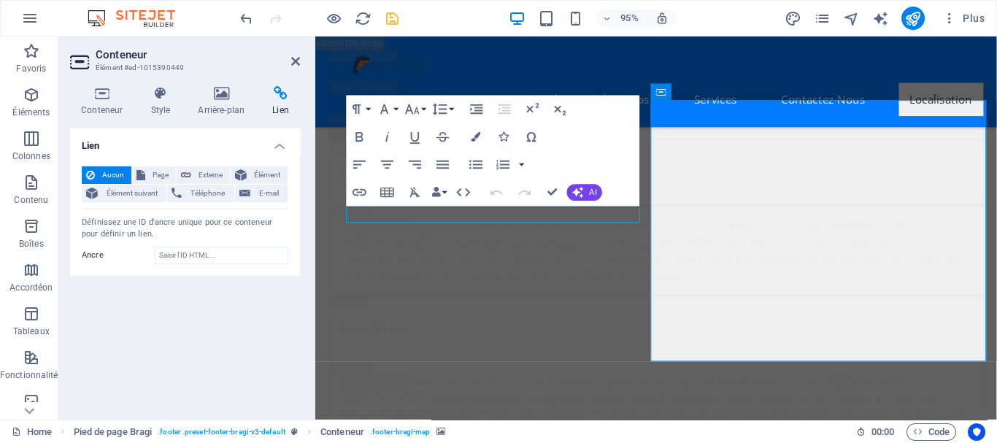
click at [726, 93] on icon at bounding box center [724, 92] width 7 height 15
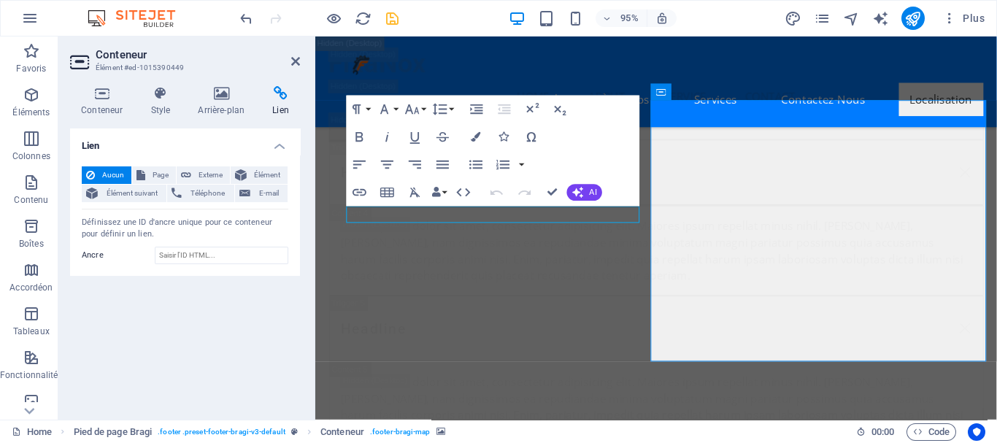
click at [81, 96] on icon at bounding box center [101, 93] width 63 height 15
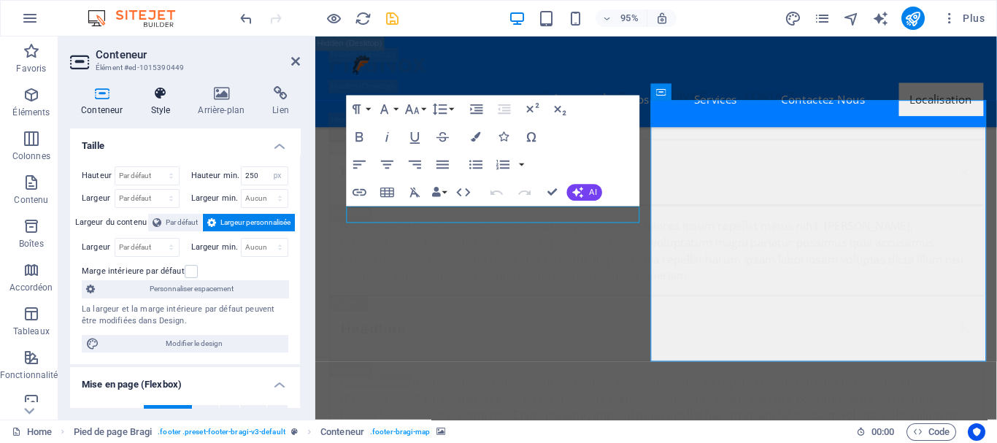
click at [174, 101] on h4 "Style" at bounding box center [162, 101] width 47 height 31
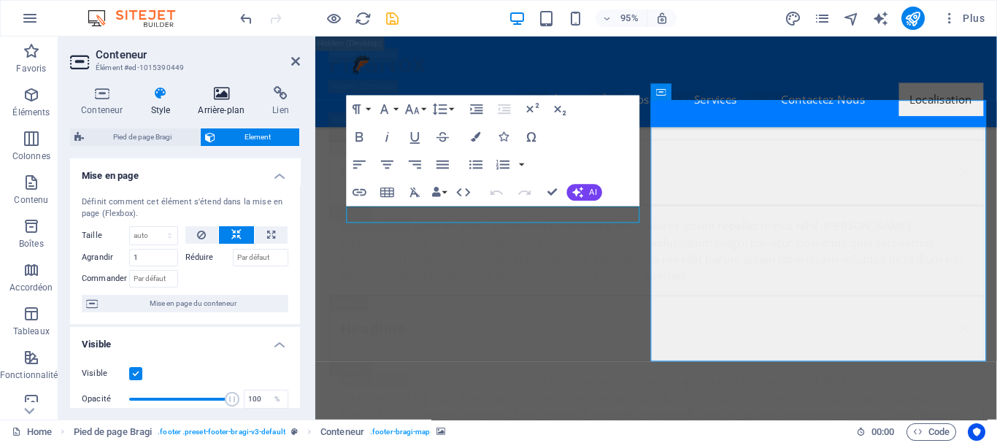
click at [217, 98] on icon at bounding box center [221, 93] width 69 height 15
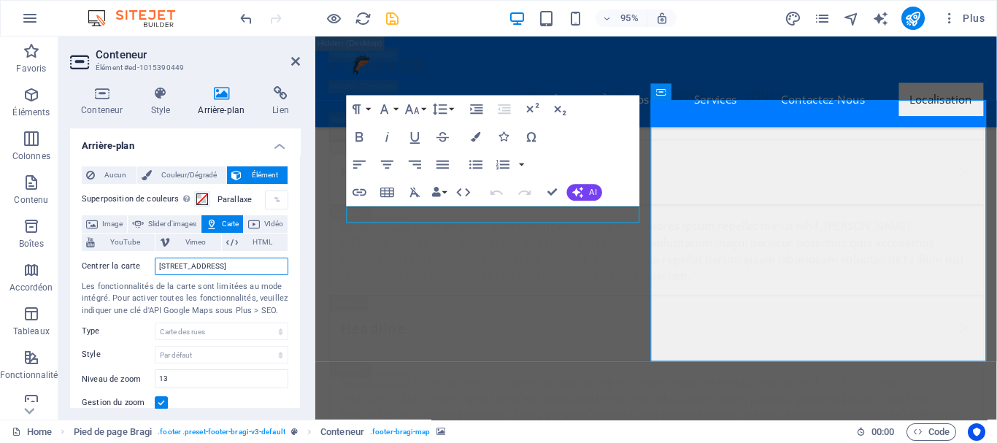
click at [206, 265] on input "[STREET_ADDRESS]" at bounding box center [222, 267] width 134 height 18
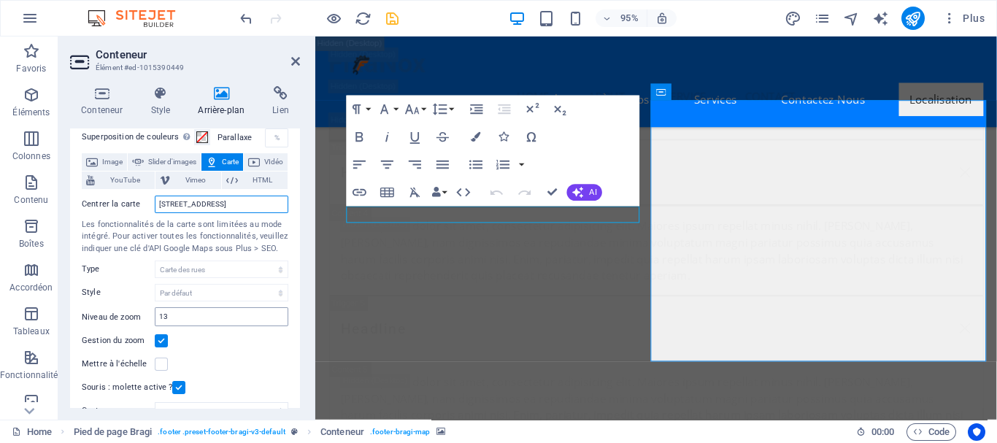
scroll to position [62, 0]
click at [256, 182] on span "HTML" at bounding box center [262, 180] width 41 height 18
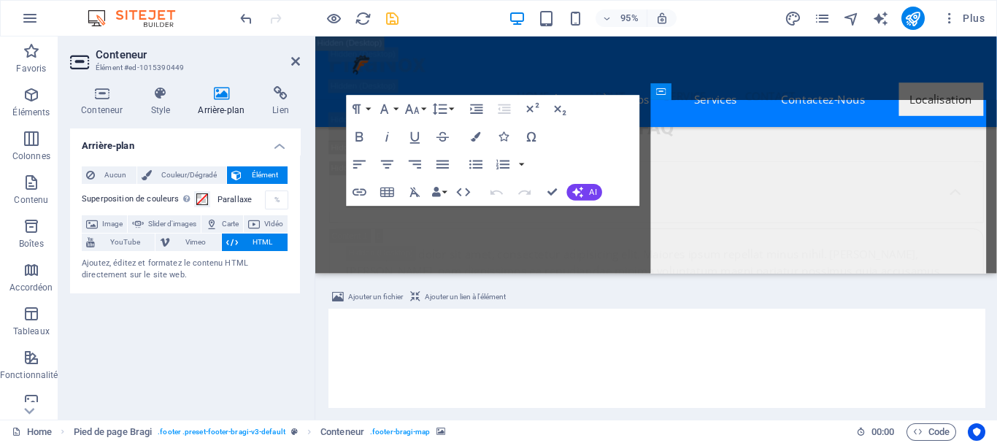
scroll to position [28995, 0]
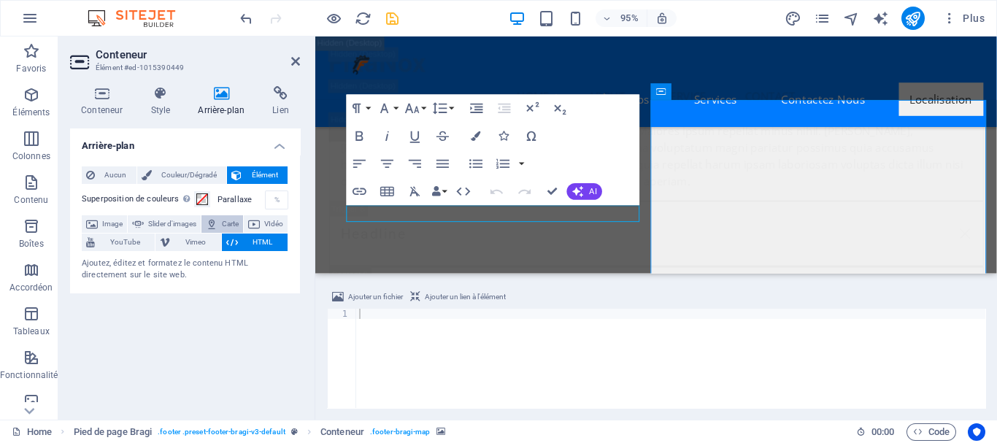
click at [239, 219] on span "Carte" at bounding box center [230, 224] width 17 height 18
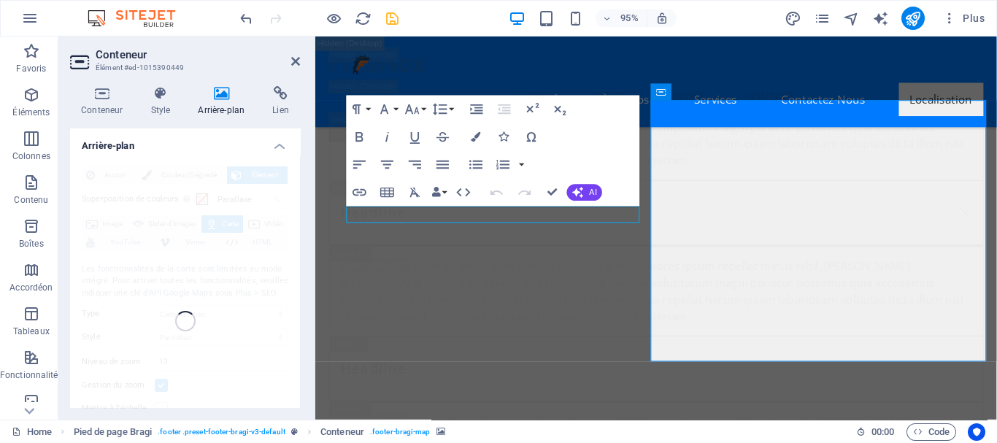
scroll to position [29366, 0]
click at [282, 92] on icon at bounding box center [280, 93] width 39 height 15
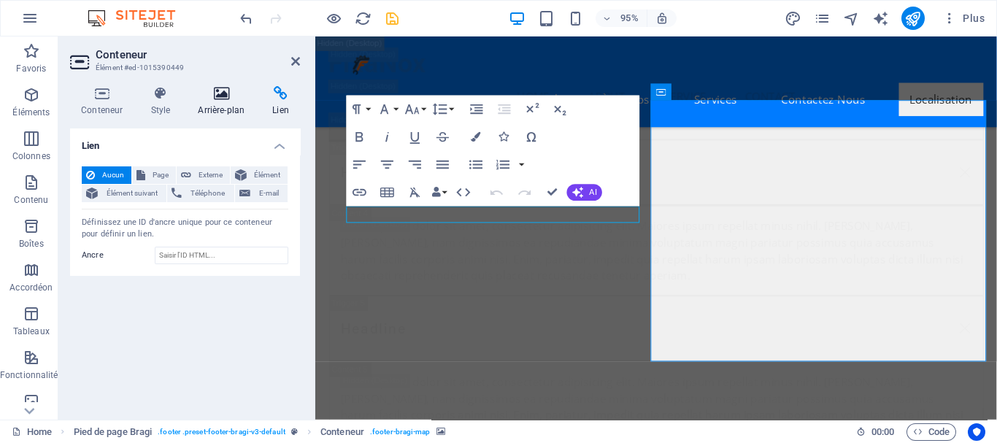
click at [223, 101] on h4 "Arrière-plan" at bounding box center [224, 101] width 74 height 31
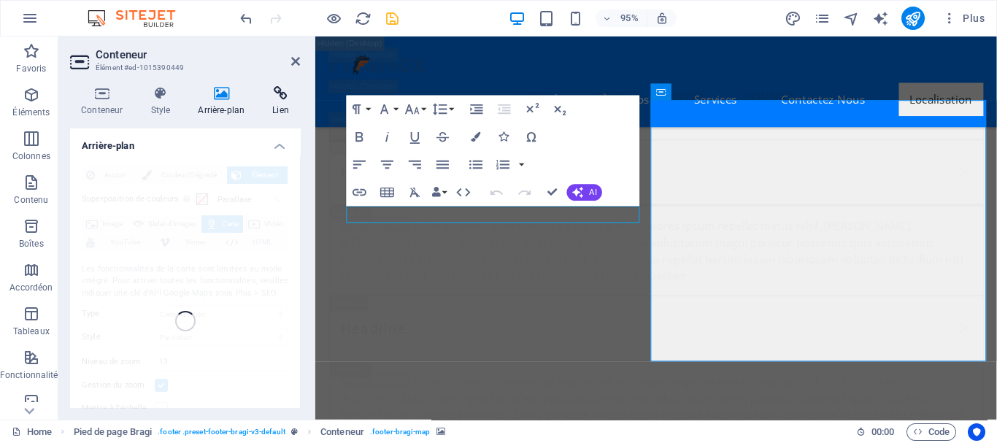
click at [284, 99] on icon at bounding box center [280, 93] width 39 height 15
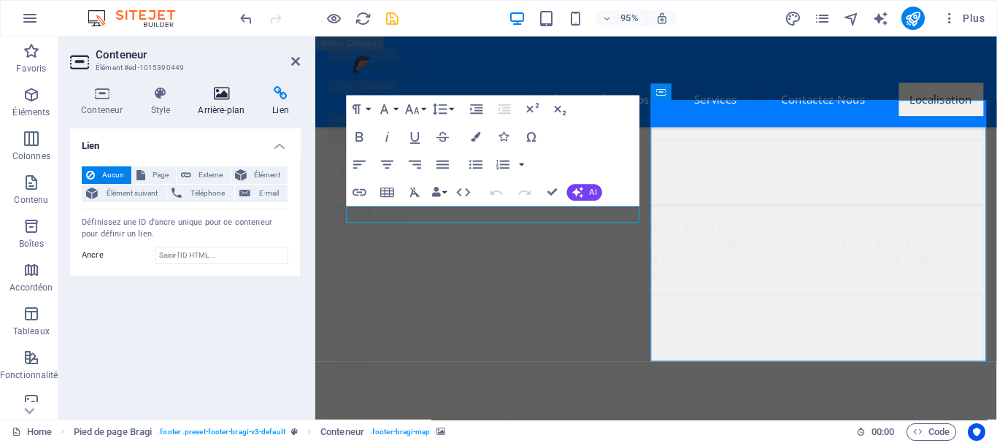
click at [220, 100] on h4 "Arrière-plan" at bounding box center [224, 101] width 74 height 31
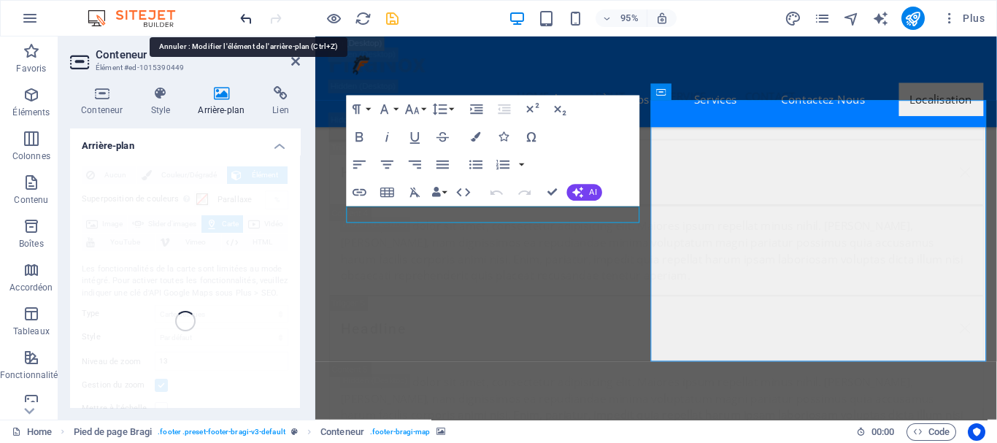
click at [246, 21] on icon "undo" at bounding box center [246, 18] width 17 height 17
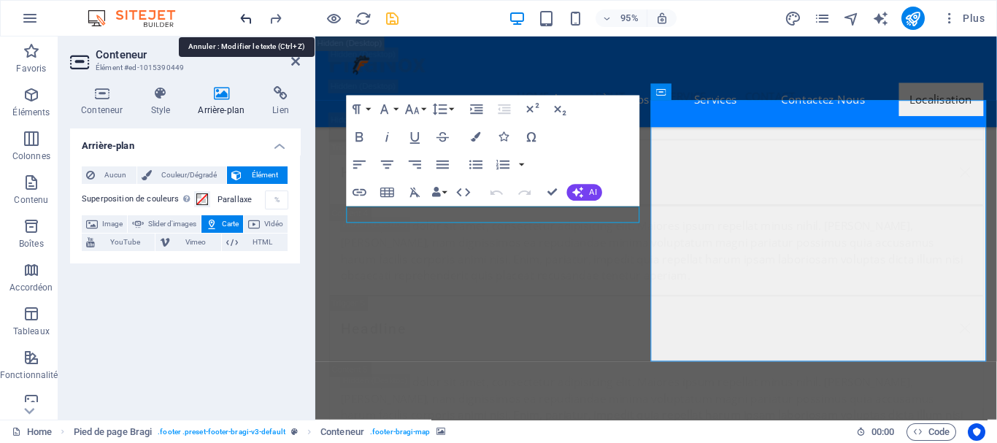
click at [246, 21] on icon "undo" at bounding box center [246, 18] width 17 height 17
click at [239, 223] on span "Carte" at bounding box center [230, 224] width 17 height 18
click at [248, 26] on div at bounding box center [318, 18] width 163 height 23
click at [245, 16] on icon "undo" at bounding box center [246, 18] width 17 height 17
click at [272, 15] on icon "redo" at bounding box center [275, 18] width 17 height 17
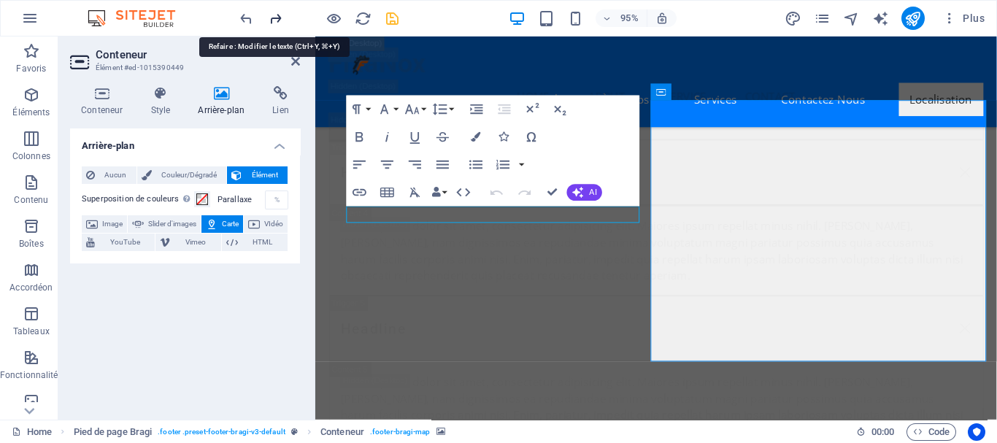
click at [272, 15] on icon "redo" at bounding box center [275, 18] width 17 height 17
drag, startPoint x: 272, startPoint y: 15, endPoint x: 65, endPoint y: 215, distance: 287.5
click at [272, 15] on icon "redo" at bounding box center [275, 18] width 17 height 17
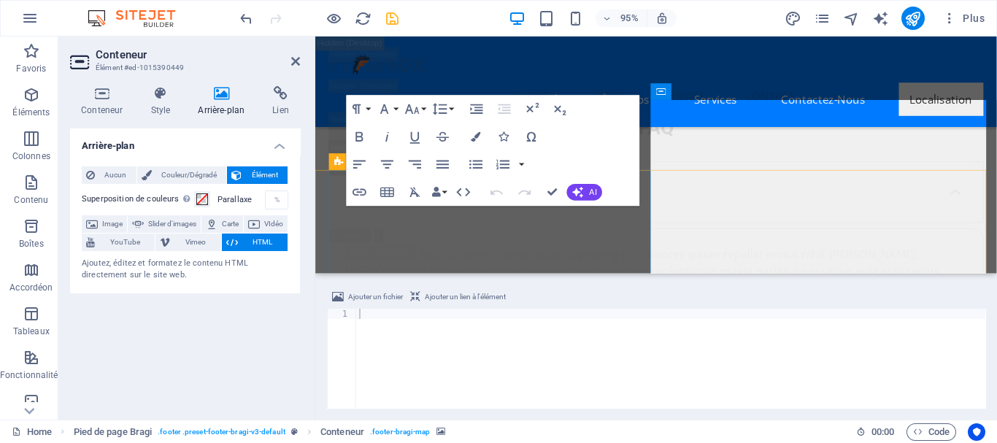
scroll to position [28995, 0]
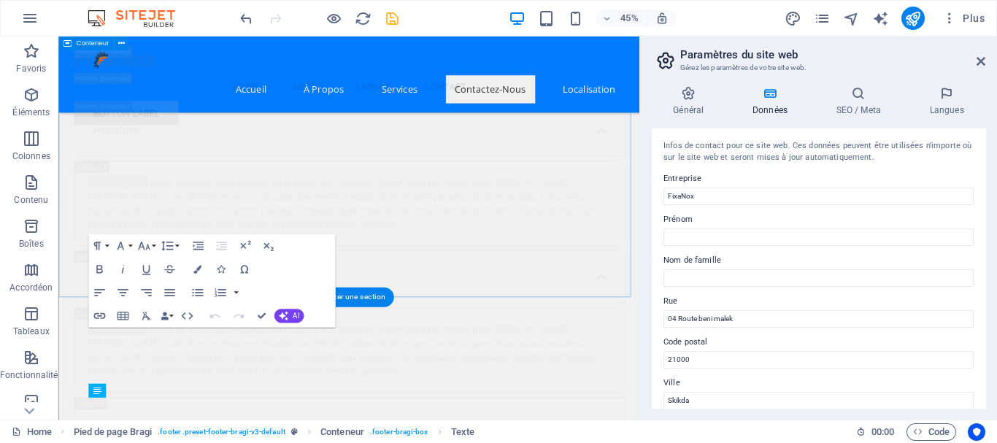
scroll to position [29303, 0]
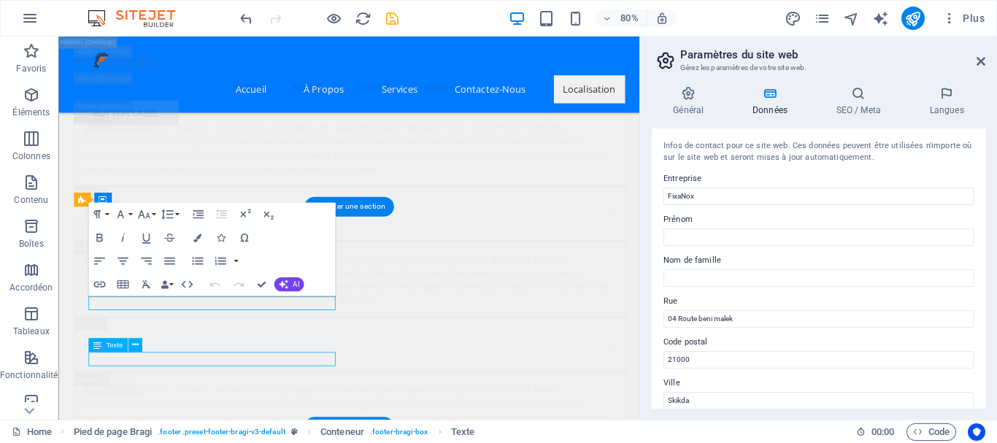
click at [139, 327] on div "H2 Bannière Conteneur Barre de menus Bannière Barre de menus Menu Espaceur H3 E…" at bounding box center [348, 227] width 581 height 383
click at [117, 327] on div "H2 Bannière Conteneur Barre de menus Bannière Barre de menus Menu Espaceur H3 E…" at bounding box center [348, 227] width 581 height 383
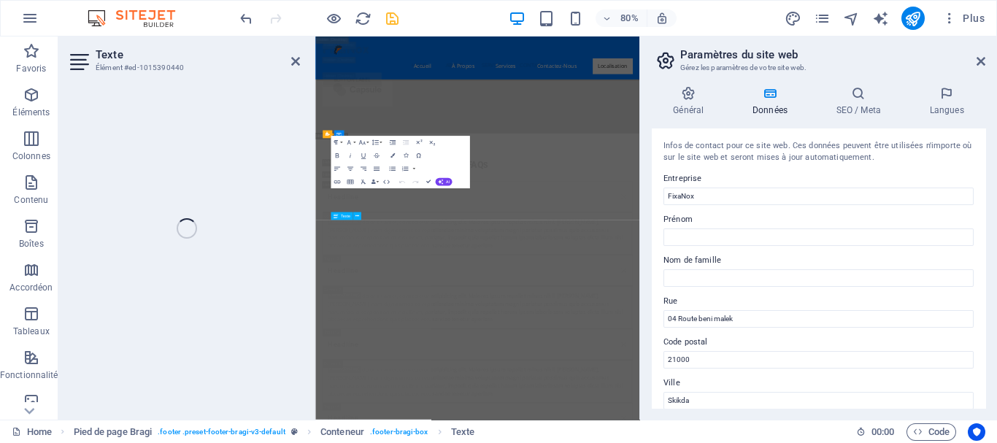
scroll to position [30600, 0]
click at [117, 327] on div "Texte Élément #ed-1015390440 H2 Bannière Conteneur Barre de menus Bannière Barr…" at bounding box center [348, 227] width 581 height 383
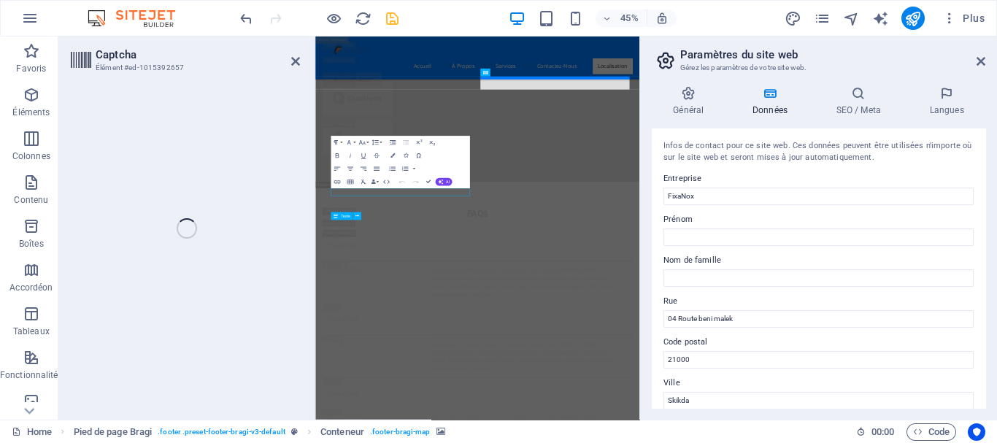
click at [125, 339] on div "Captcha Élément #ed-1015392657 H2 Bannière Conteneur Barre de menus Bannière Ba…" at bounding box center [348, 227] width 581 height 383
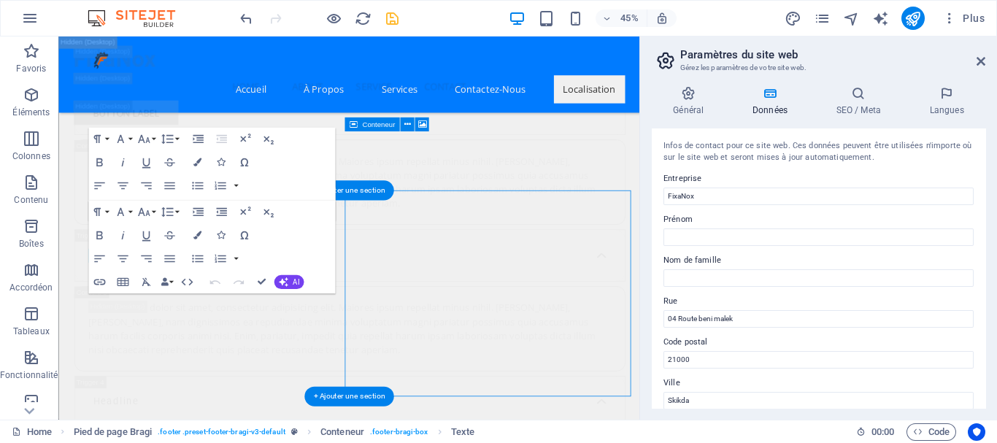
scroll to position [29436, 0]
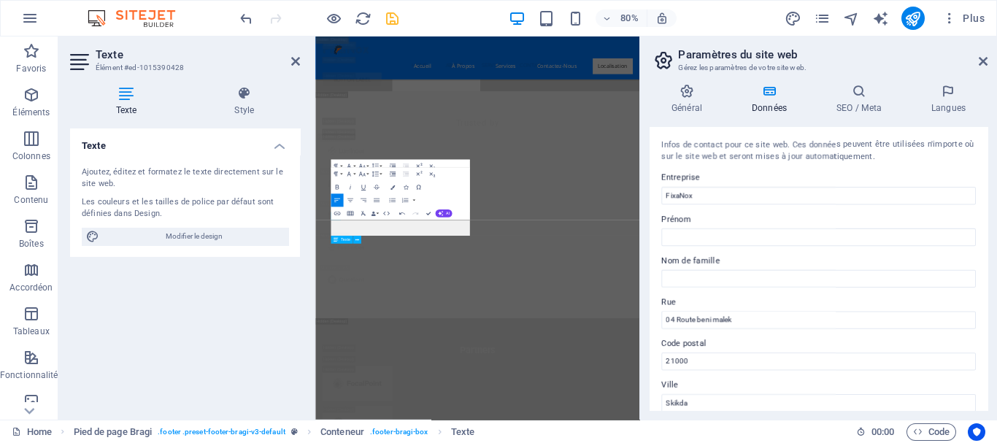
scroll to position [30547, 0]
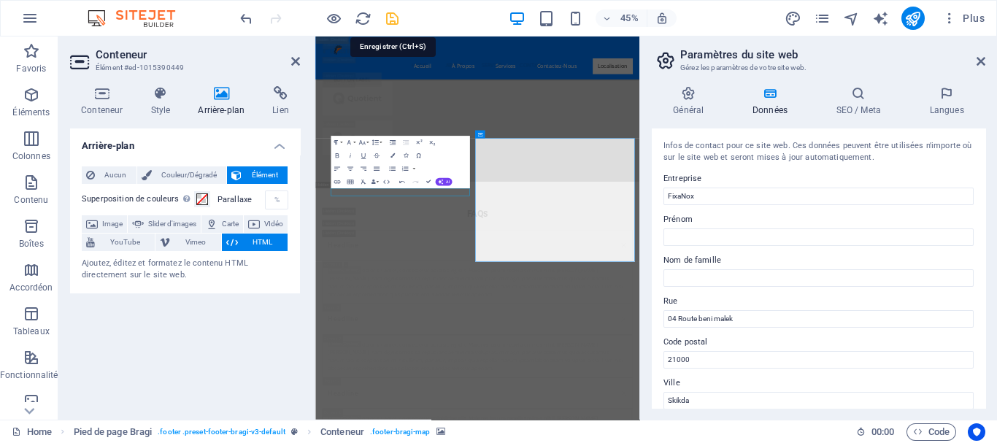
click at [391, 17] on icon "save" at bounding box center [392, 18] width 17 height 17
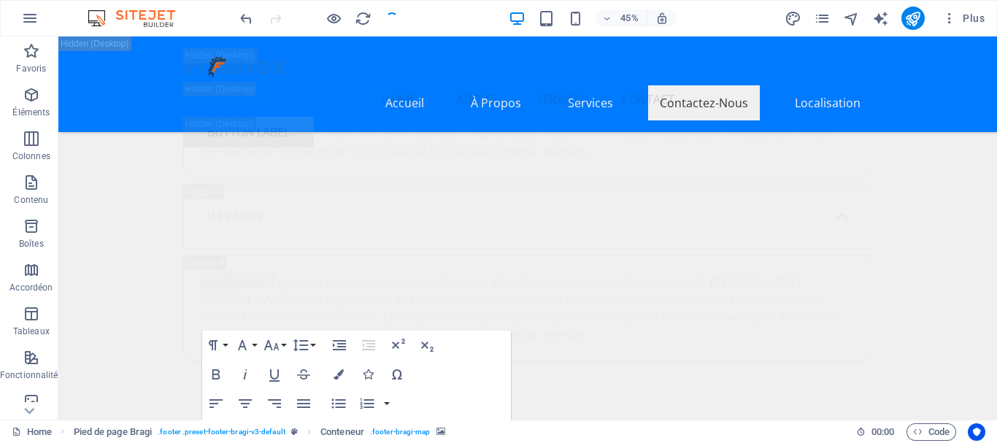
checkbox input "false"
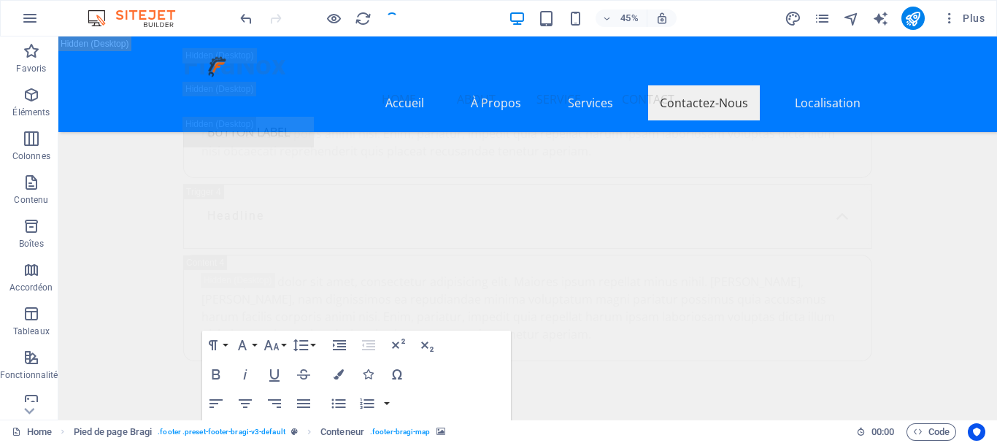
checkbox input "false"
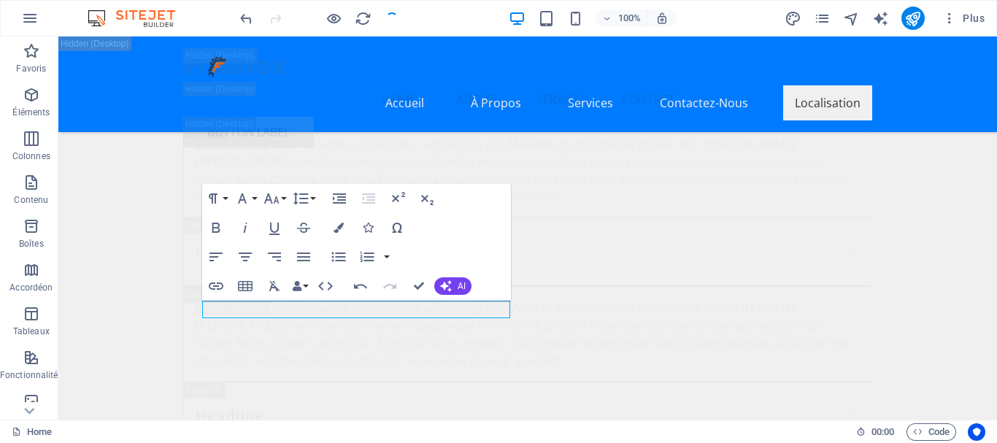
scroll to position [29270, 0]
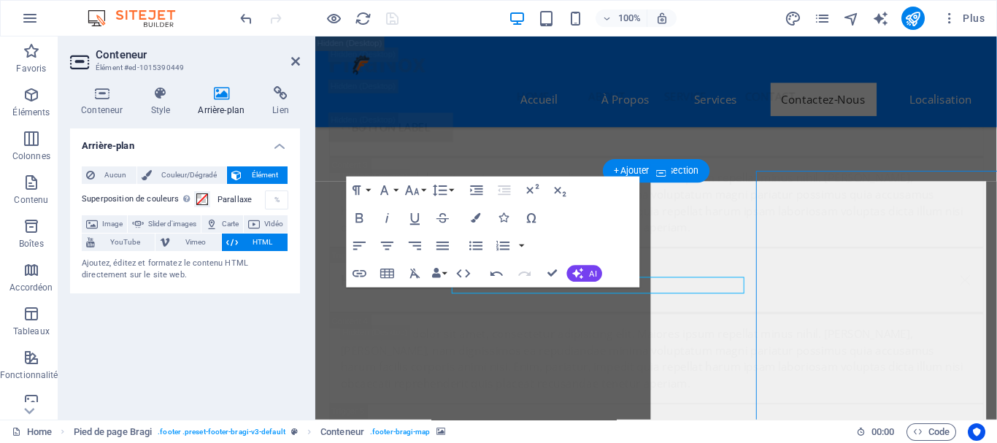
scroll to position [29281, 0]
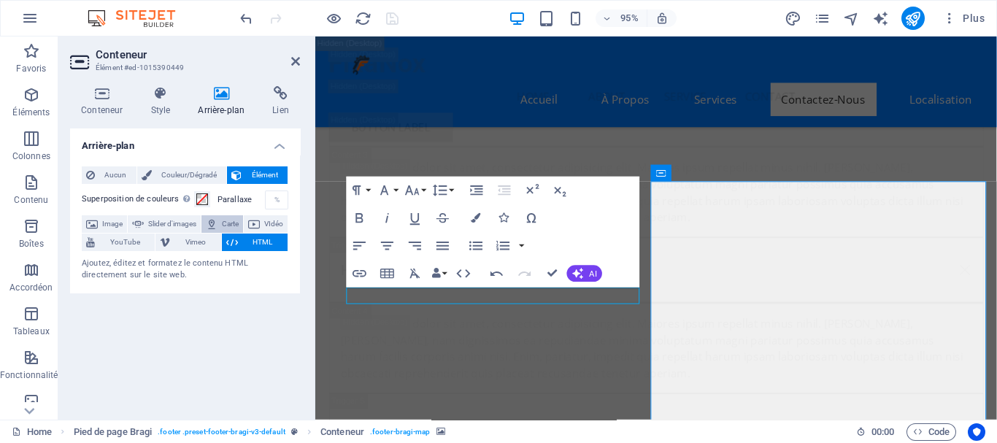
click at [239, 221] on span "Carte" at bounding box center [230, 224] width 17 height 18
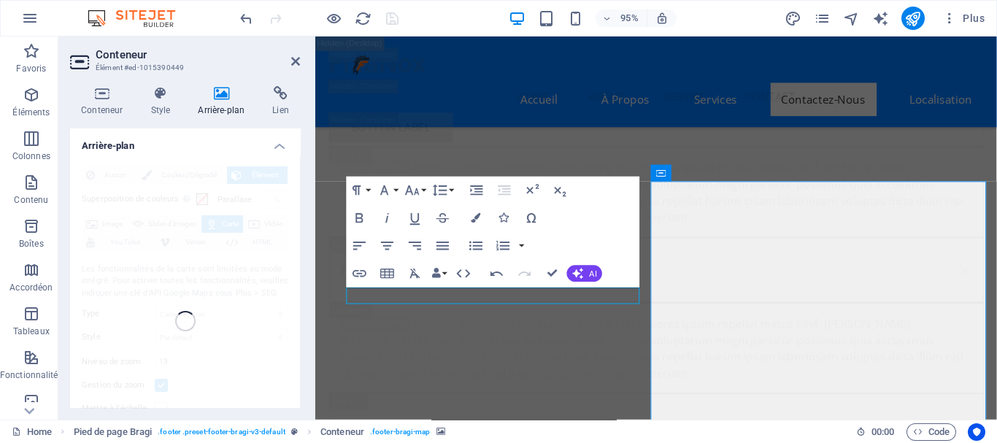
click at [258, 221] on div "Aucun Couleur/Dégradé Élément Étendre l'arrière-plan pour occuper toute la larg…" at bounding box center [185, 321] width 230 height 333
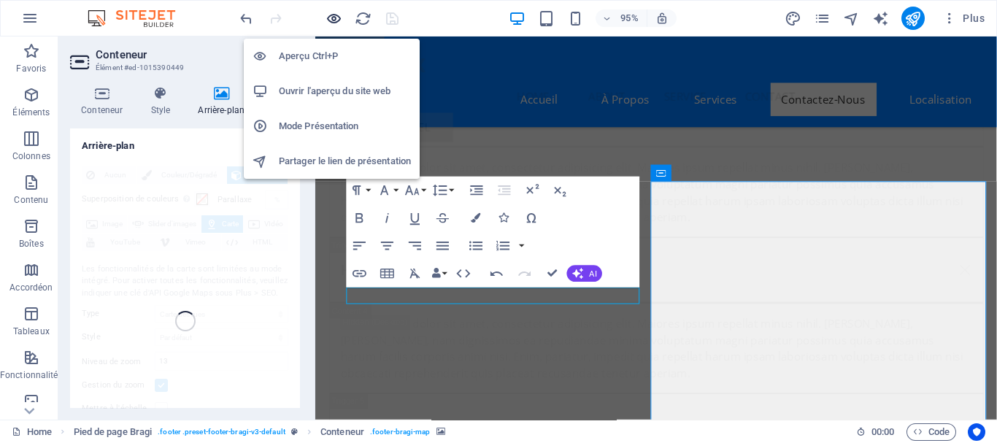
click at [330, 16] on icon "button" at bounding box center [333, 18] width 17 height 17
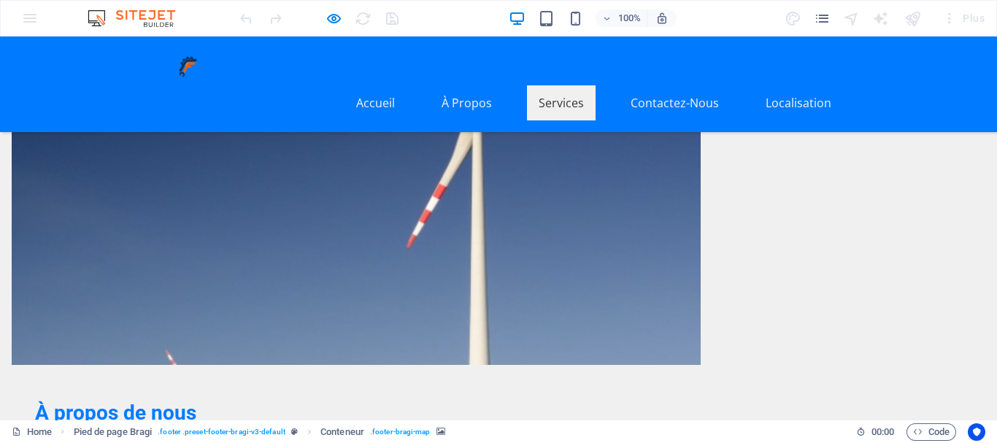
scroll to position [625, 0]
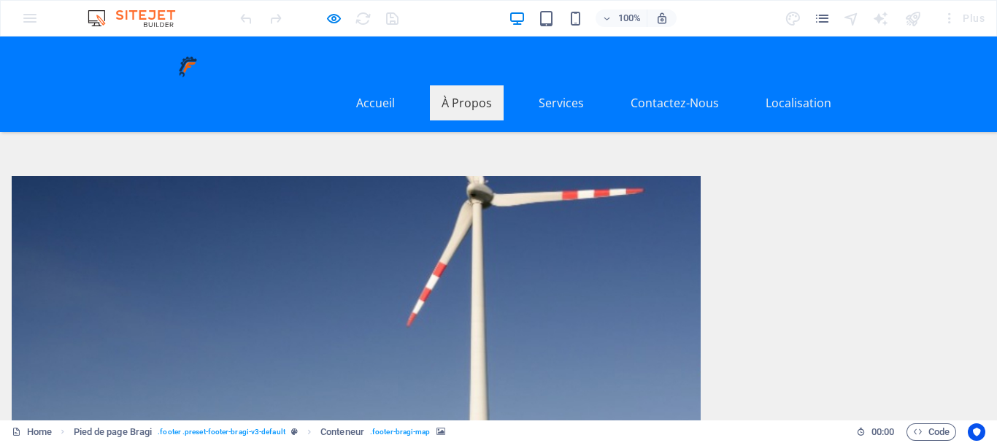
drag, startPoint x: 984, startPoint y: 215, endPoint x: 995, endPoint y: 153, distance: 63.0
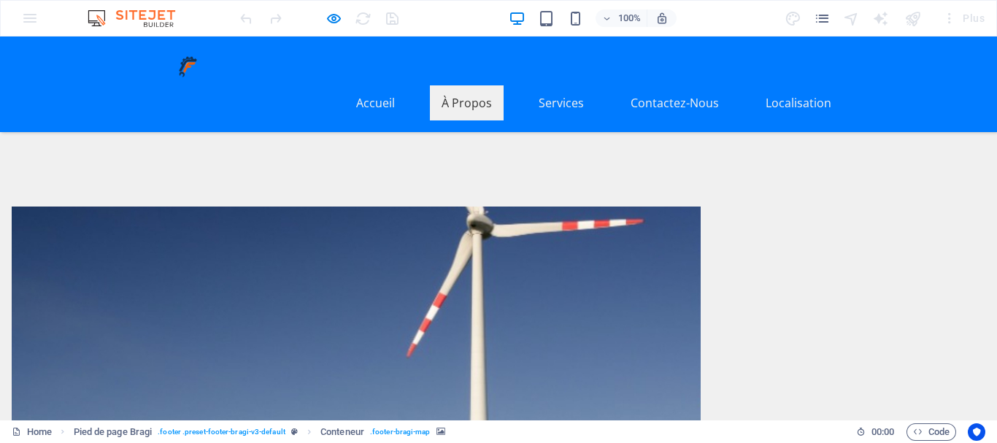
scroll to position [612, 0]
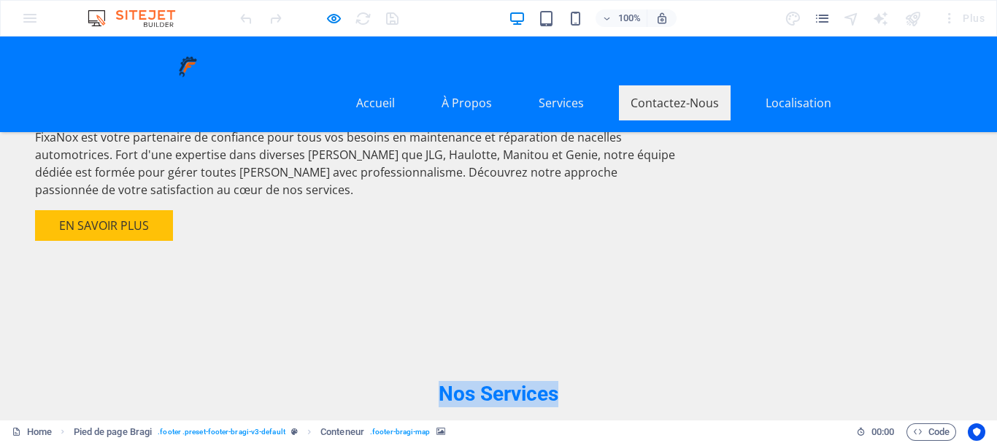
scroll to position [1042, 0]
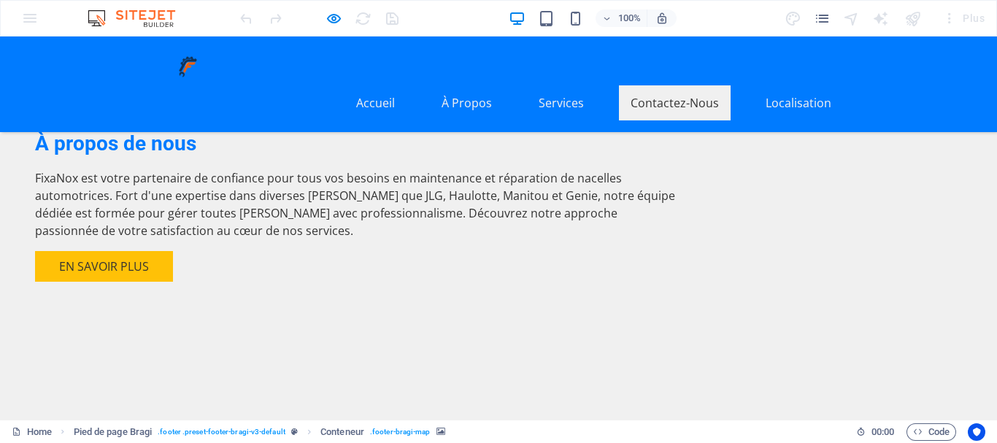
scroll to position [977, 0]
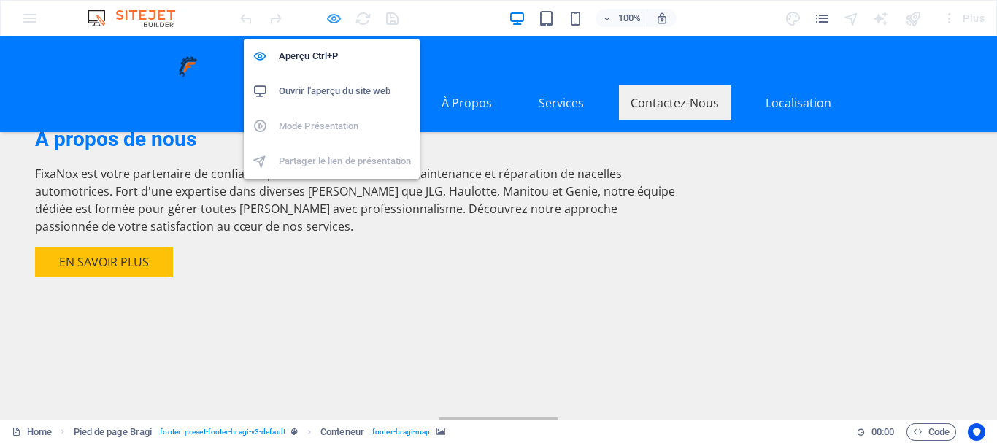
drag, startPoint x: 333, startPoint y: 26, endPoint x: 166, endPoint y: 168, distance: 220.0
click at [333, 26] on icon "button" at bounding box center [333, 18] width 17 height 17
click at [325, 20] on icon "button" at bounding box center [333, 18] width 17 height 17
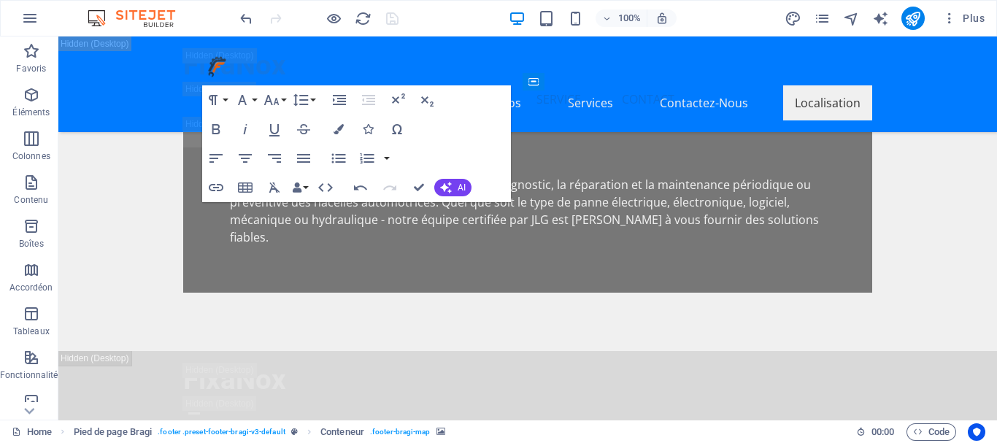
scroll to position [29145, 0]
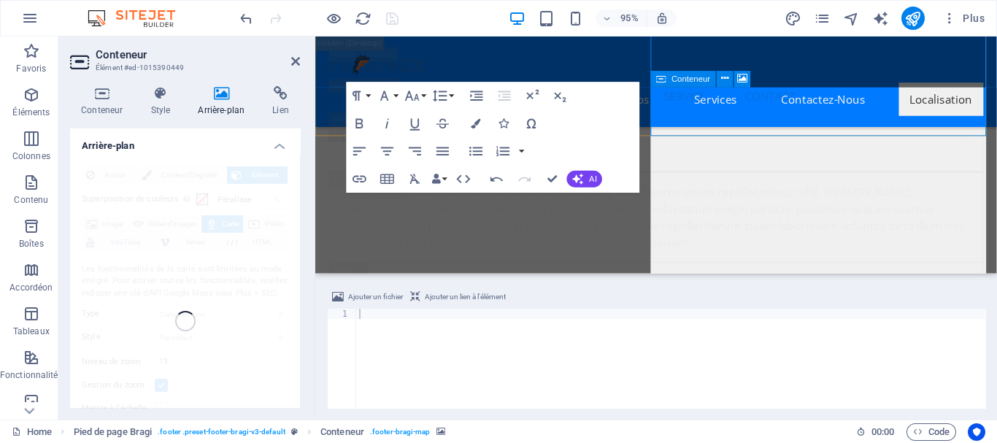
scroll to position [29008, 0]
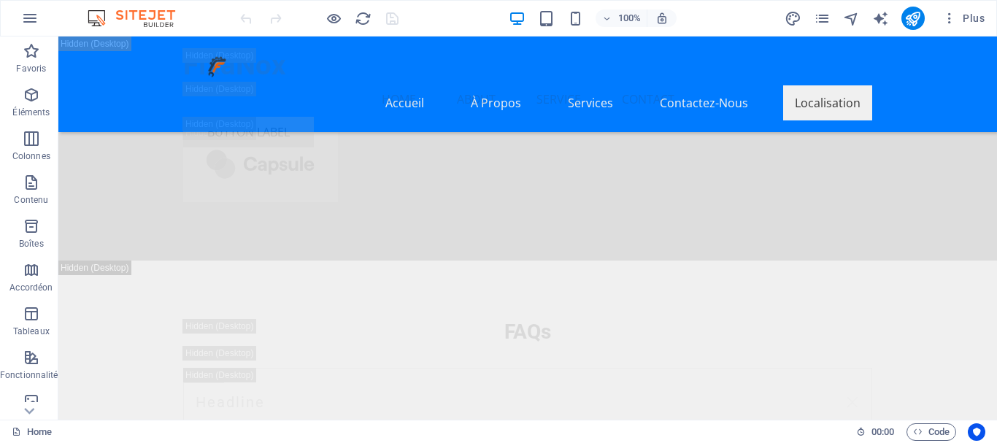
scroll to position [29504, 0]
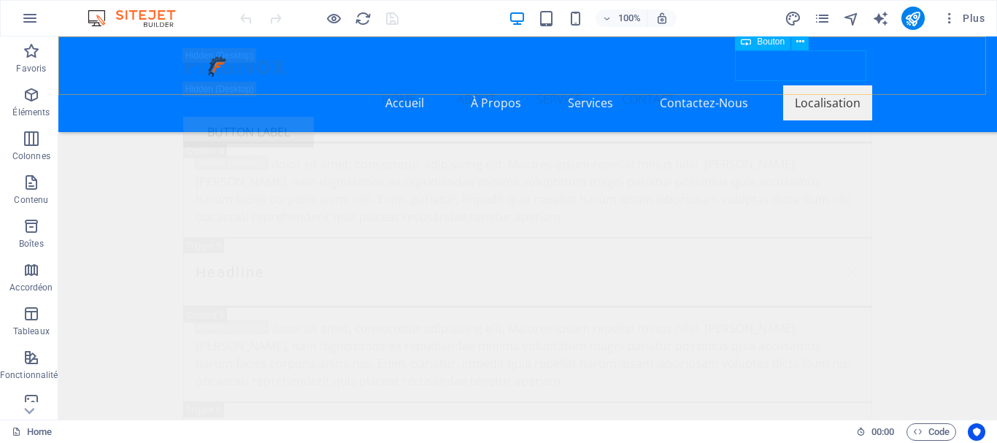
click at [815, 117] on div "Button label" at bounding box center [527, 132] width 689 height 31
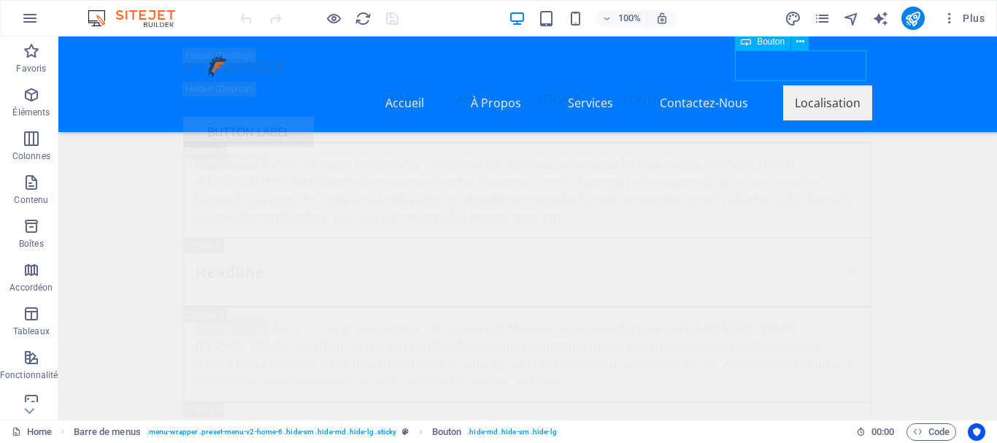
click at [815, 117] on div "Button label" at bounding box center [527, 132] width 689 height 31
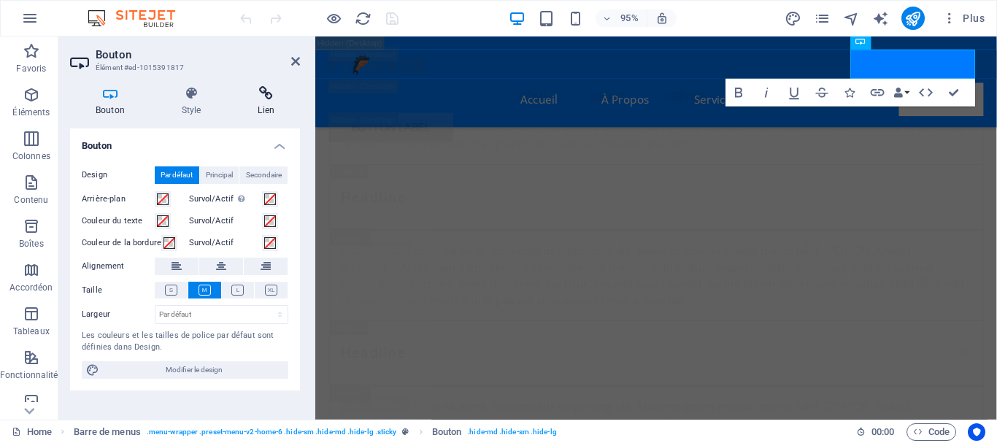
click at [272, 96] on icon at bounding box center [266, 93] width 68 height 15
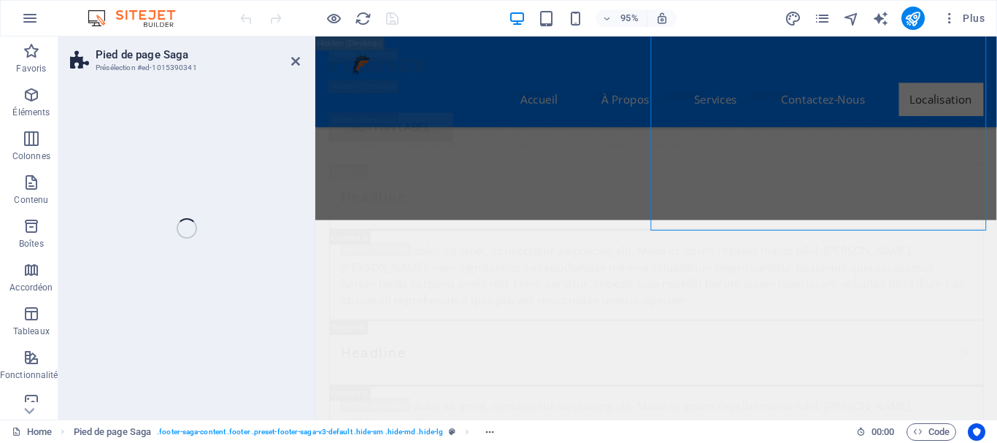
select select "footer"
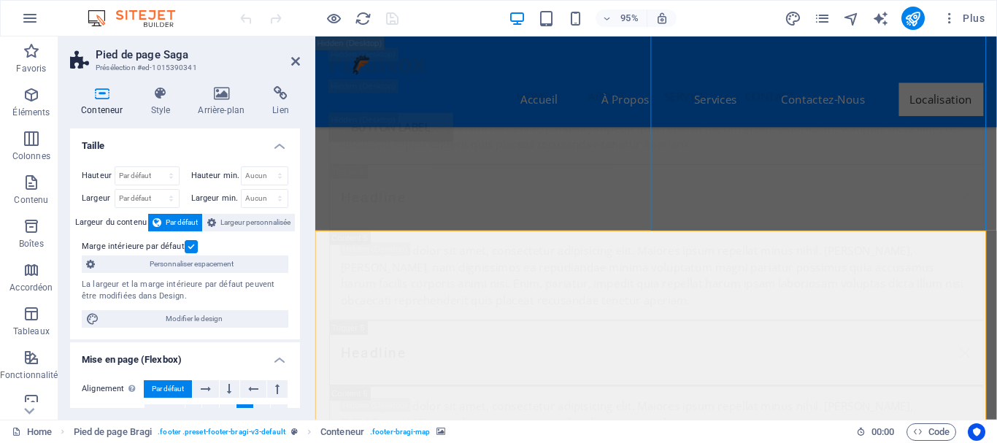
select select "px"
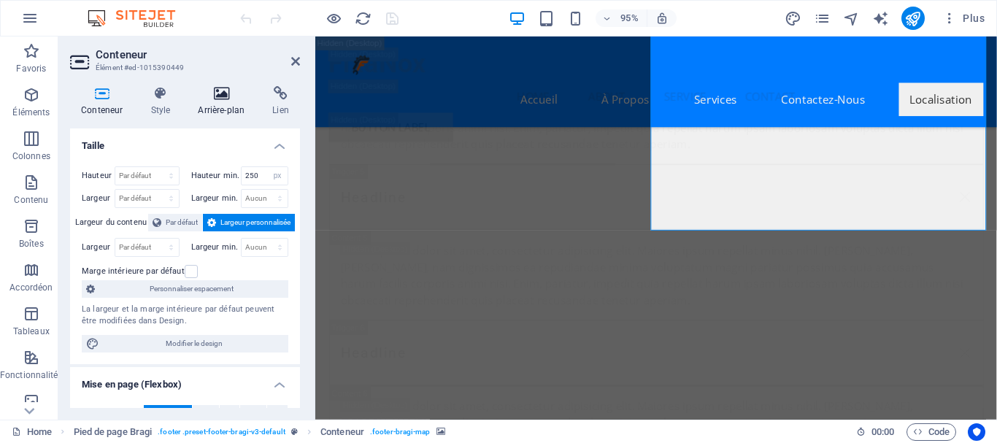
click at [234, 105] on h4 "Arrière-plan" at bounding box center [224, 101] width 74 height 31
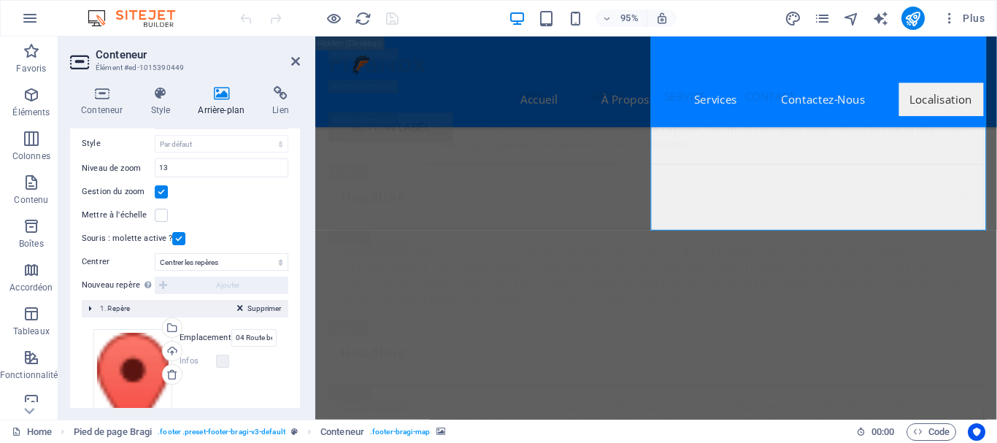
scroll to position [193, 0]
click at [255, 258] on select "Ne pas centrer Centrer les repères Centrer les repères et zoomer" at bounding box center [222, 263] width 134 height 18
click at [241, 211] on div "Mettre à l'échelle" at bounding box center [185, 216] width 207 height 18
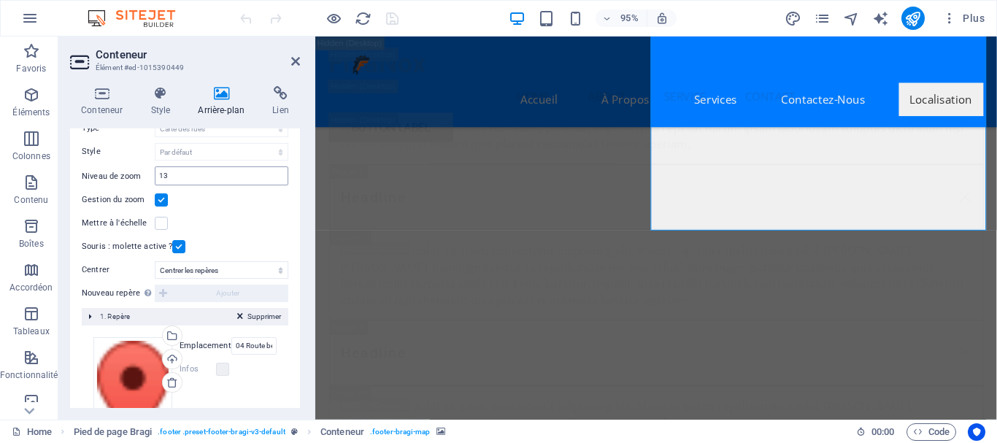
scroll to position [187, 0]
click at [107, 320] on div "Supprimer 1. Repère" at bounding box center [185, 315] width 207 height 18
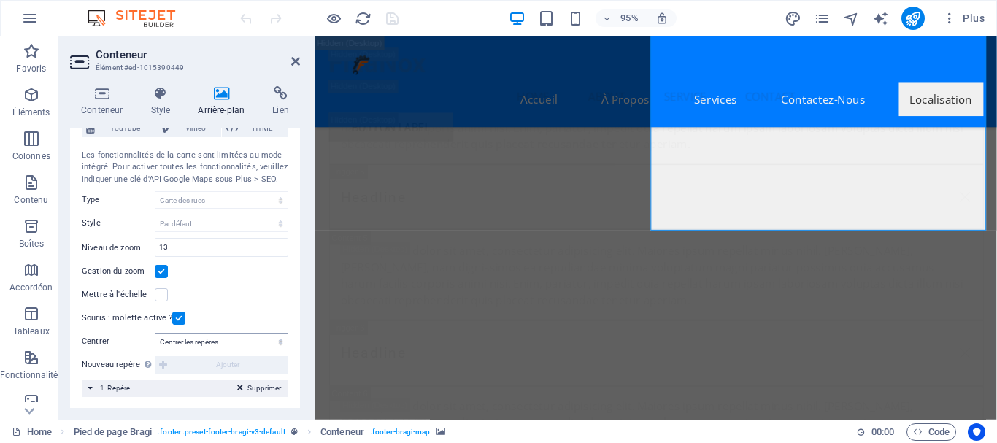
scroll to position [114, 0]
click at [131, 384] on div "Supprimer 1. Repère" at bounding box center [185, 388] width 207 height 18
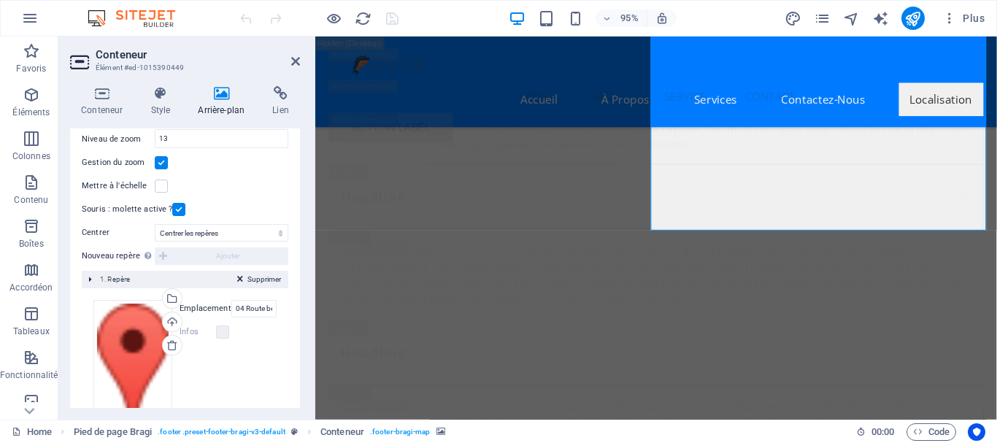
scroll to position [222, 0]
click at [193, 253] on div "Nouveau repère Pour activer cette fonctionnalité, vous devez indiquer une clé d…" at bounding box center [185, 257] width 207 height 18
click at [274, 107] on h4 "Lien" at bounding box center [280, 101] width 39 height 31
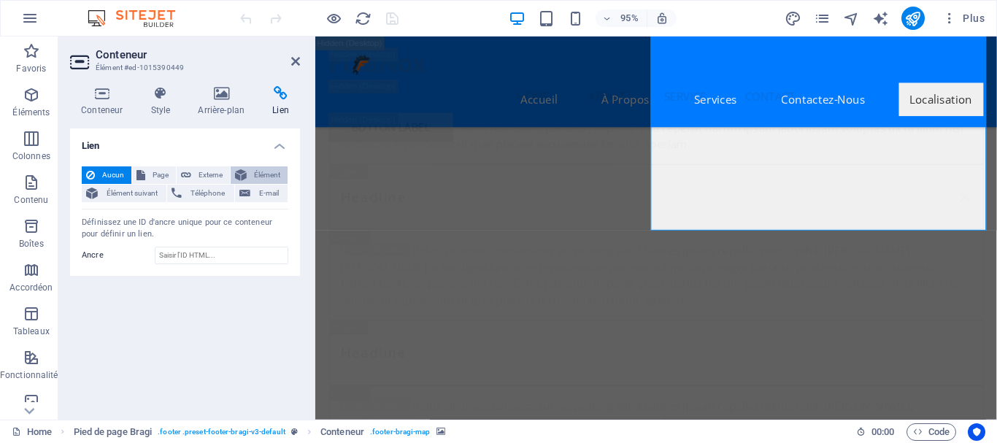
click at [259, 171] on span "Élément" at bounding box center [267, 175] width 32 height 18
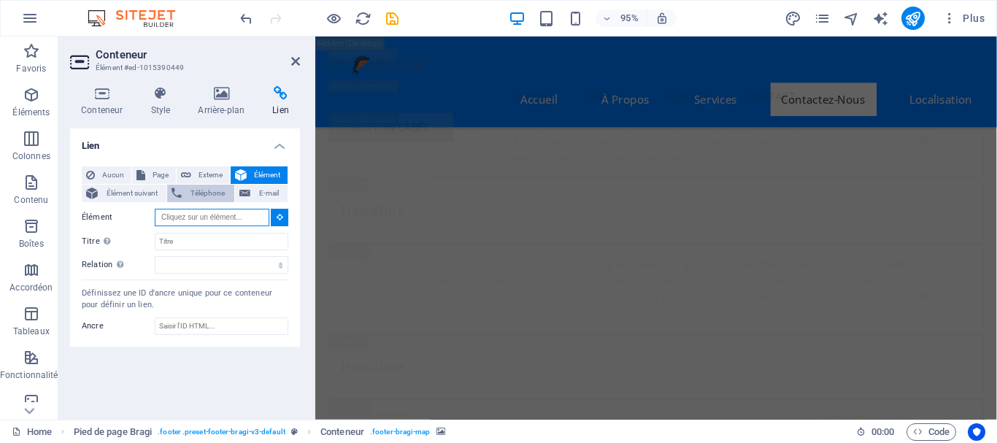
scroll to position [28605, 0]
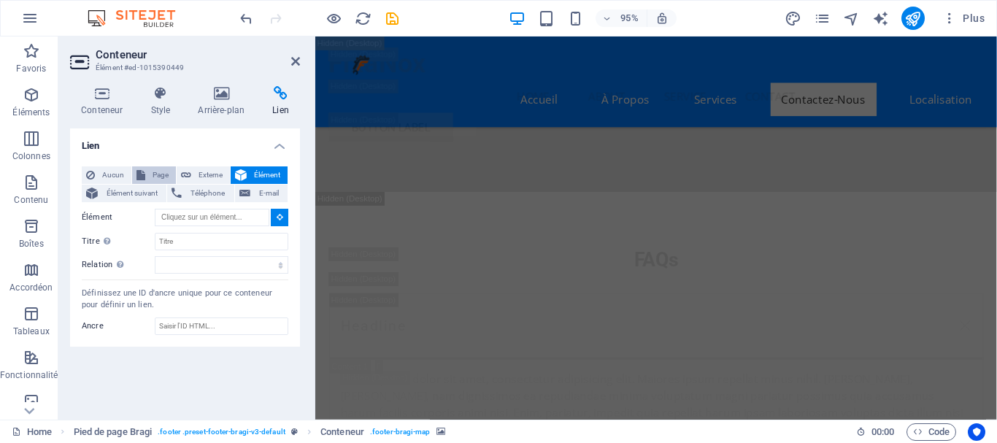
click at [155, 169] on span "Page" at bounding box center [161, 175] width 22 height 18
select select
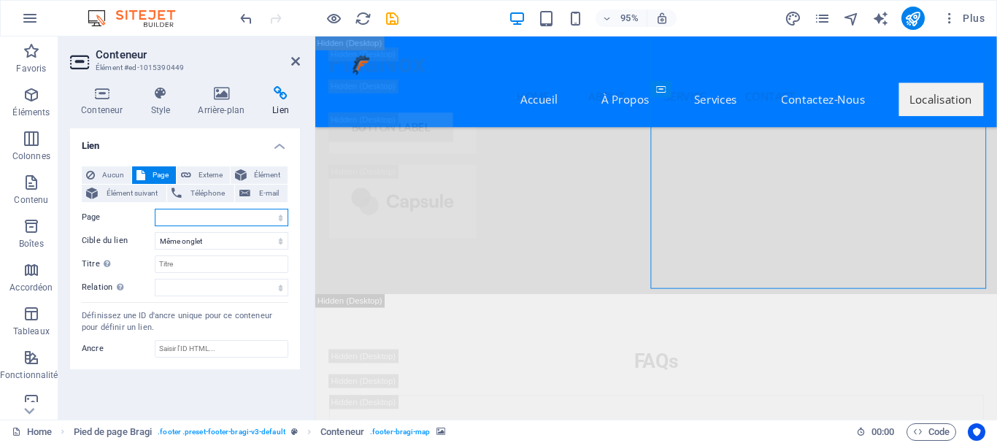
scroll to position [29369, 0]
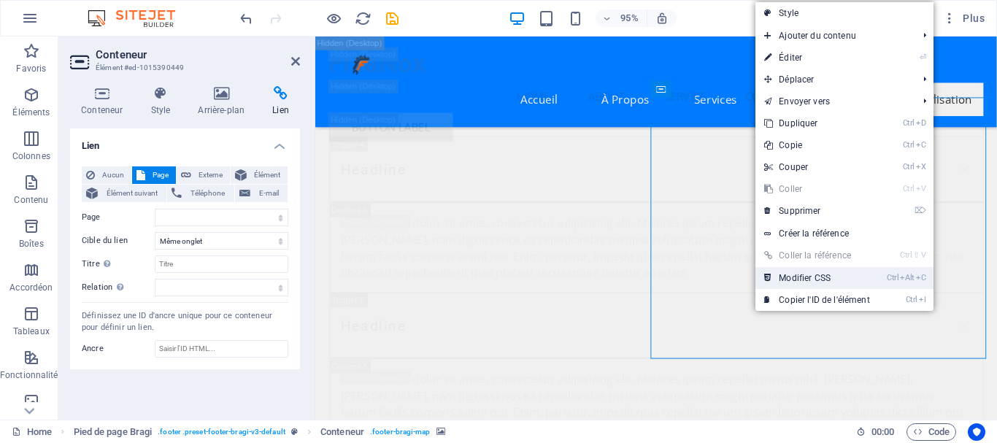
click at [817, 277] on link "Ctrl Alt C Modifier CSS" at bounding box center [816, 278] width 123 height 22
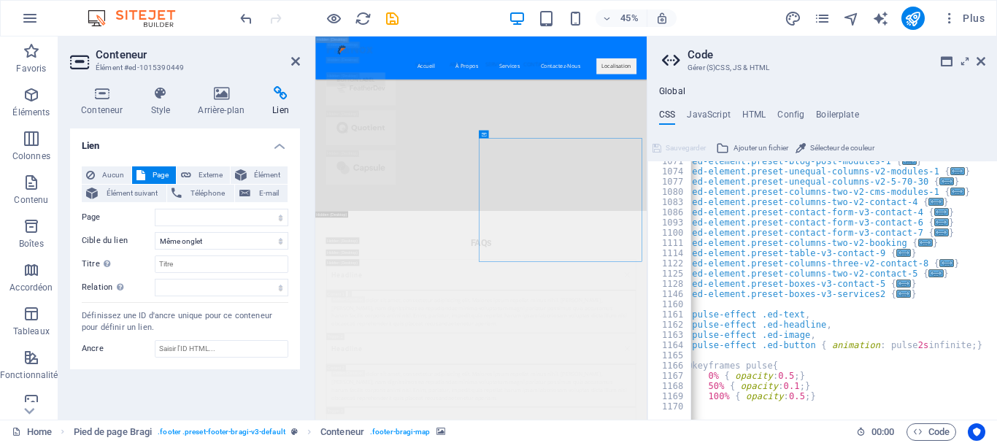
scroll to position [1058, 0]
drag, startPoint x: 982, startPoint y: 63, endPoint x: 221, endPoint y: 193, distance: 771.4
click at [982, 63] on icon at bounding box center [980, 61] width 9 height 12
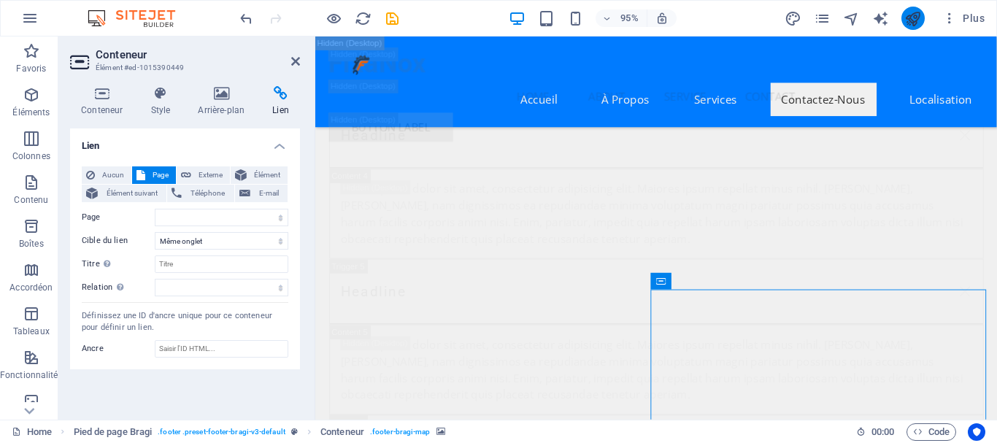
scroll to position [29167, 0]
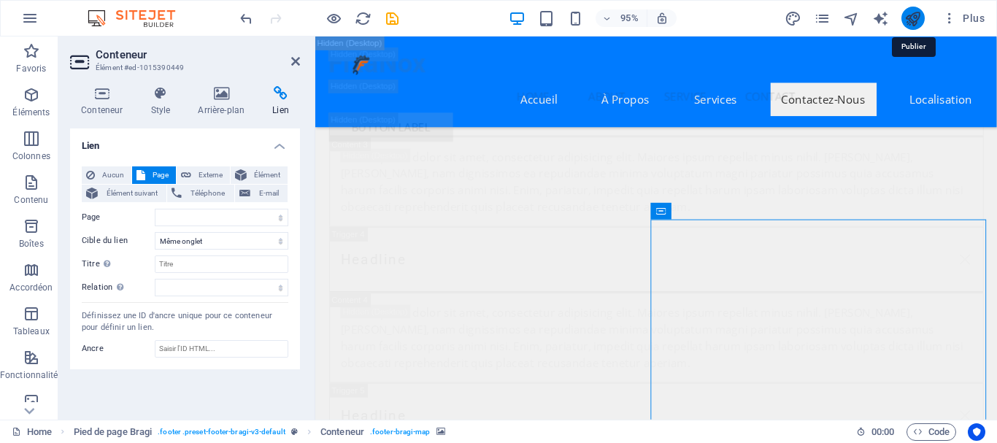
drag, startPoint x: 910, startPoint y: 22, endPoint x: 808, endPoint y: 23, distance: 102.2
click at [910, 22] on icon "publish" at bounding box center [912, 18] width 17 height 17
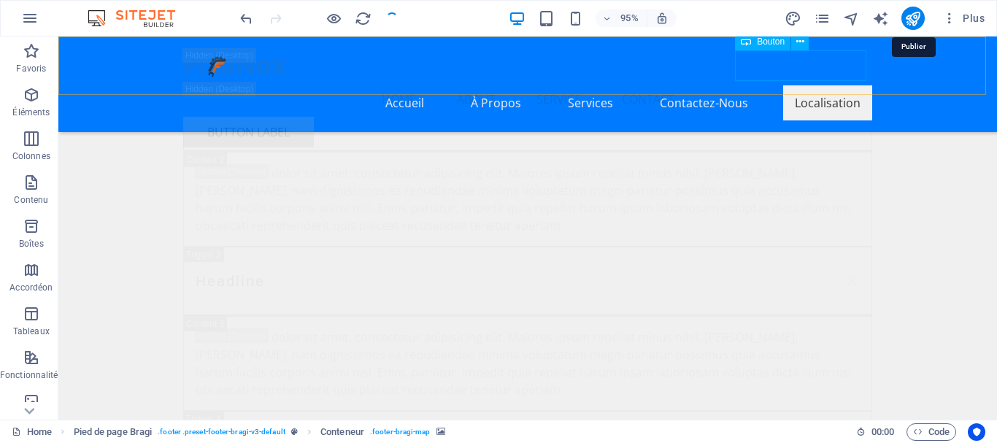
checkbox input "false"
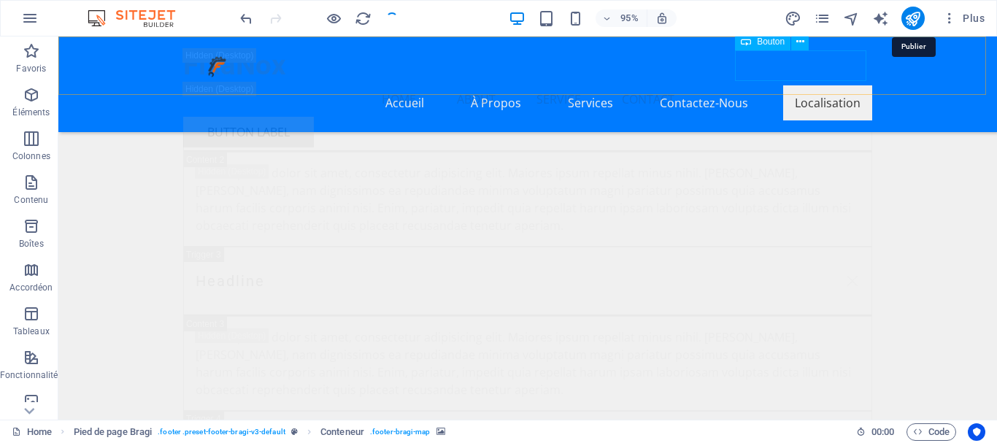
checkbox input "false"
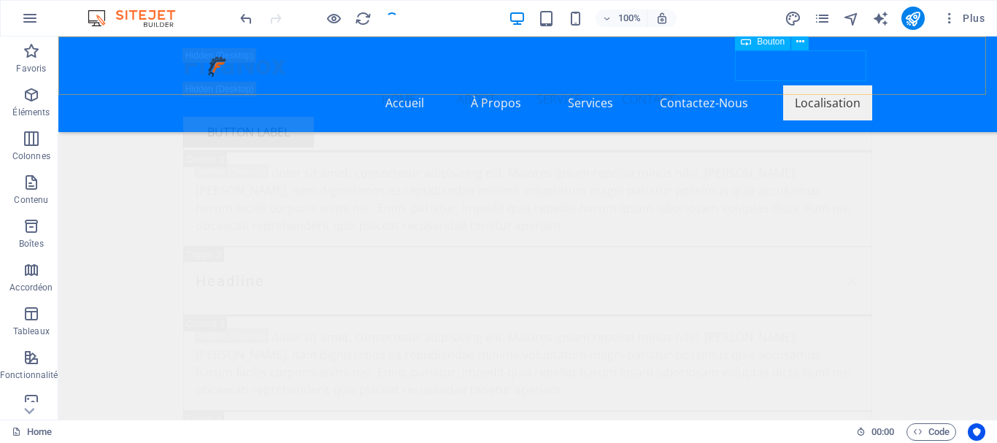
scroll to position [29230, 0]
